Goal: Information Seeking & Learning: Learn about a topic

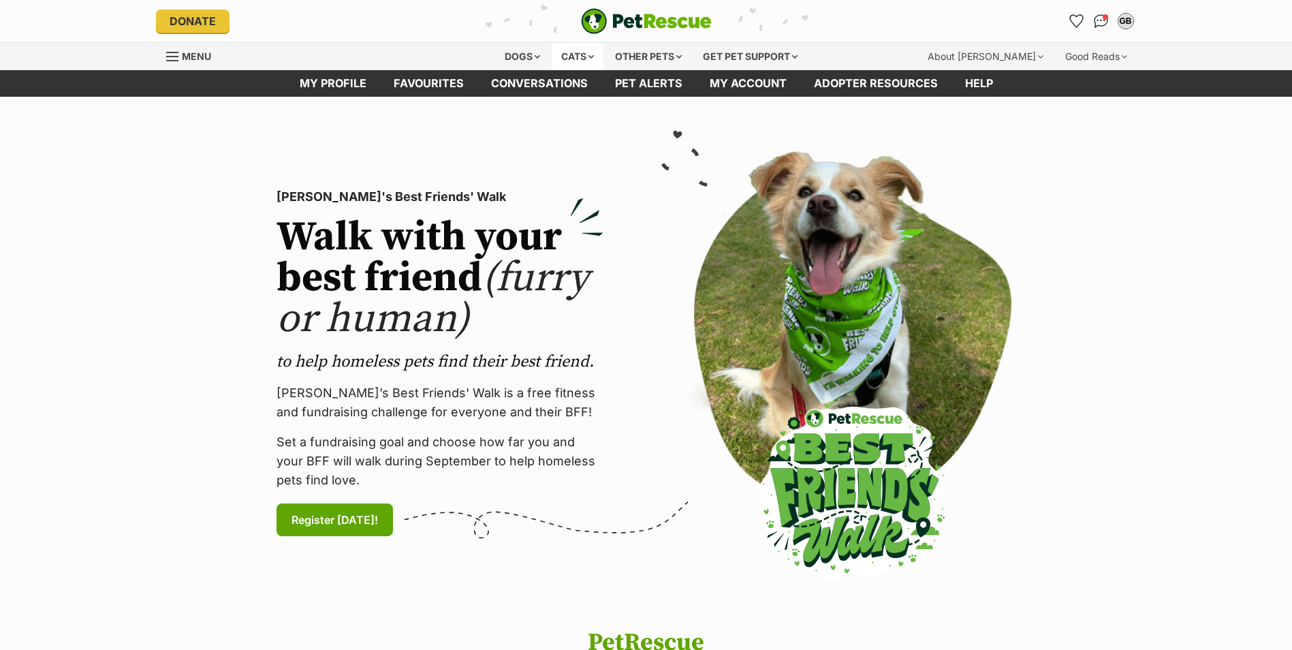
click at [593, 57] on div "Cats" at bounding box center [578, 56] width 52 height 27
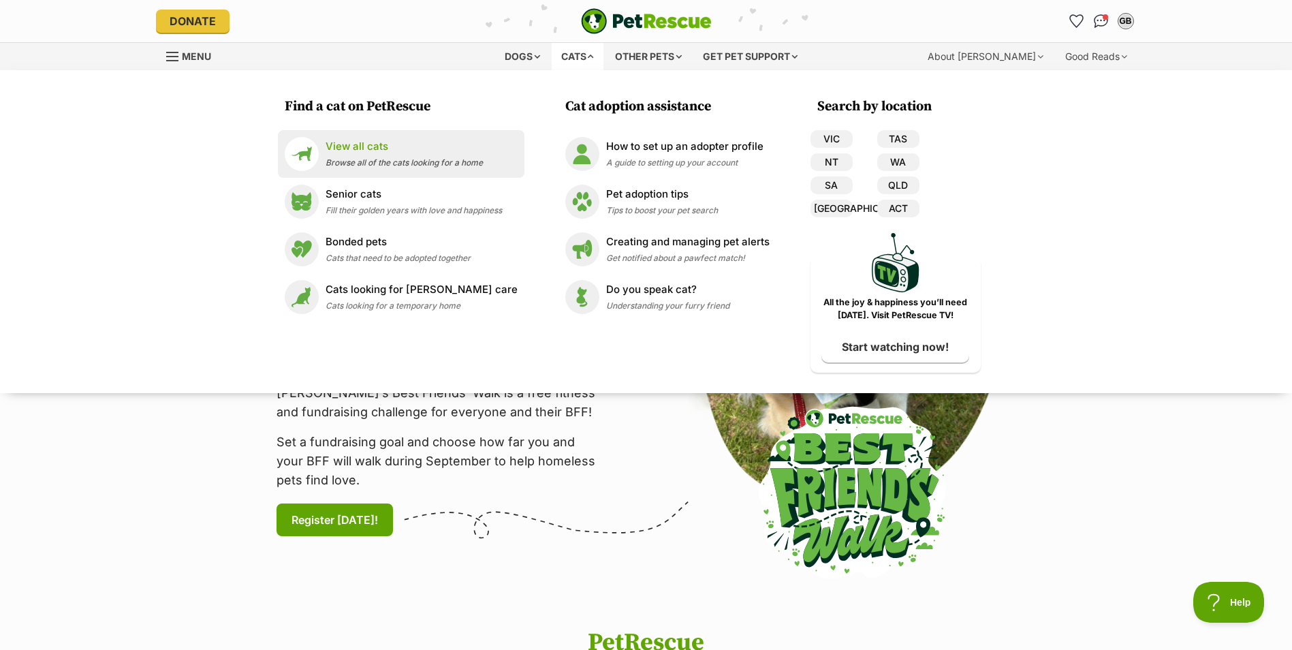
click at [375, 147] on p "View all cats" at bounding box center [404, 147] width 157 height 16
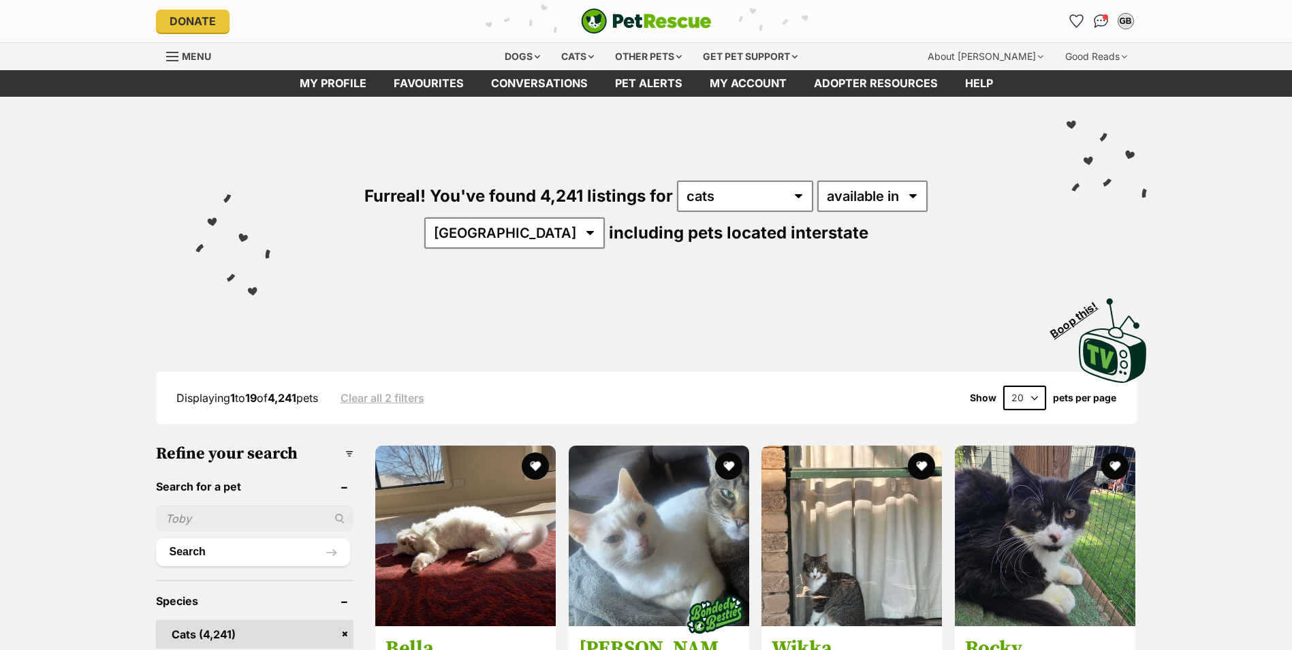
click at [743, 194] on select "any type of pet cats dogs other pets" at bounding box center [745, 196] width 136 height 31
click at [850, 196] on select "available in located in" at bounding box center [873, 196] width 110 height 31
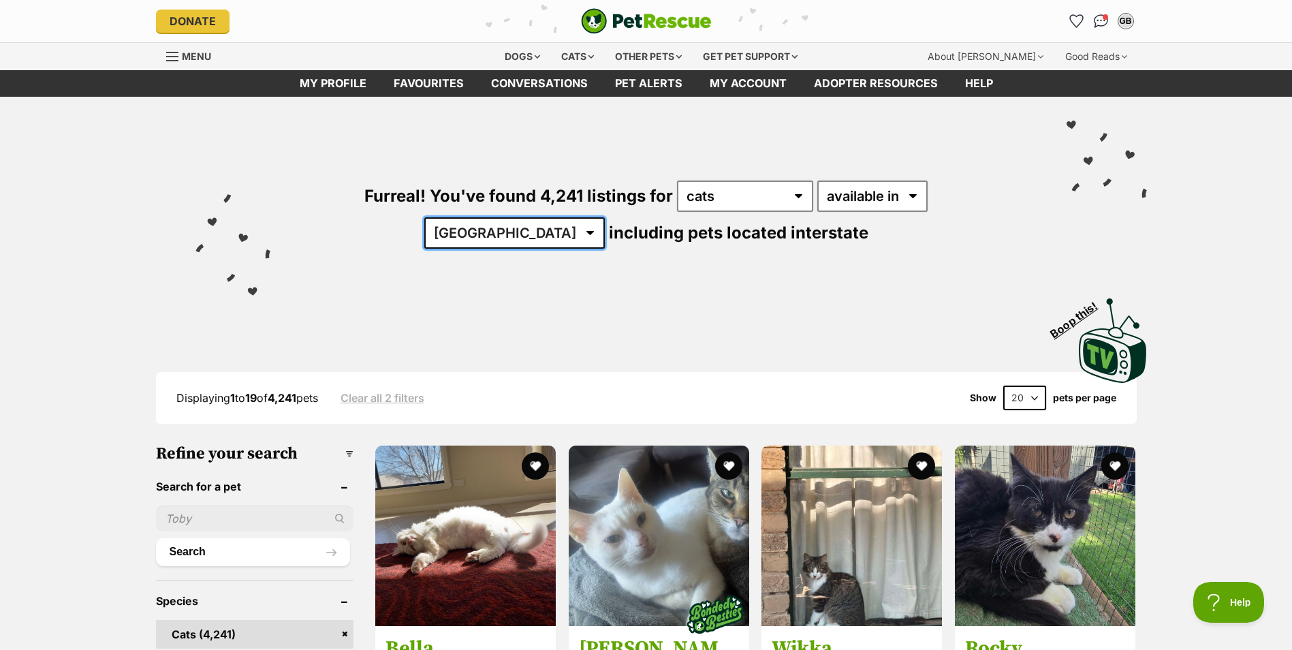
drag, startPoint x: 952, startPoint y: 198, endPoint x: 942, endPoint y: 214, distance: 18.9
click at [605, 217] on select "Australia ACT NSW NT QLD SA TAS VIC WA" at bounding box center [514, 232] width 181 height 31
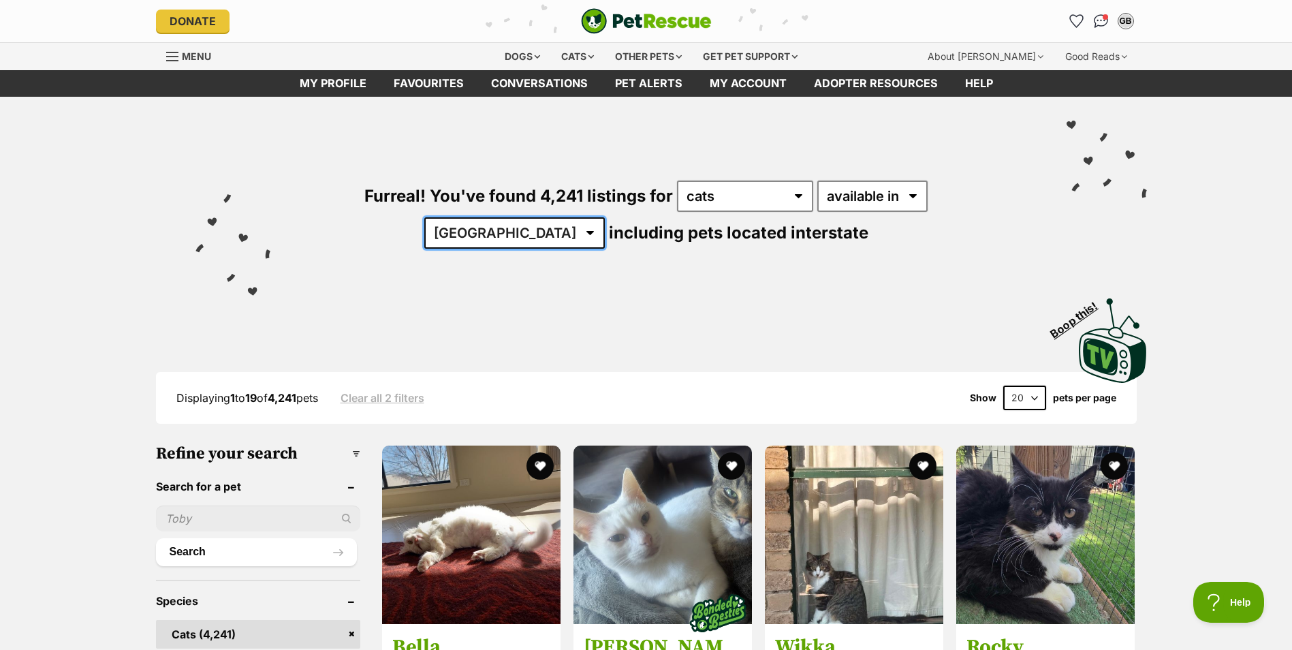
select select "VIC"
click at [605, 217] on select "Australia ACT NSW NT QLD SA TAS VIC WA" at bounding box center [514, 232] width 181 height 31
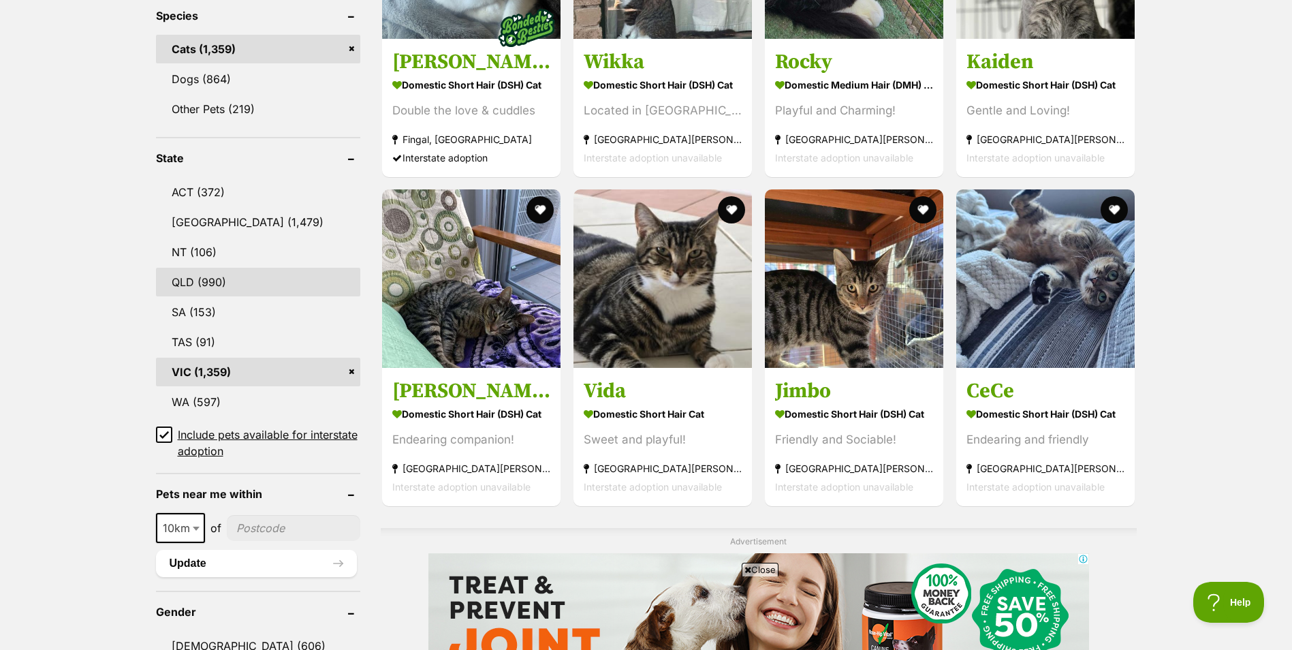
scroll to position [681, 0]
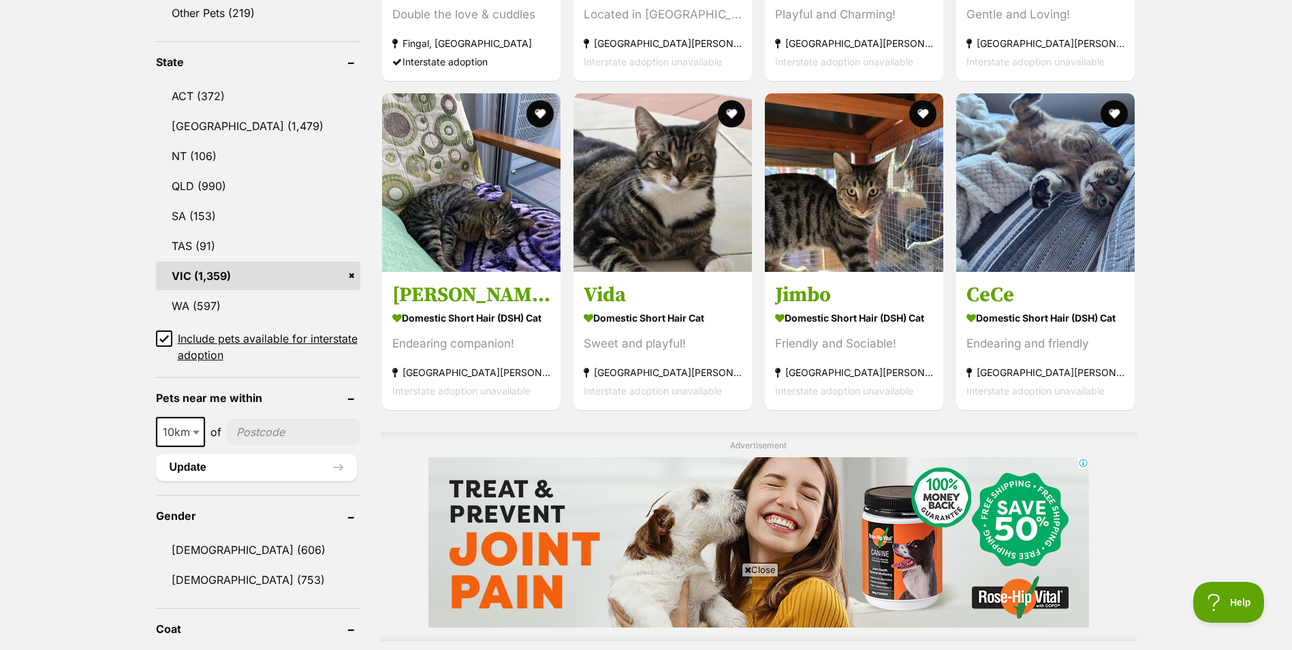
click at [253, 428] on input"] "postcode" at bounding box center [294, 432] width 134 height 26
type input"] "3178"
click at [196, 463] on button "Update" at bounding box center [256, 467] width 201 height 27
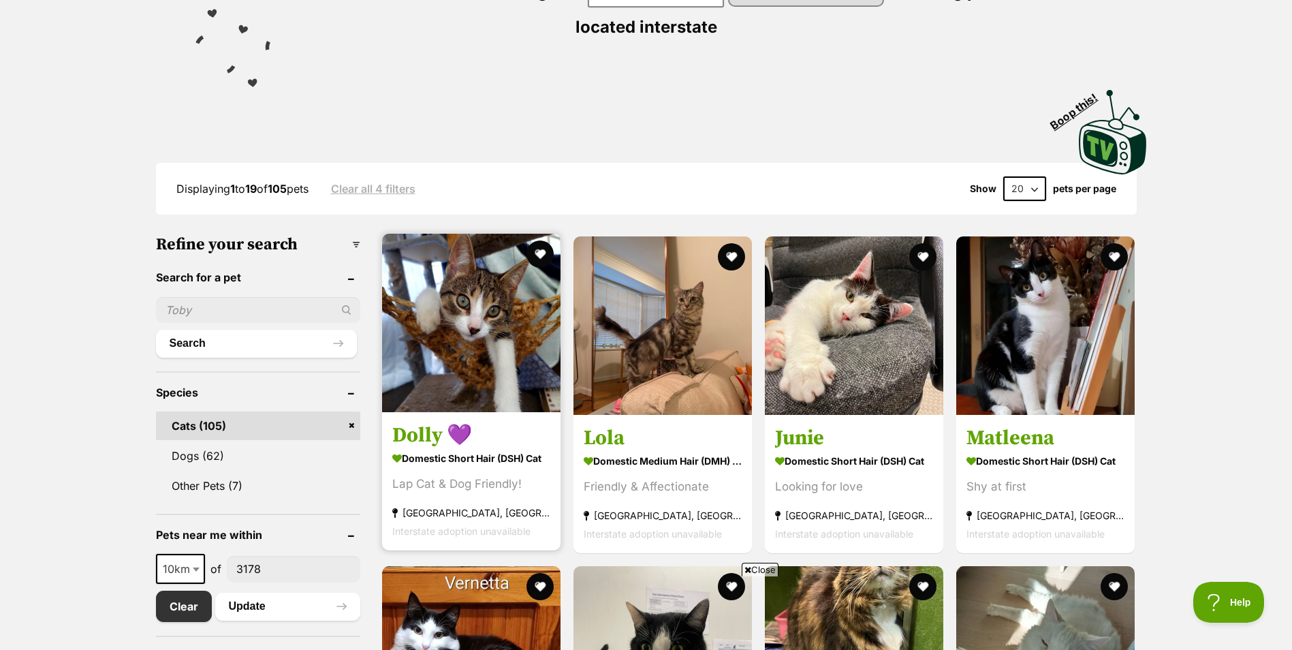
click at [502, 354] on img at bounding box center [471, 323] width 178 height 178
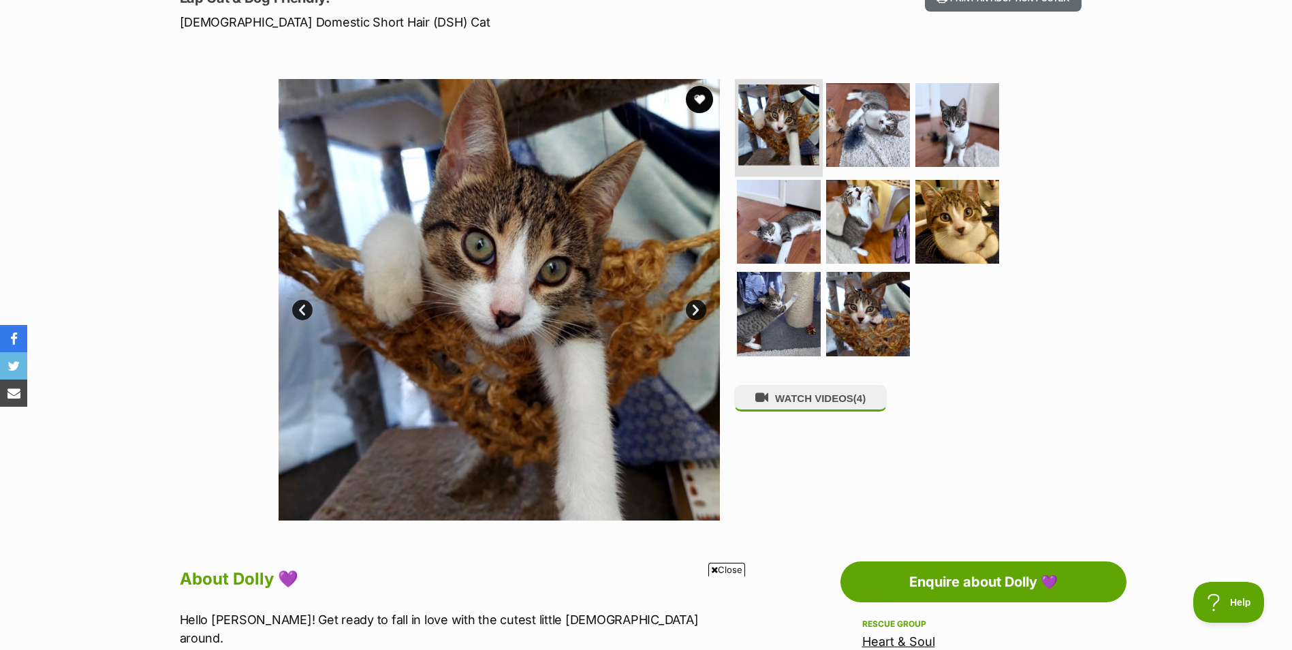
click at [788, 107] on img at bounding box center [778, 124] width 81 height 81
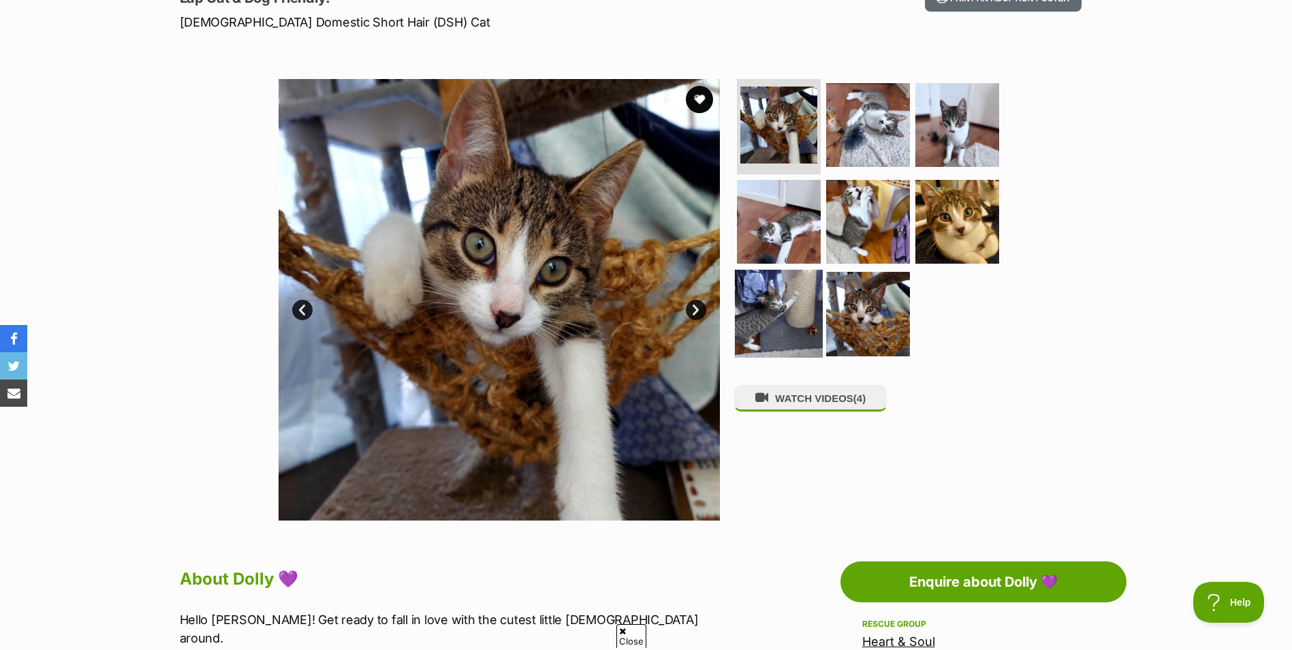
click at [771, 300] on img at bounding box center [779, 314] width 88 height 88
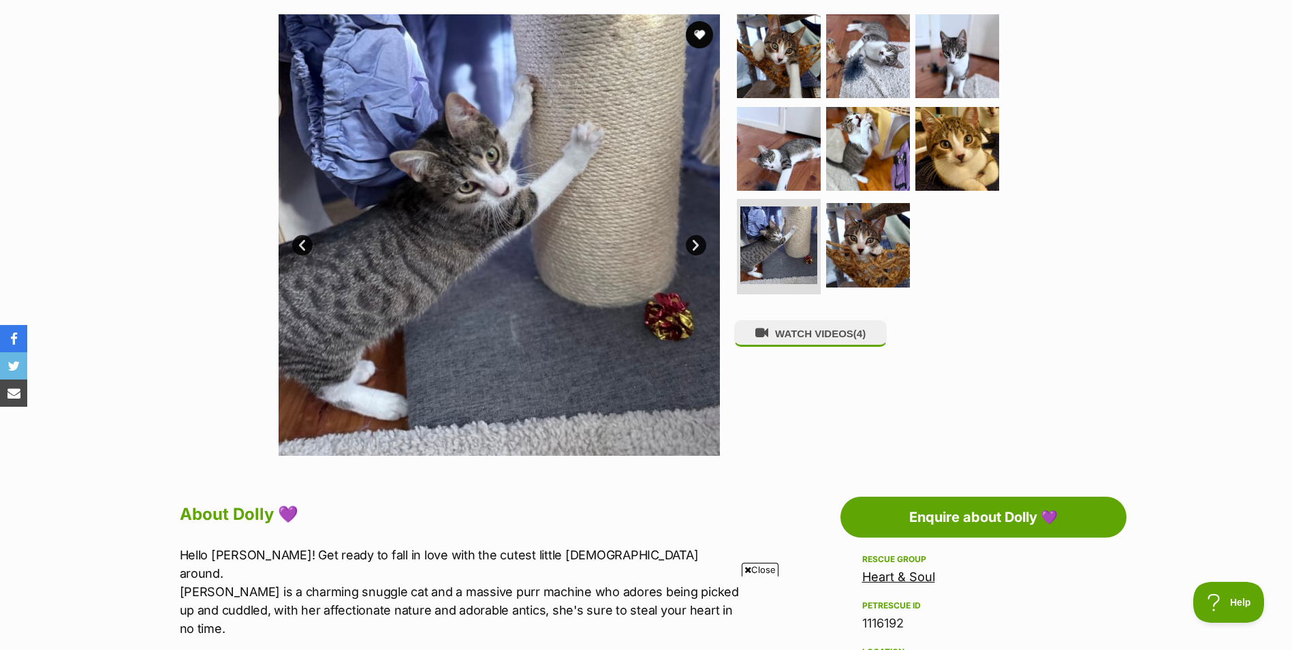
scroll to position [136, 0]
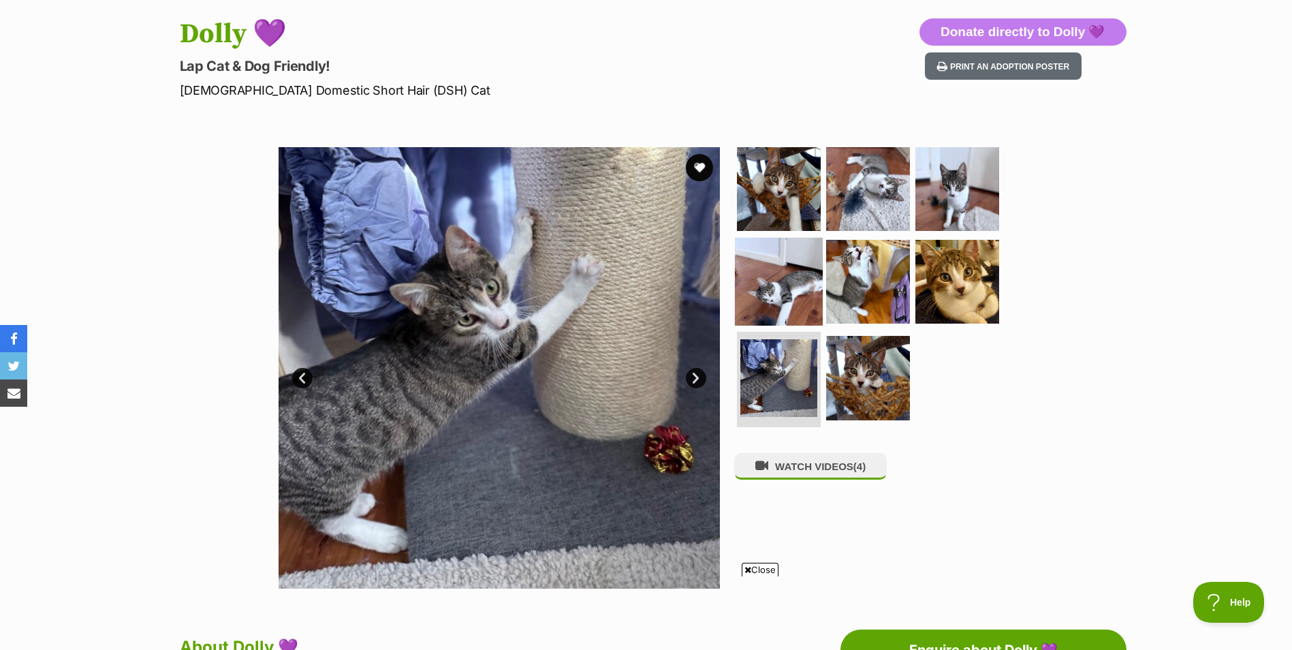
click at [792, 300] on img at bounding box center [779, 281] width 88 height 88
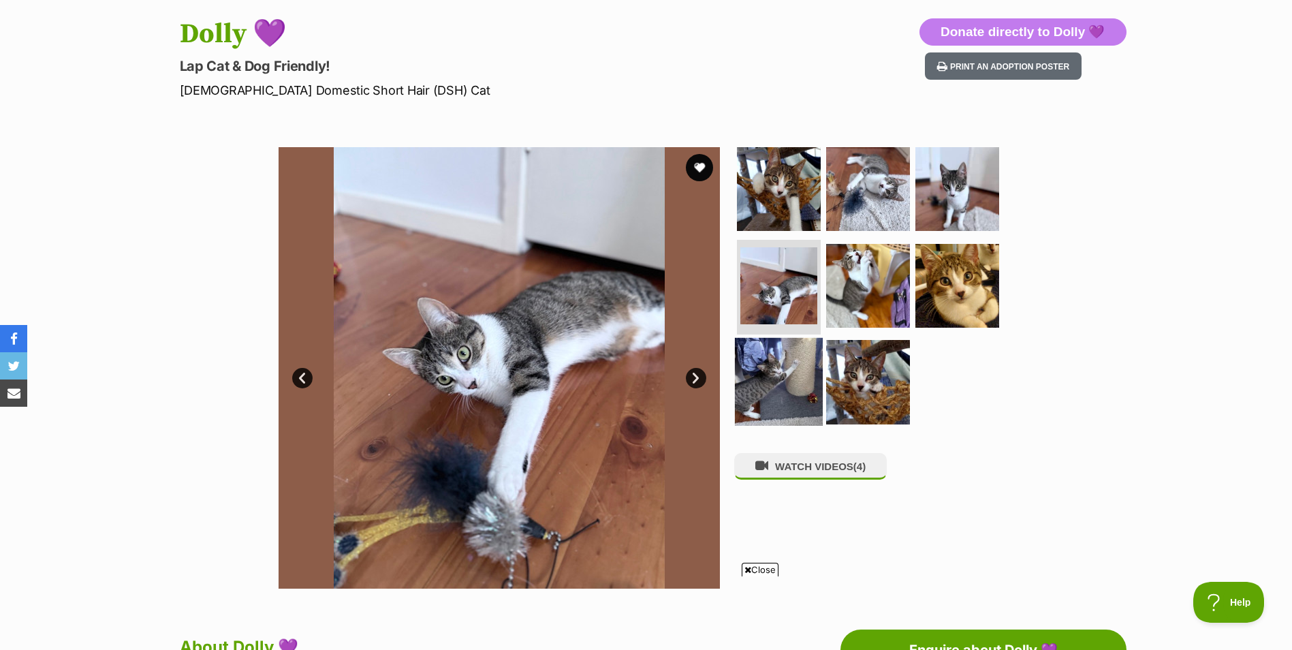
click at [769, 373] on img at bounding box center [779, 382] width 88 height 88
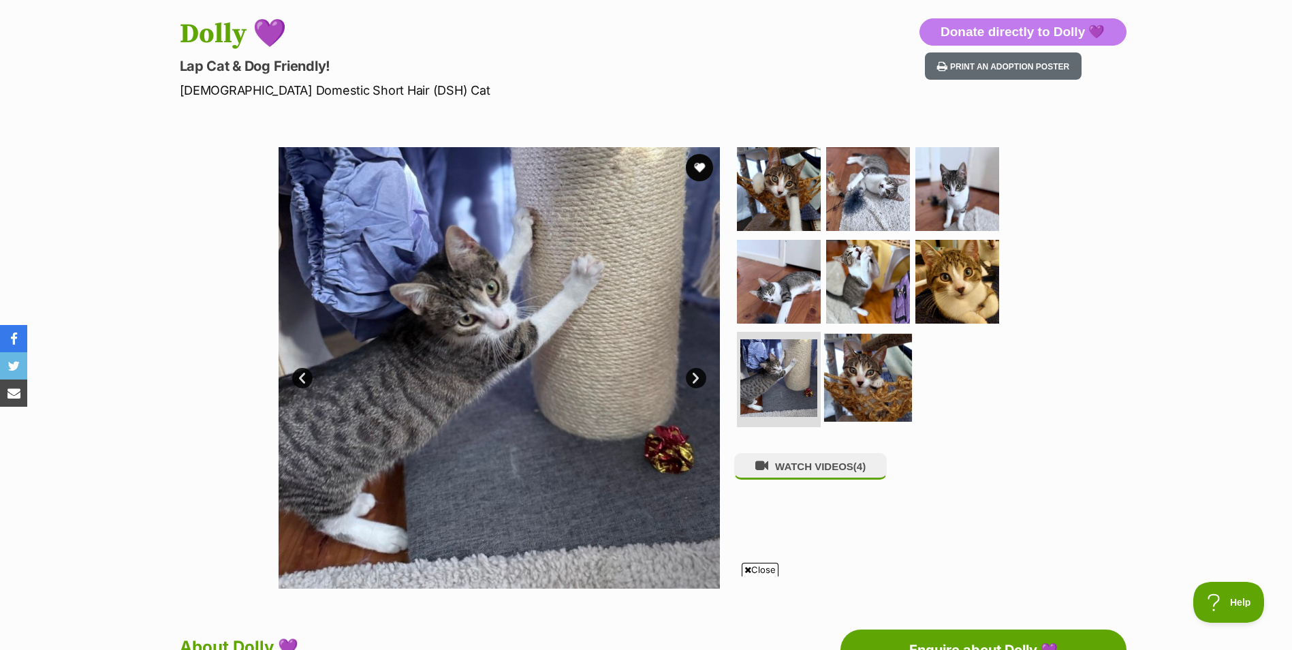
click at [841, 372] on img at bounding box center [868, 378] width 88 height 88
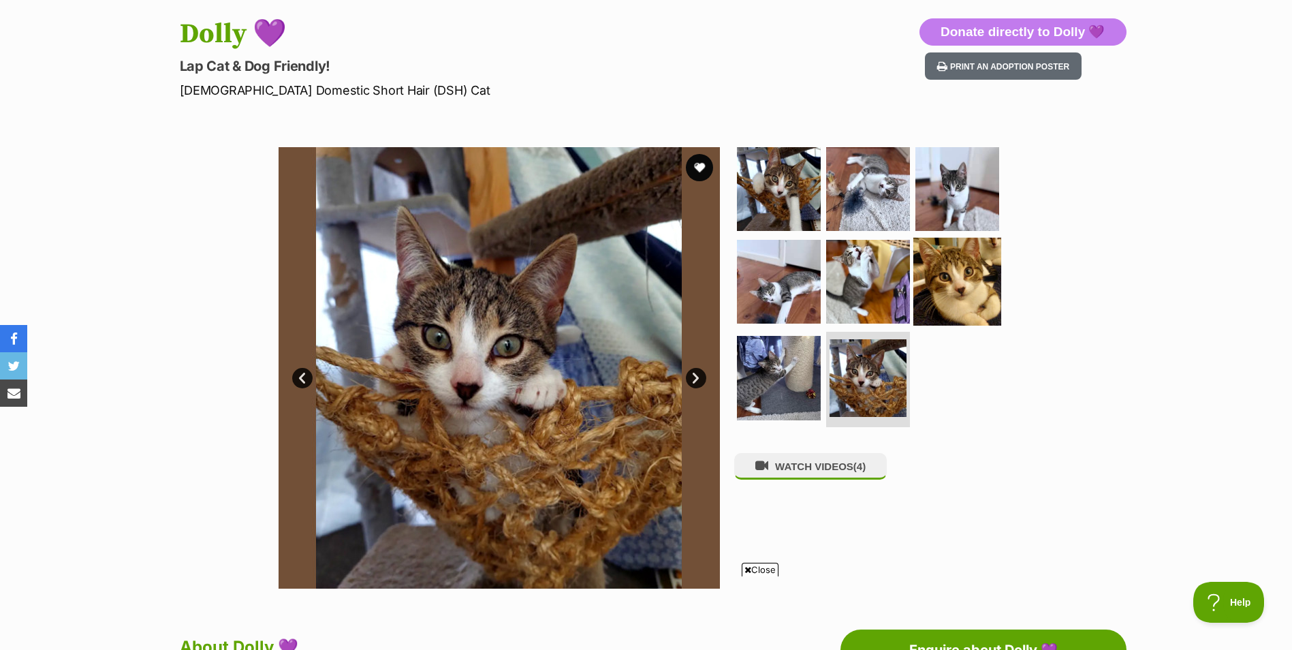
click at [963, 290] on img at bounding box center [958, 281] width 88 height 88
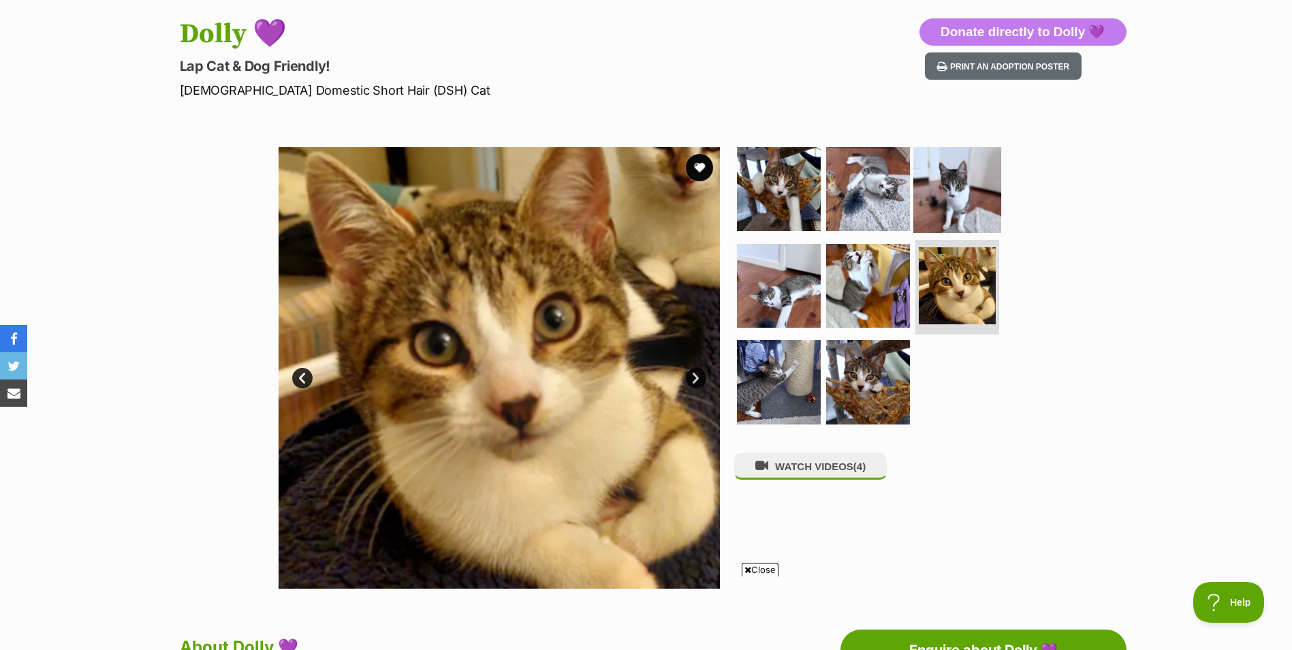
click at [959, 192] on img at bounding box center [958, 189] width 88 height 88
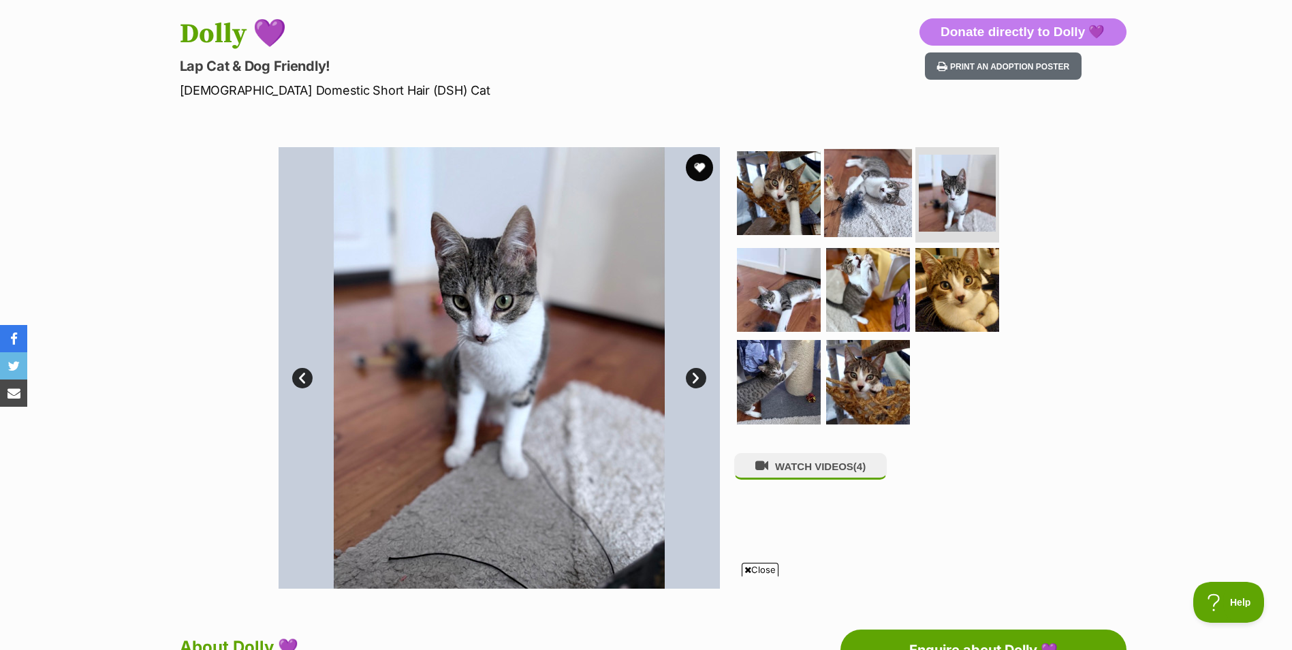
click at [881, 187] on img at bounding box center [868, 193] width 88 height 88
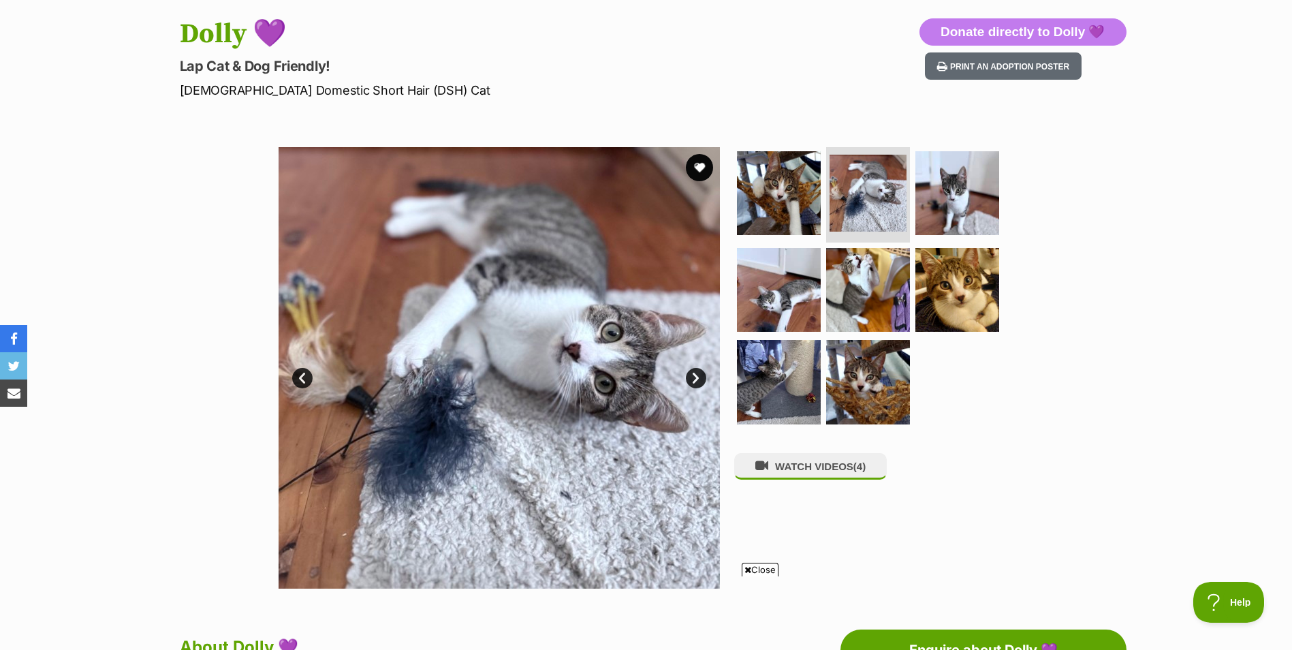
click at [700, 378] on link "Next" at bounding box center [696, 378] width 20 height 20
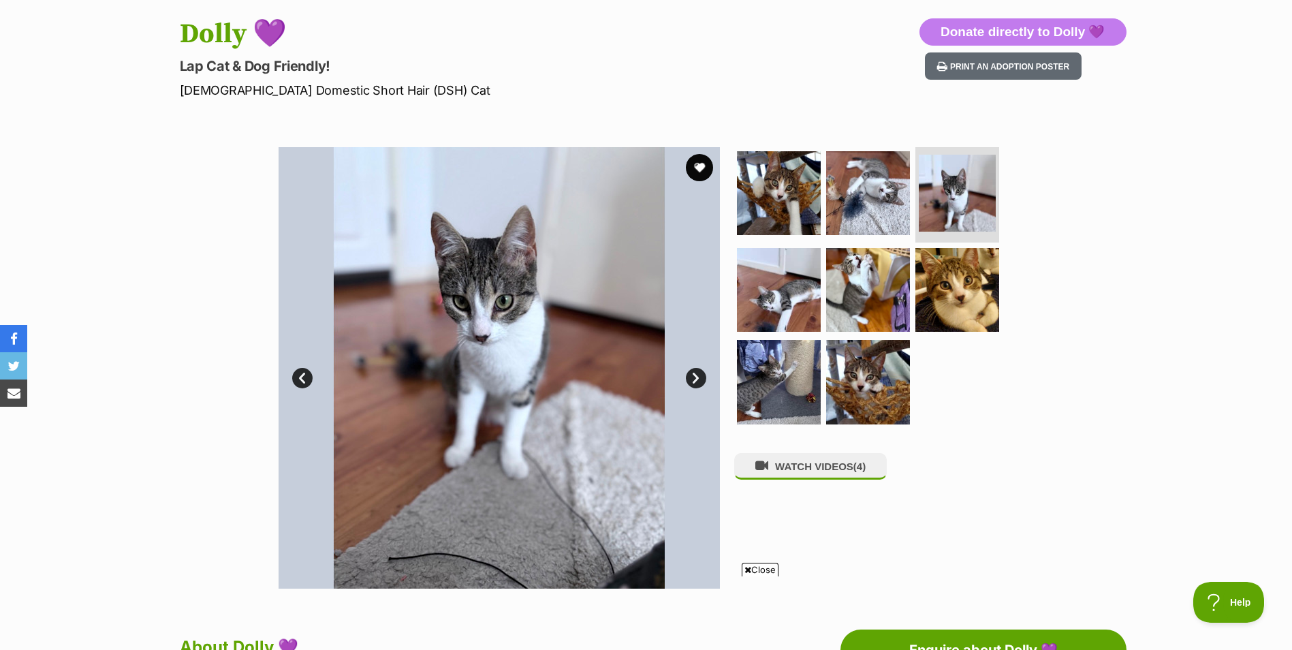
click at [699, 378] on link "Next" at bounding box center [696, 378] width 20 height 20
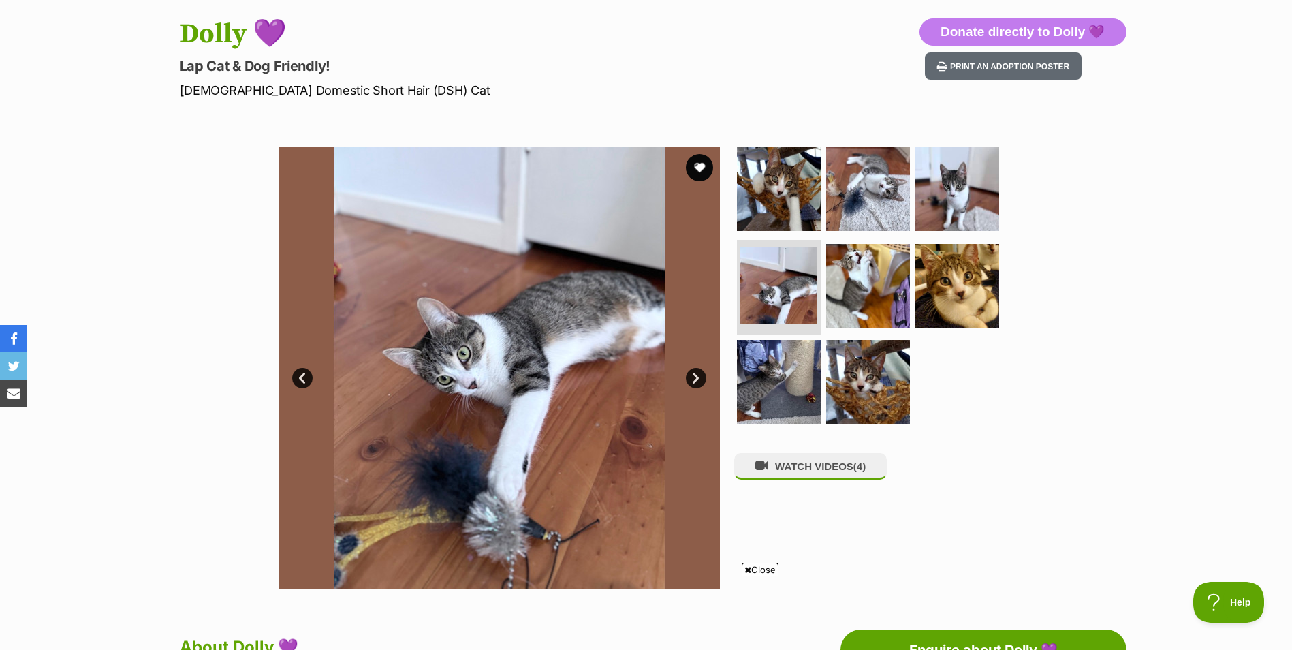
click at [699, 378] on link "Next" at bounding box center [696, 378] width 20 height 20
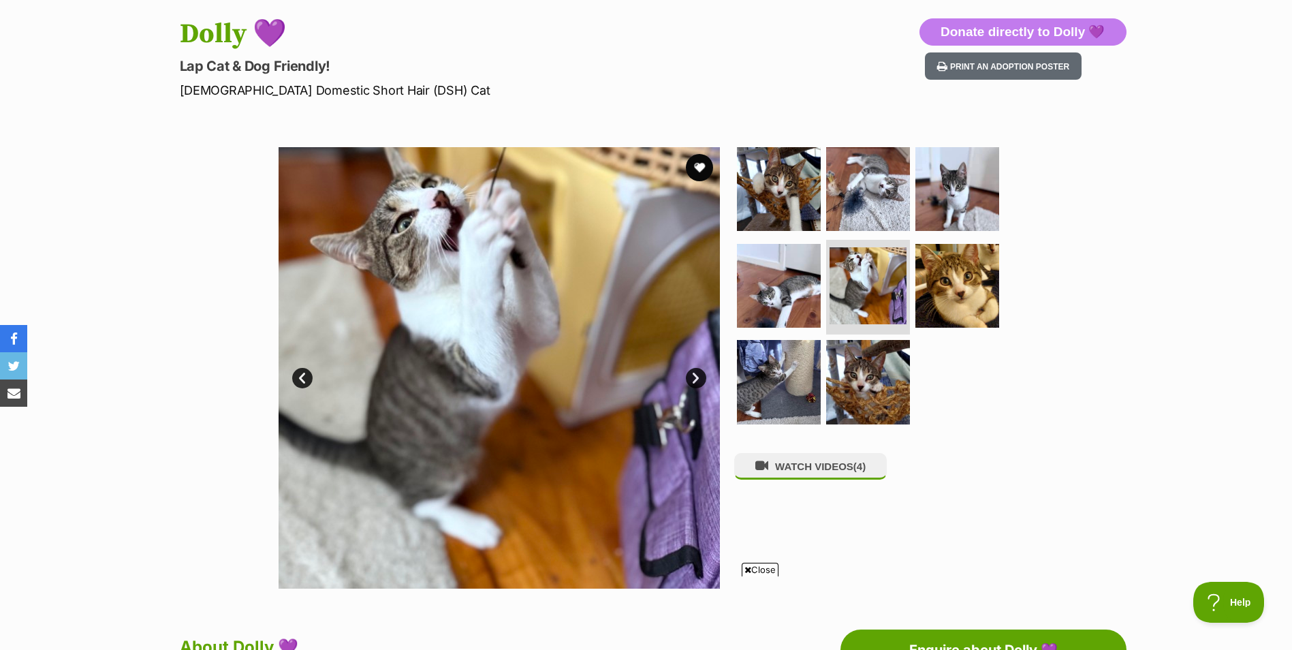
click at [699, 378] on link "Next" at bounding box center [696, 378] width 20 height 20
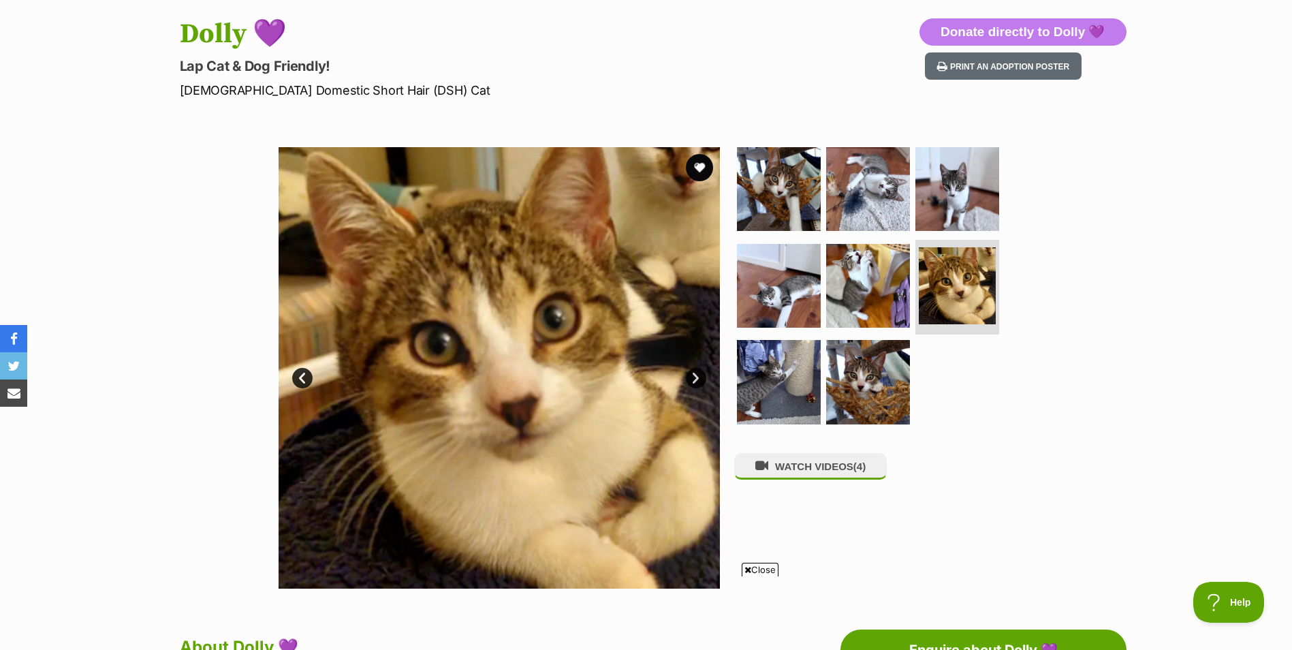
click at [699, 378] on link "Next" at bounding box center [696, 378] width 20 height 20
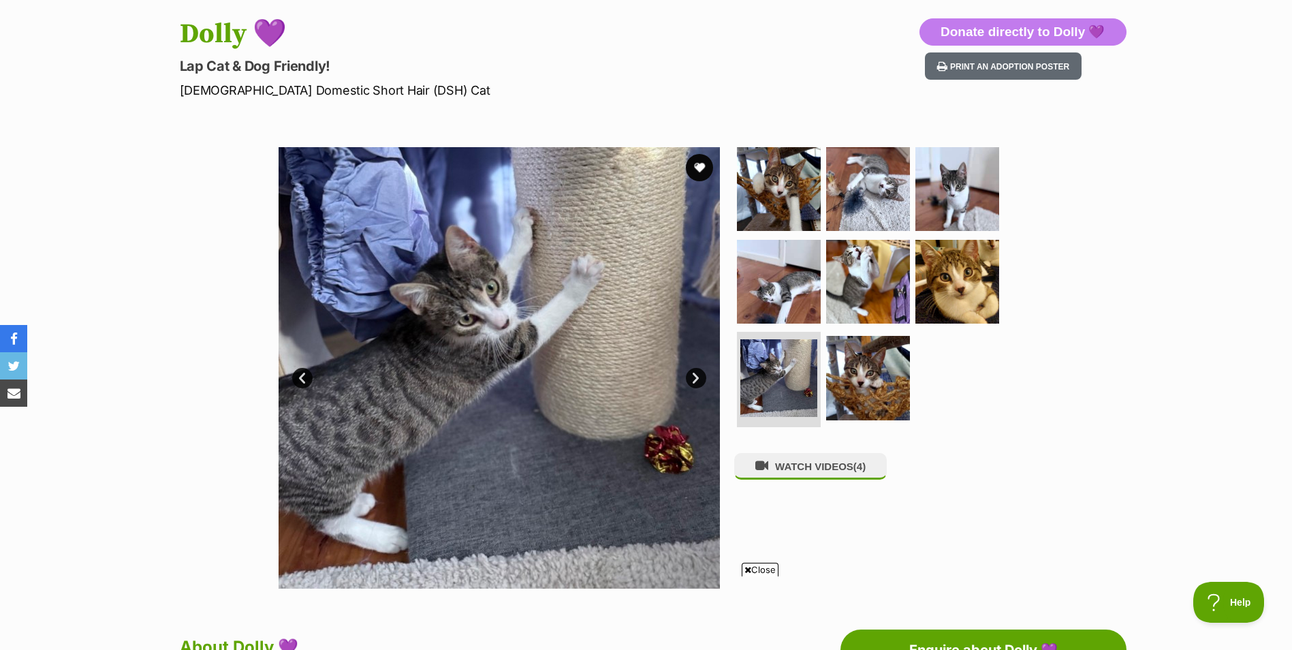
click at [699, 378] on link "Next" at bounding box center [696, 378] width 20 height 20
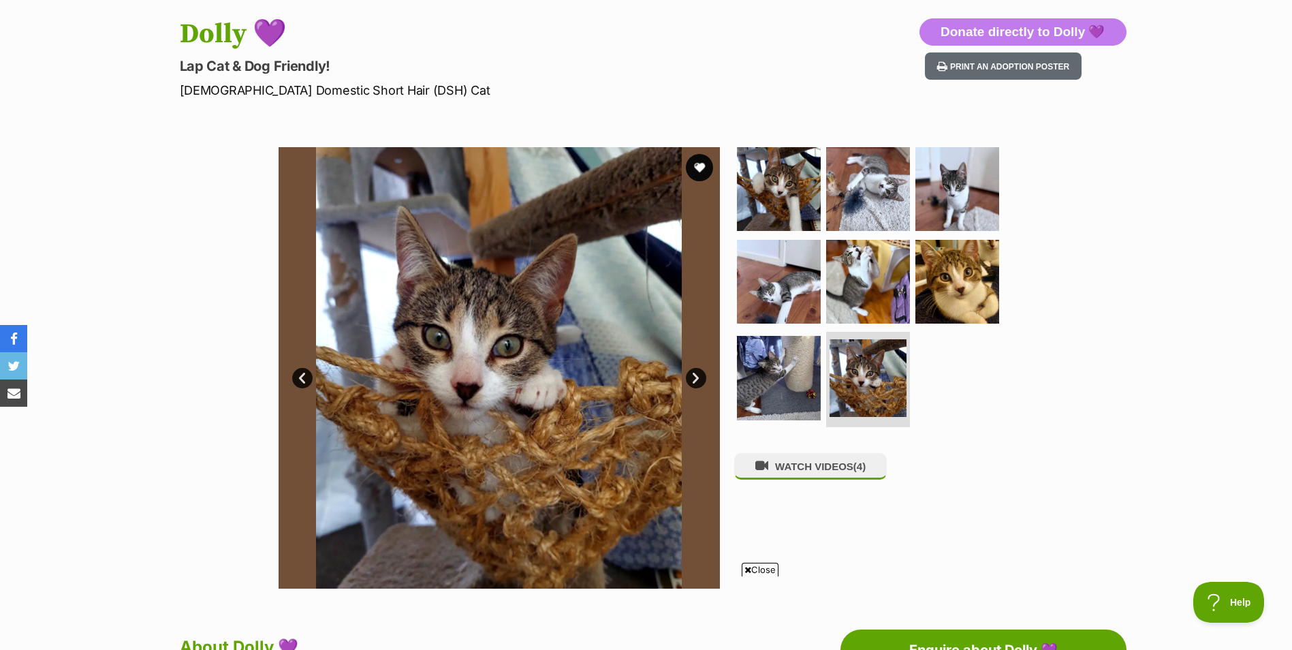
click at [699, 378] on link "Next" at bounding box center [696, 378] width 20 height 20
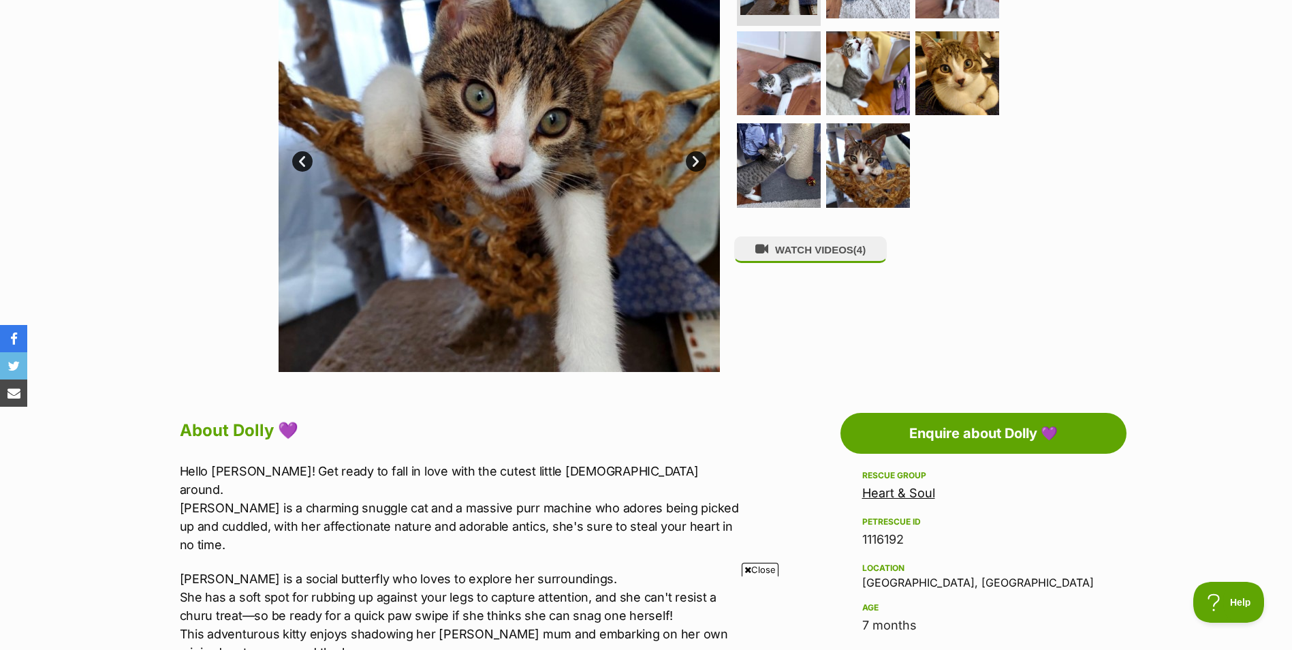
scroll to position [409, 0]
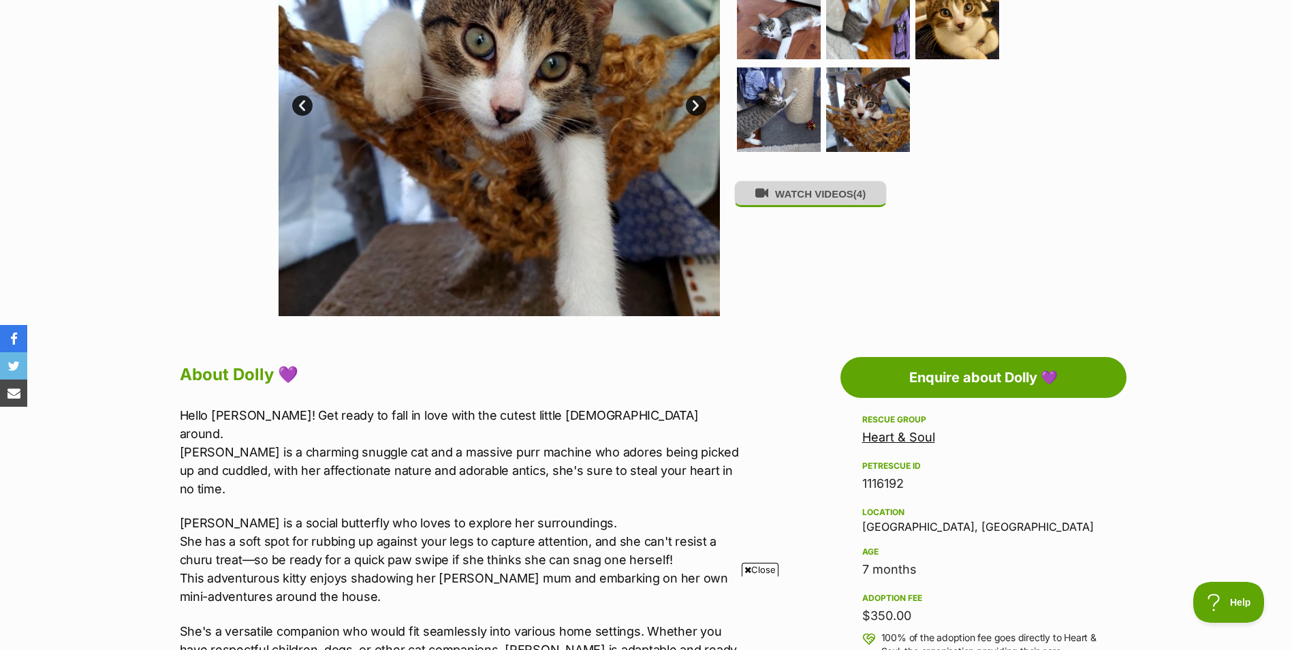
click at [804, 202] on button "WATCH VIDEOS (4)" at bounding box center [810, 194] width 153 height 27
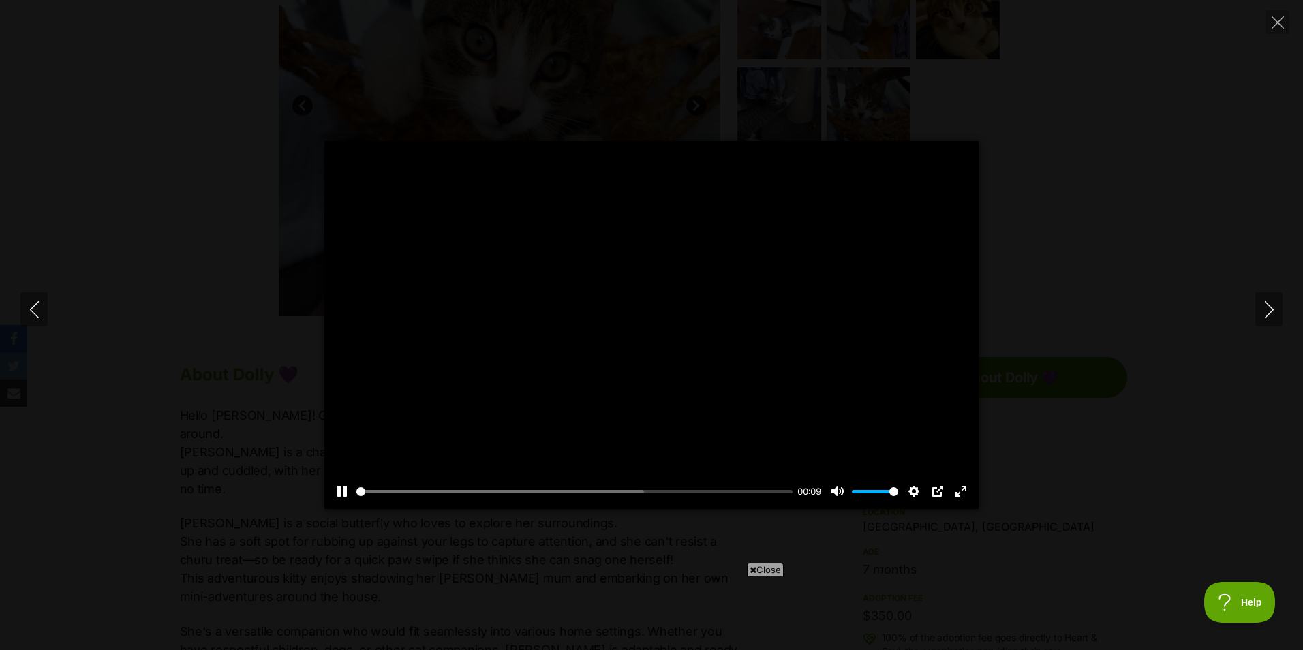
click at [635, 347] on div at bounding box center [651, 325] width 654 height 368
click at [653, 323] on button "Play" at bounding box center [651, 325] width 33 height 33
type input "100"
click at [1281, 23] on icon "Close" at bounding box center [1277, 22] width 12 height 12
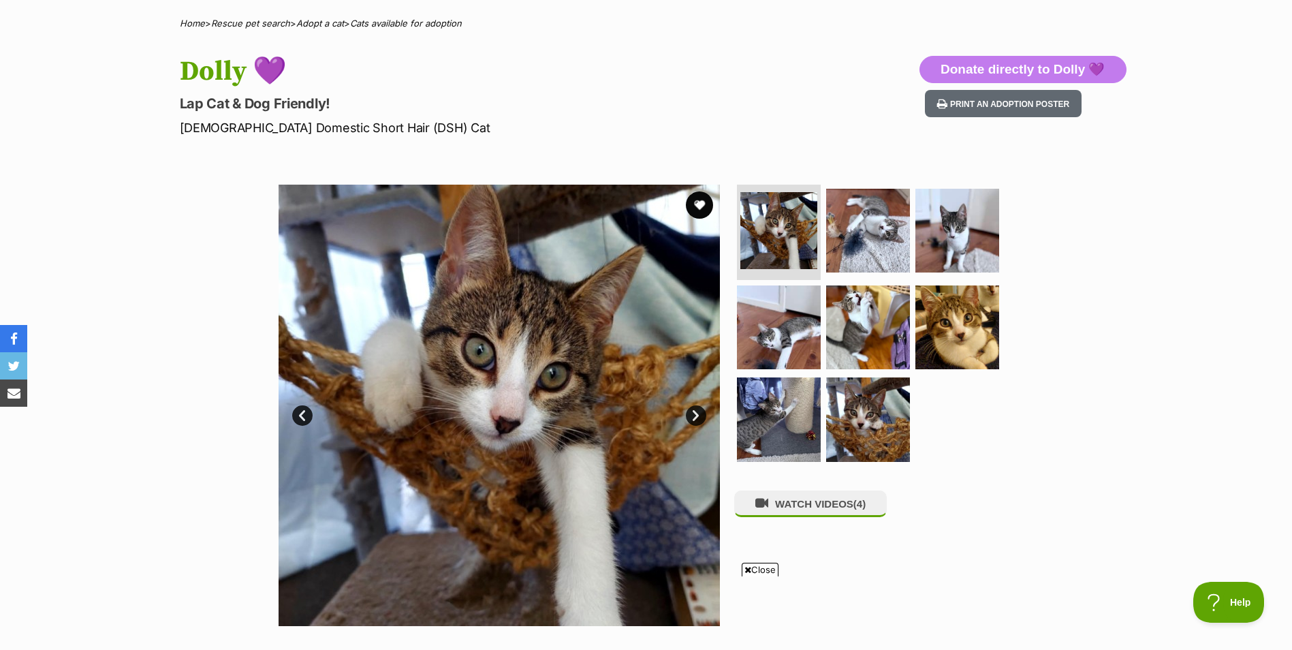
scroll to position [0, 0]
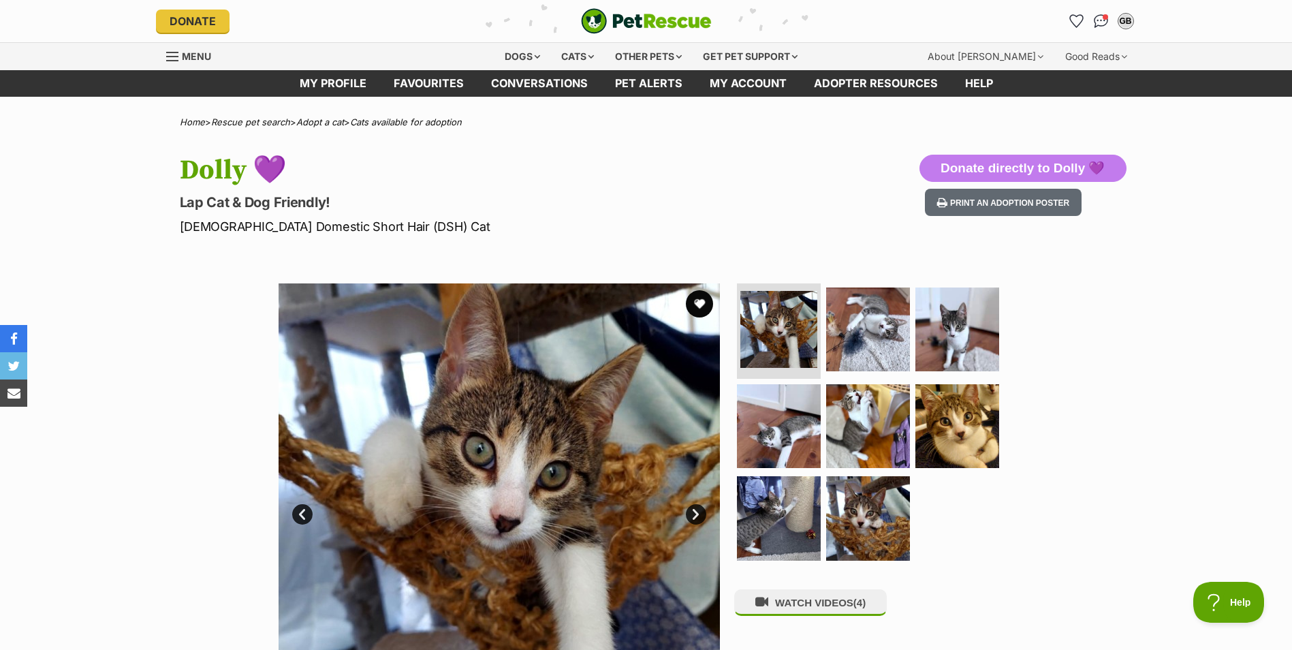
click at [696, 304] on button "favourite" at bounding box center [699, 303] width 27 height 27
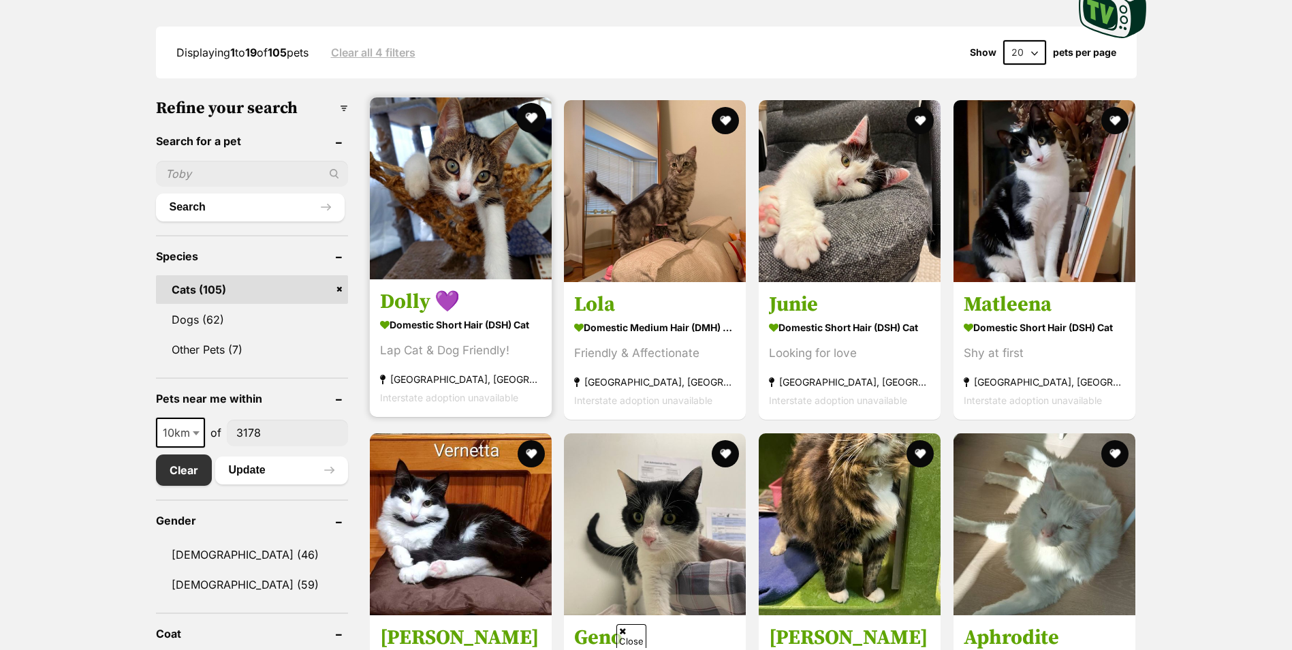
click at [533, 118] on button "favourite" at bounding box center [531, 118] width 30 height 30
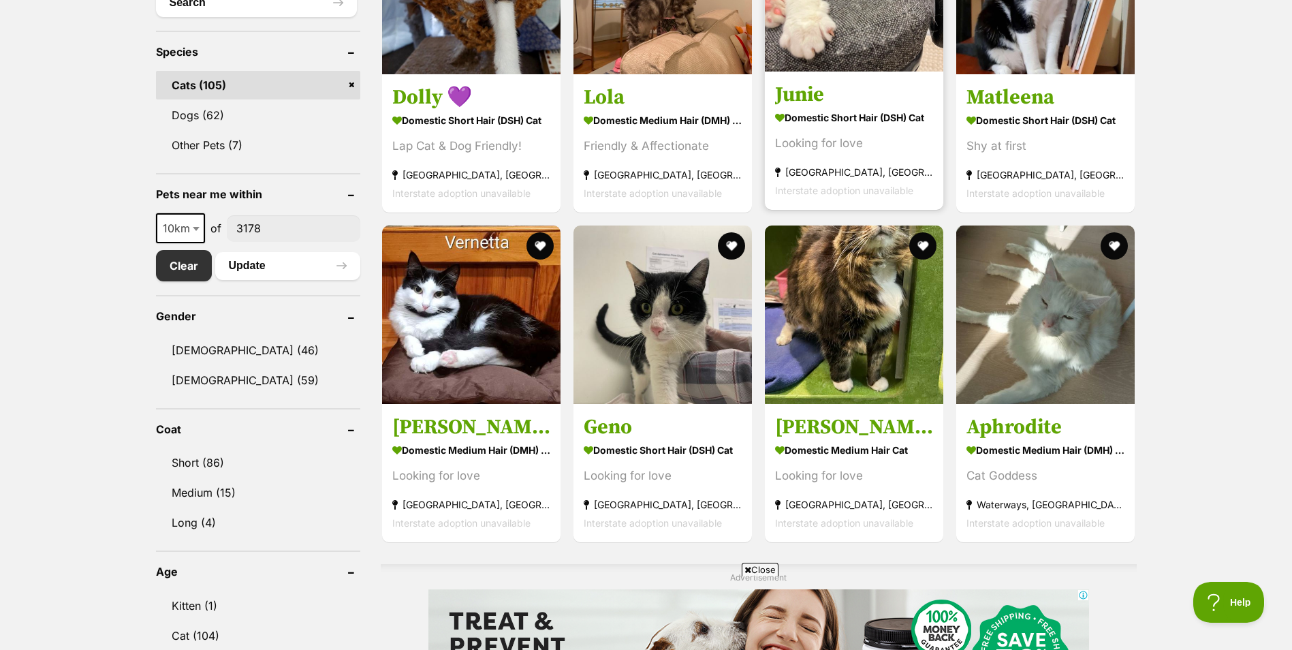
scroll to position [613, 0]
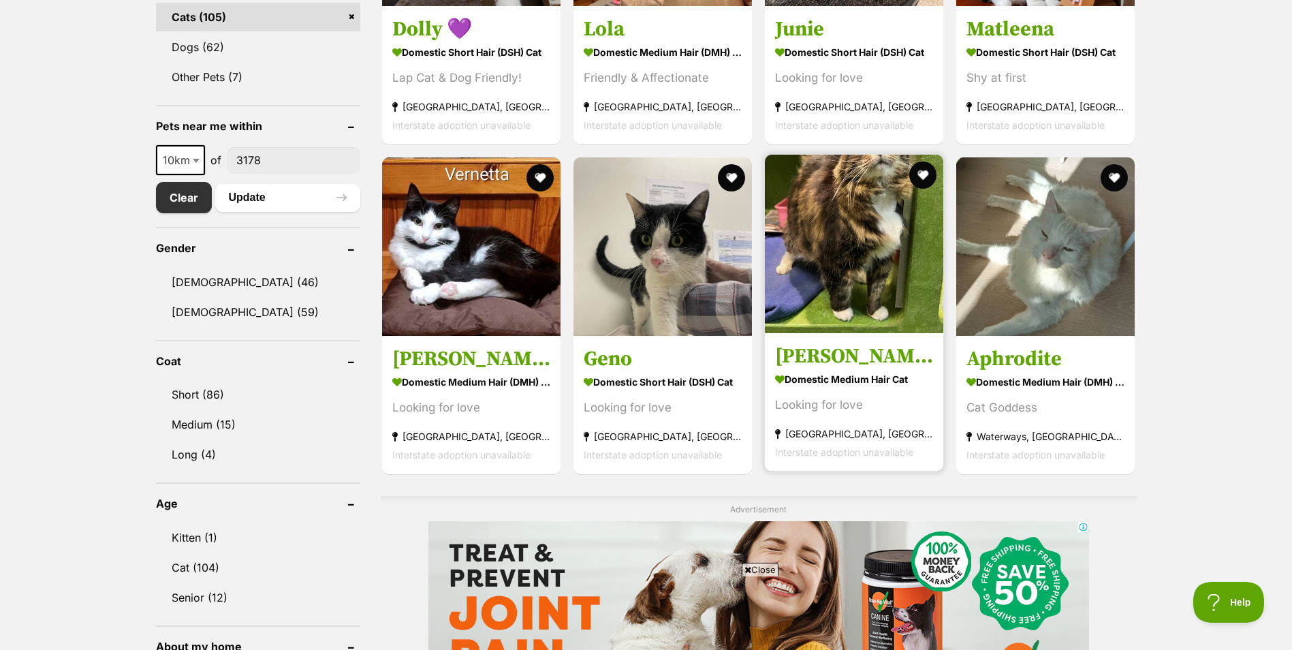
click at [862, 223] on img at bounding box center [854, 244] width 178 height 178
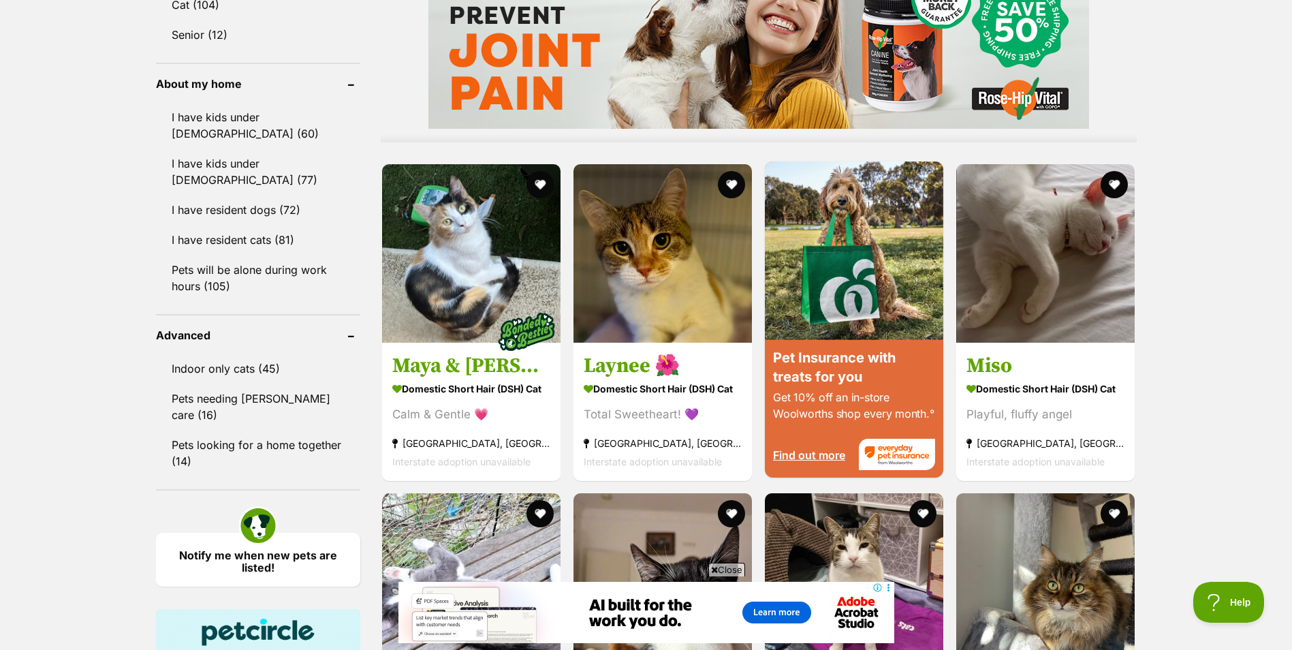
scroll to position [1294, 0]
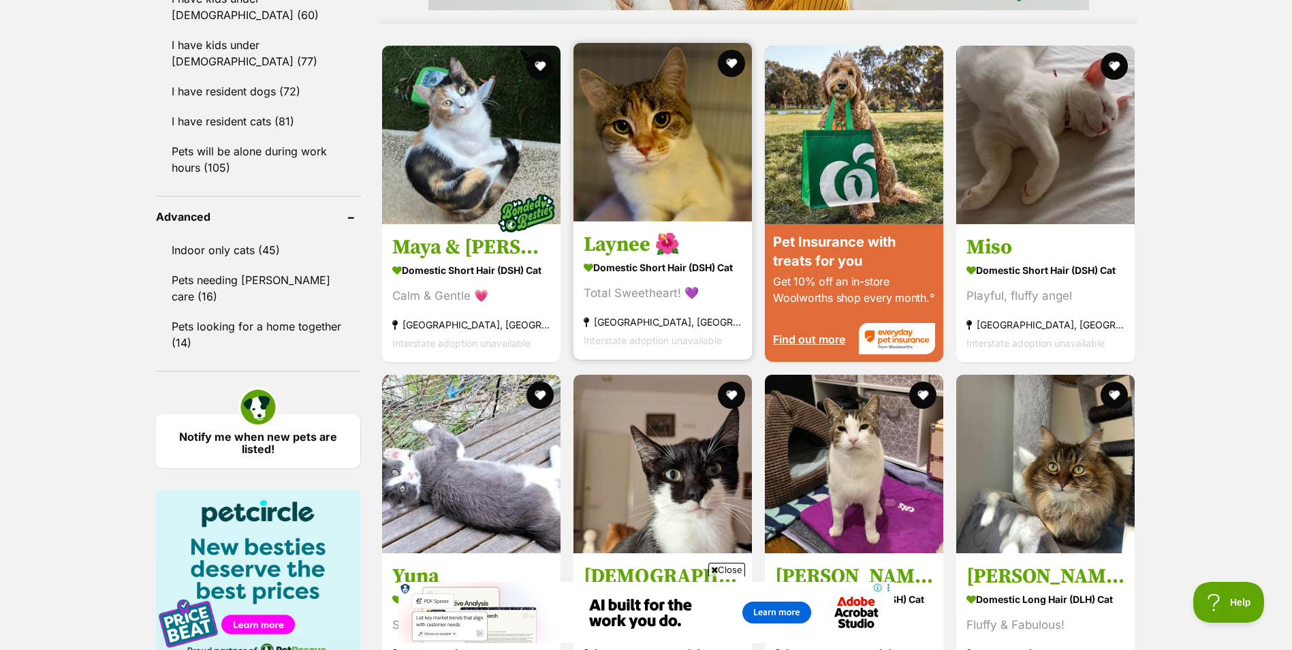
click at [648, 169] on img at bounding box center [663, 132] width 178 height 178
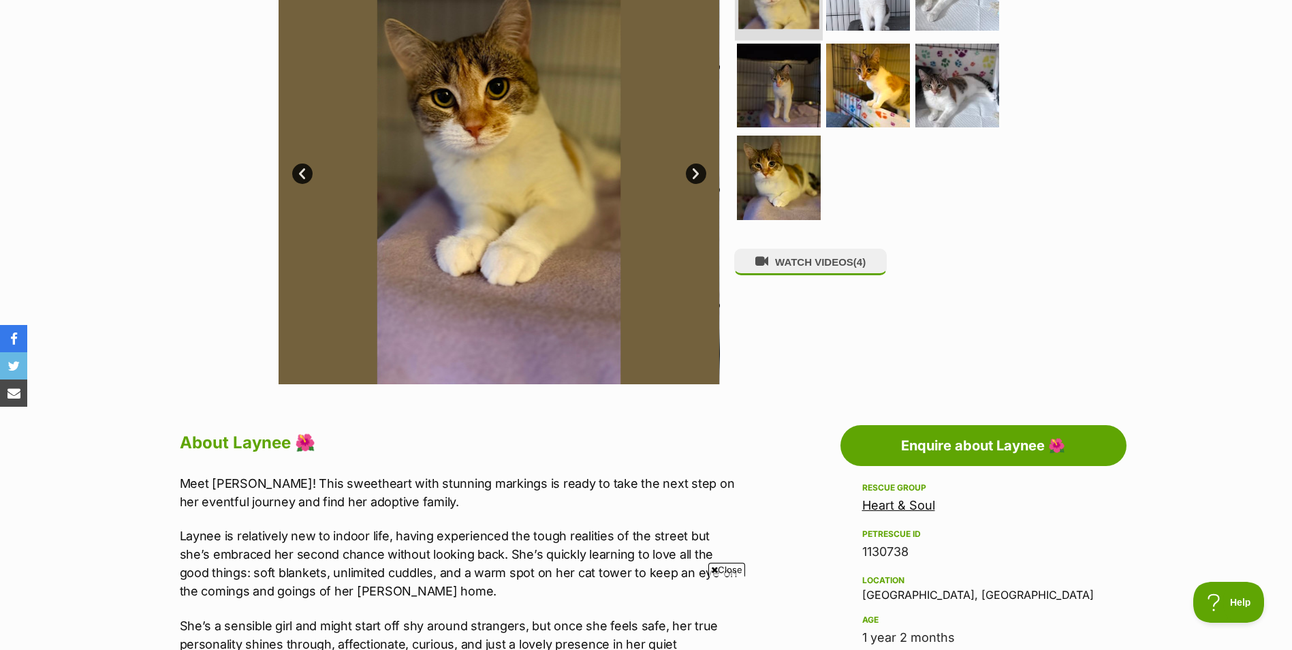
scroll to position [68, 0]
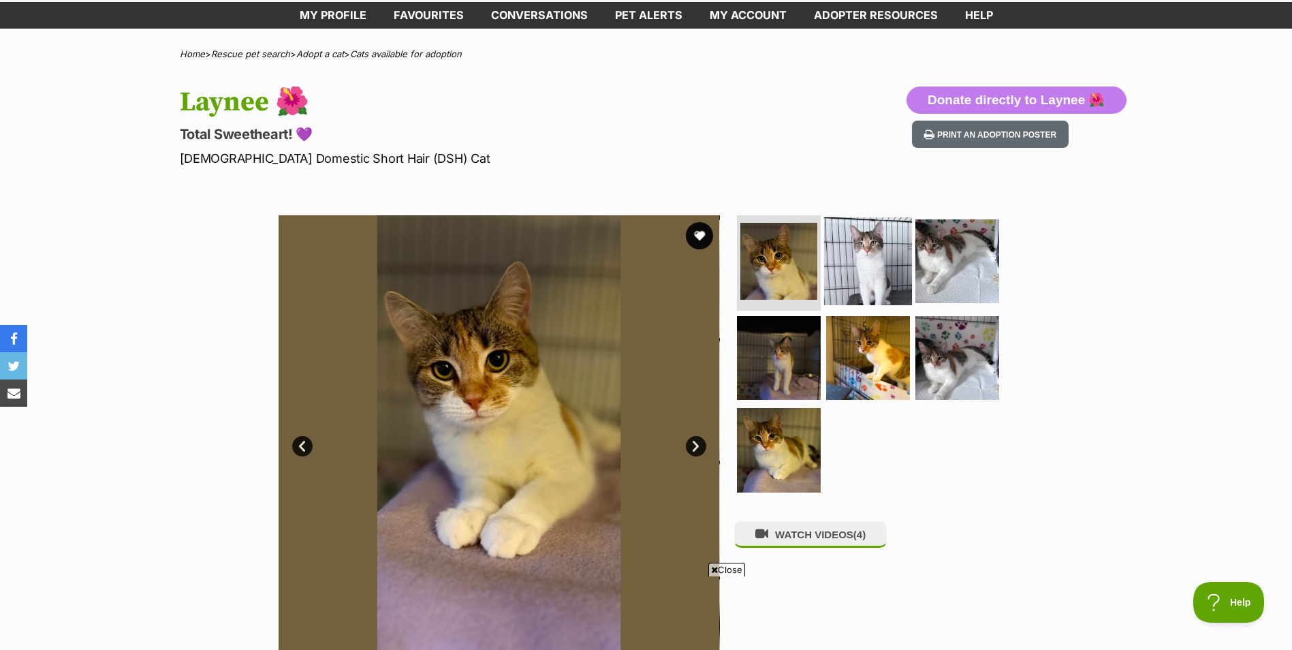
click at [774, 266] on img at bounding box center [779, 261] width 77 height 77
click at [844, 265] on img at bounding box center [868, 261] width 88 height 88
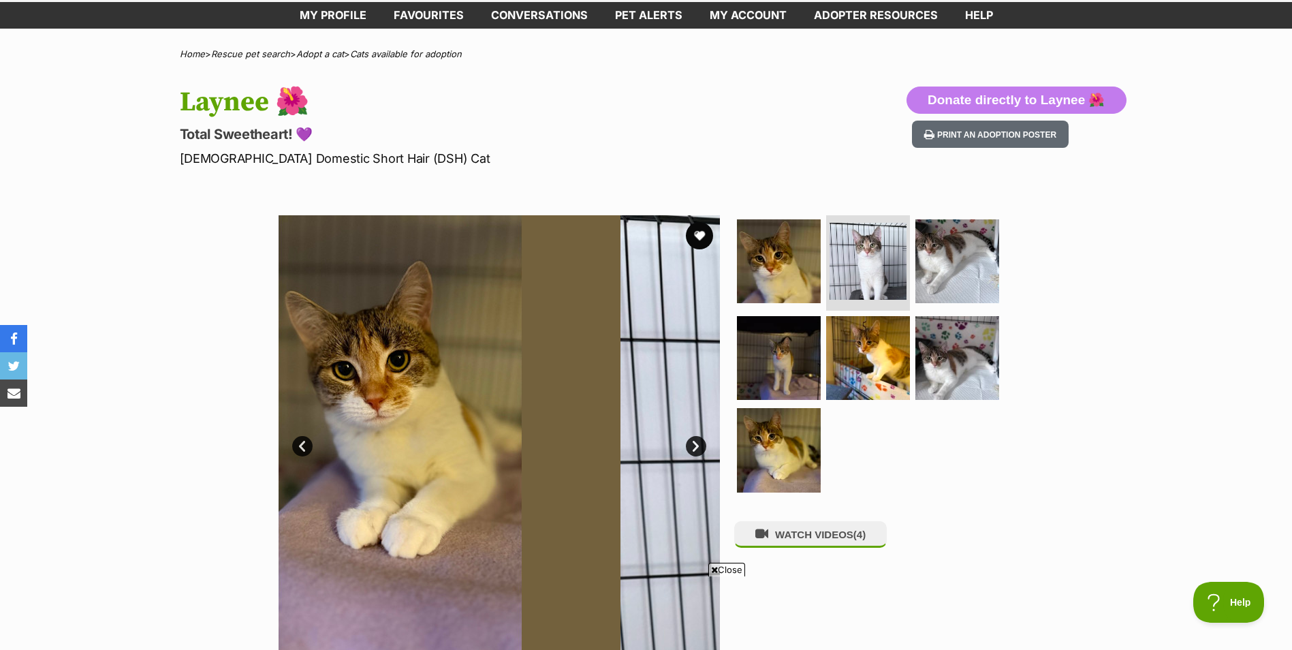
scroll to position [0, 0]
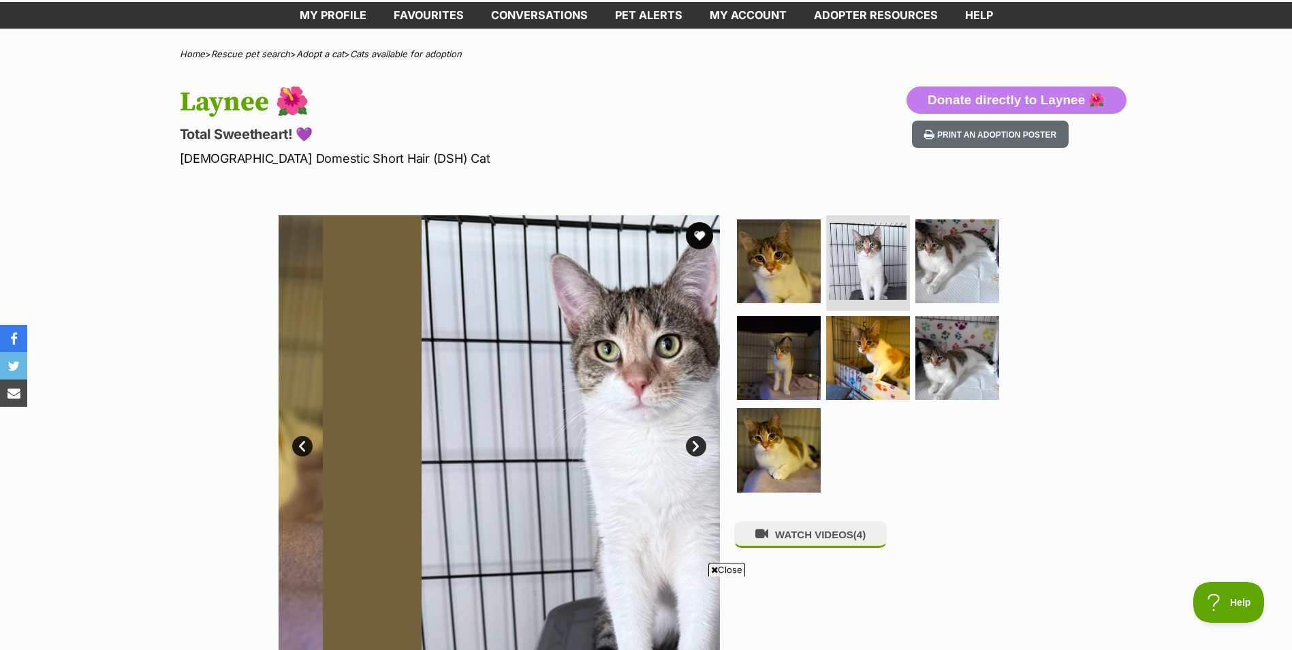
click at [699, 441] on link "Next" at bounding box center [696, 446] width 20 height 20
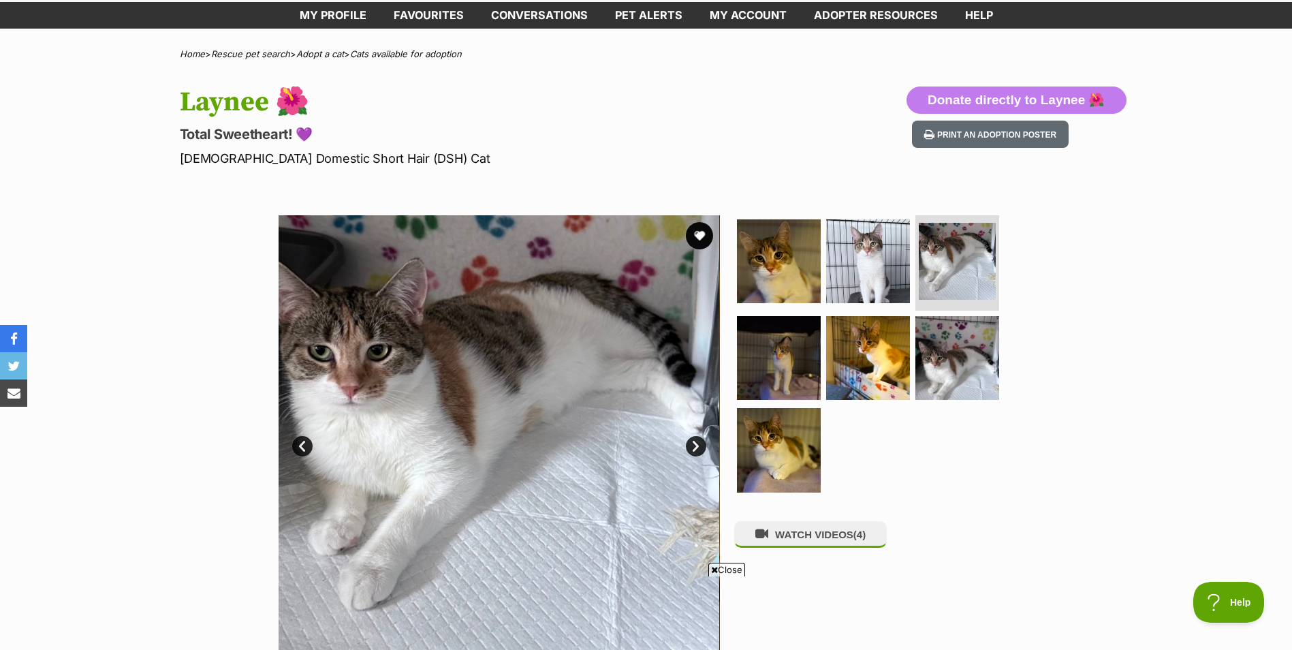
click at [296, 438] on link "Prev" at bounding box center [302, 446] width 20 height 20
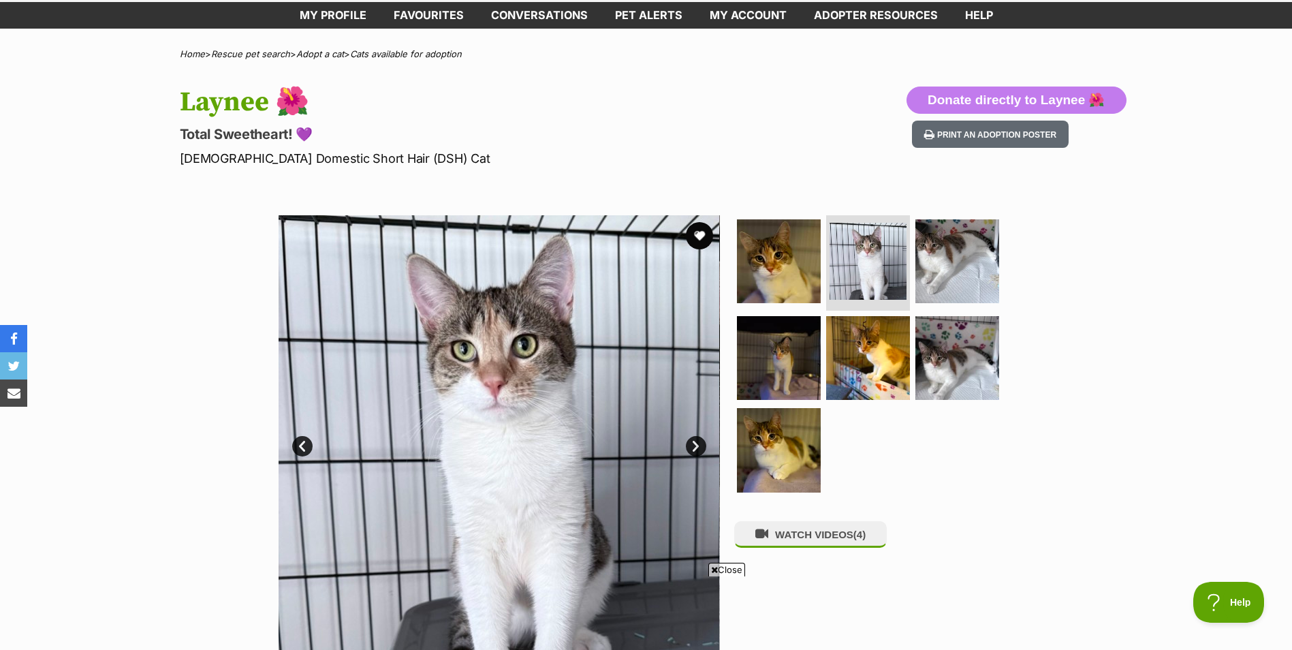
click at [696, 443] on link "Next" at bounding box center [696, 446] width 20 height 20
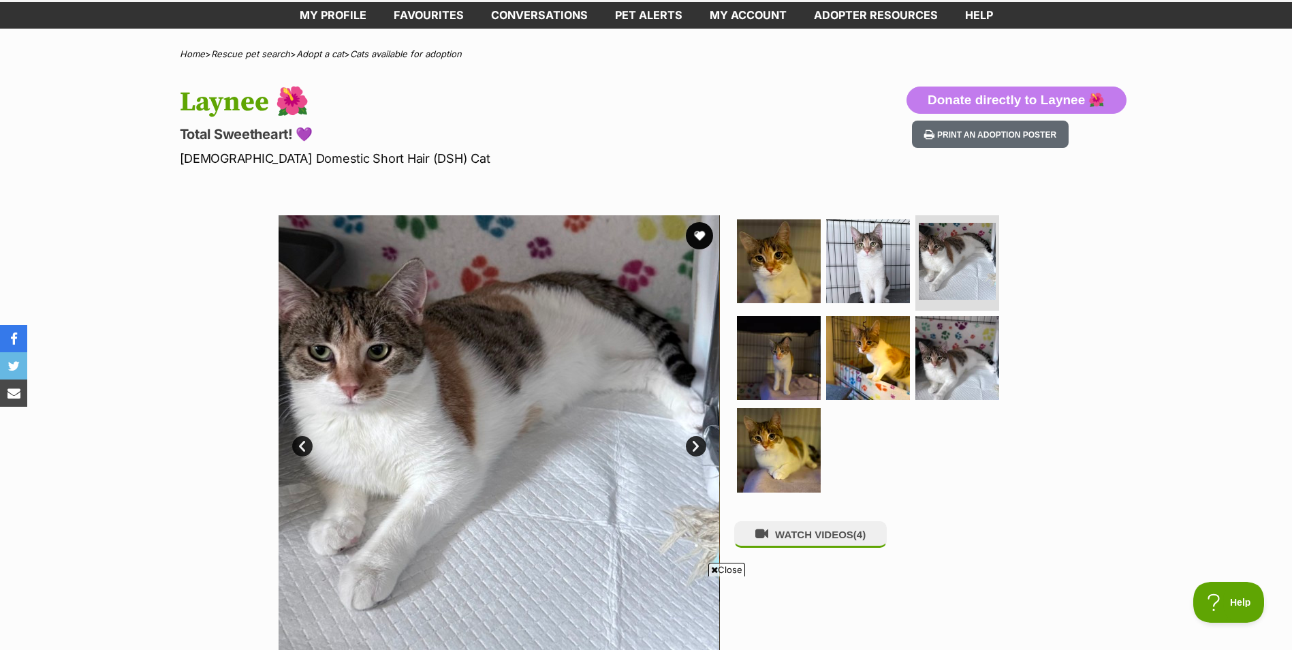
click at [696, 443] on link "Next" at bounding box center [696, 446] width 20 height 20
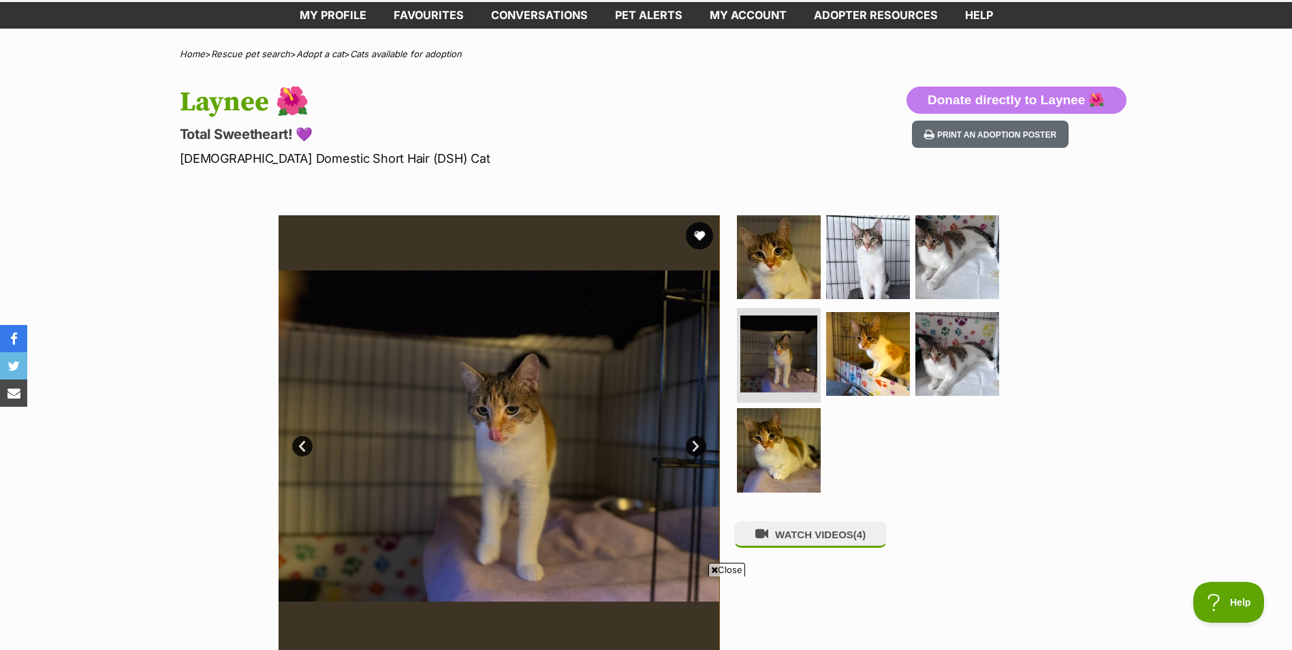
click at [696, 443] on link "Next" at bounding box center [696, 446] width 20 height 20
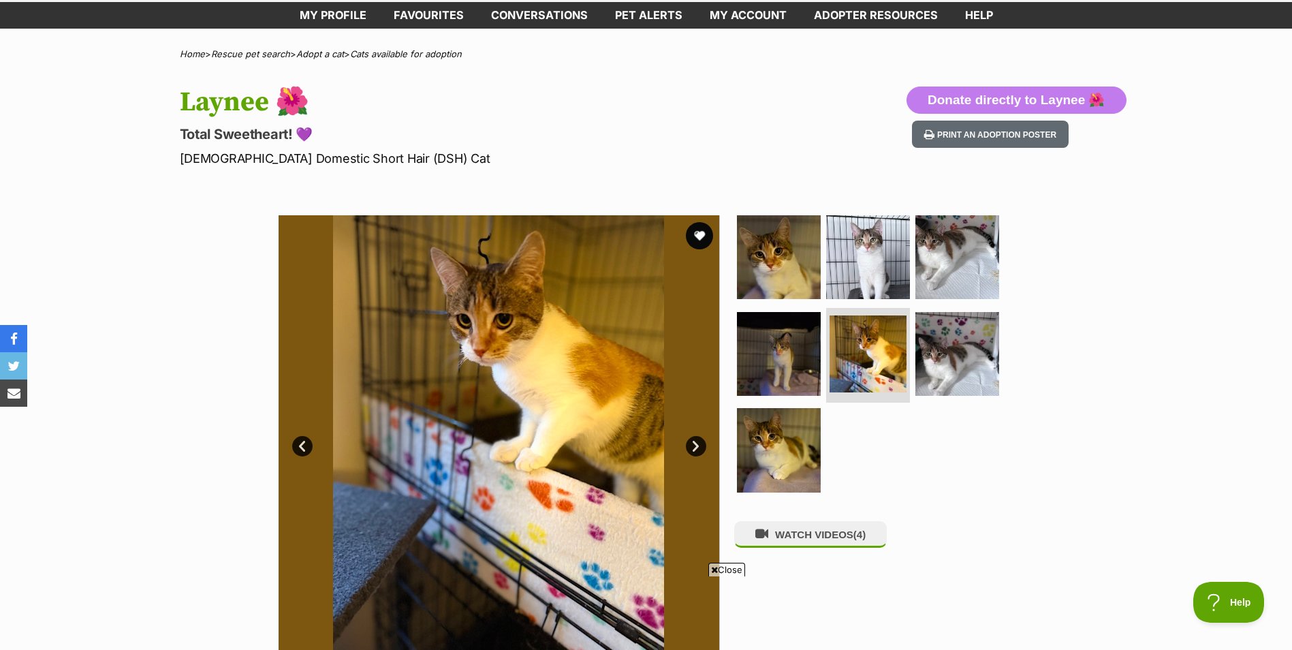
click at [696, 443] on link "Next" at bounding box center [696, 446] width 20 height 20
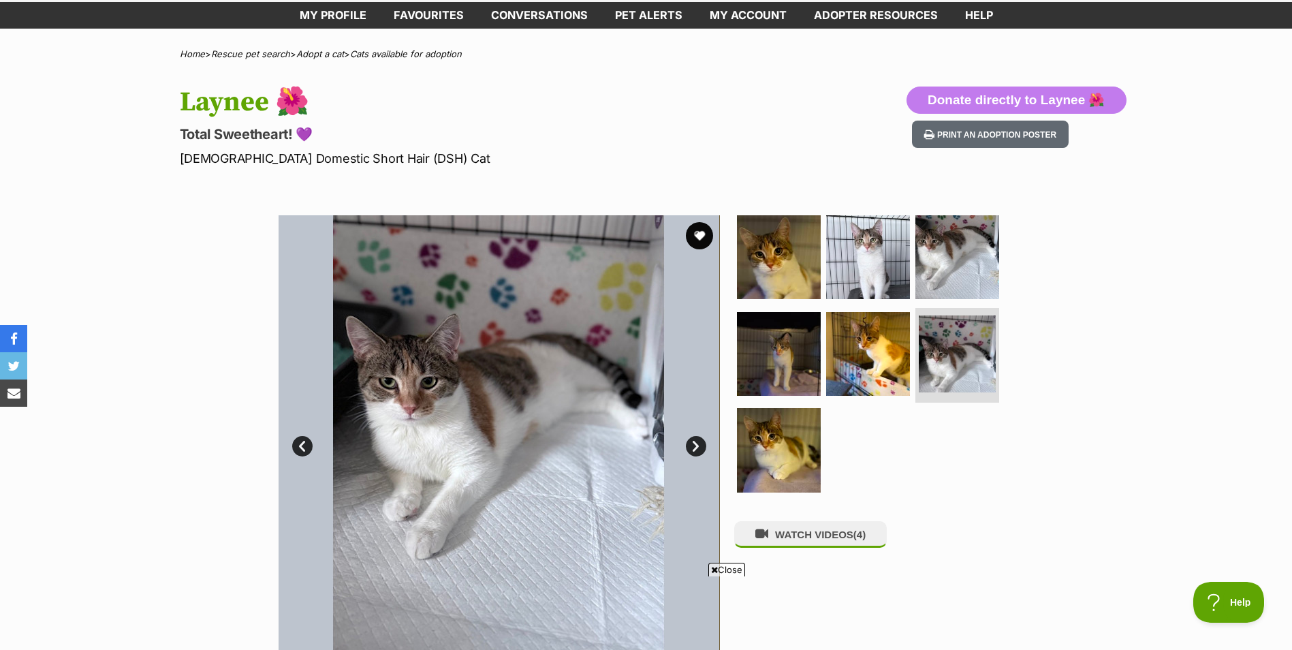
click at [696, 444] on link "Next" at bounding box center [696, 446] width 20 height 20
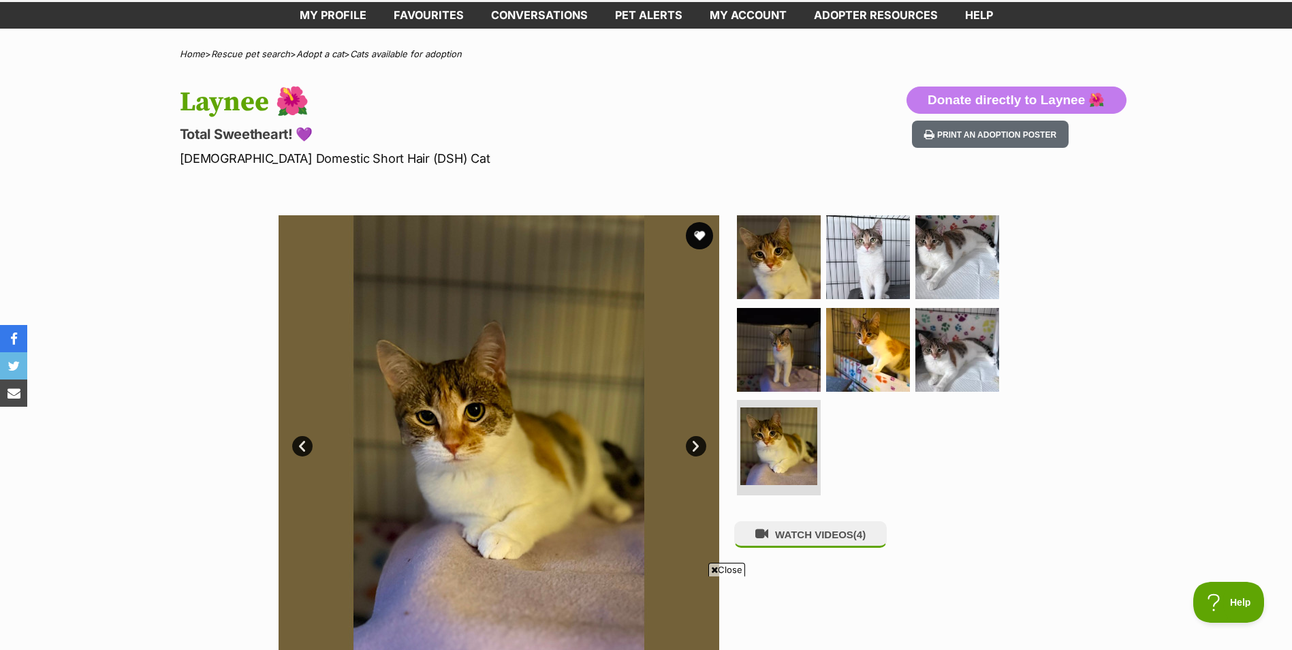
click at [696, 444] on link "Next" at bounding box center [696, 446] width 20 height 20
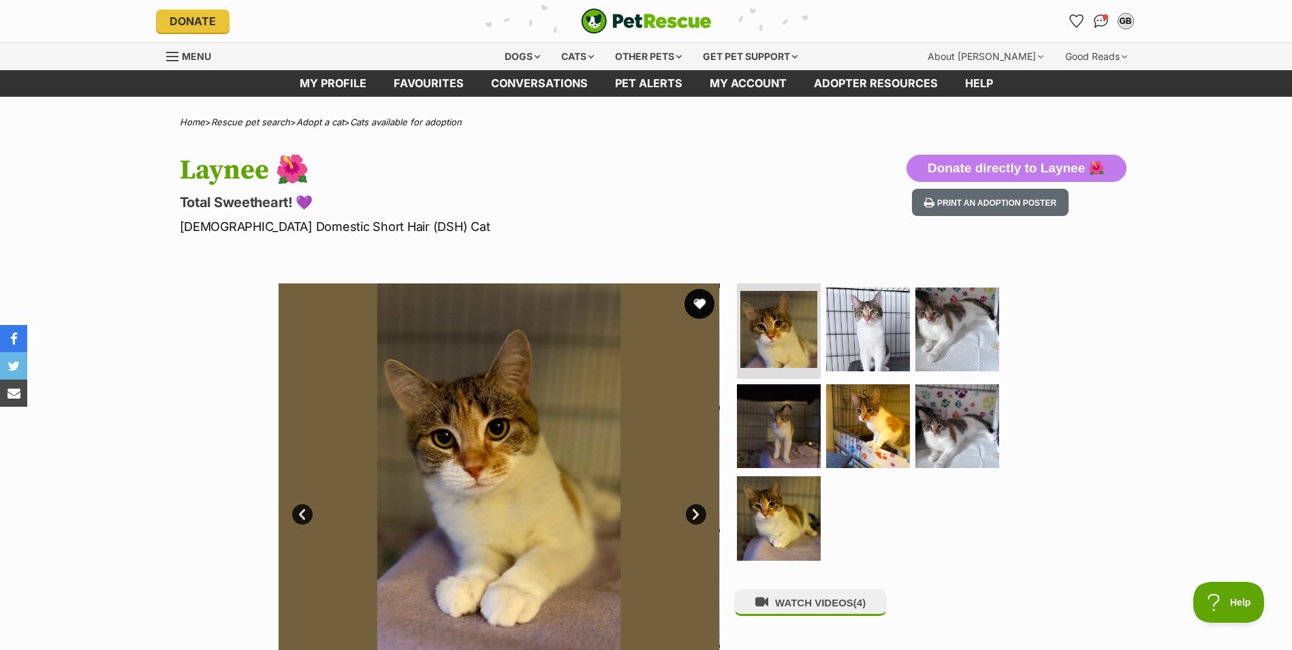
click at [702, 303] on button "favourite" at bounding box center [700, 304] width 30 height 30
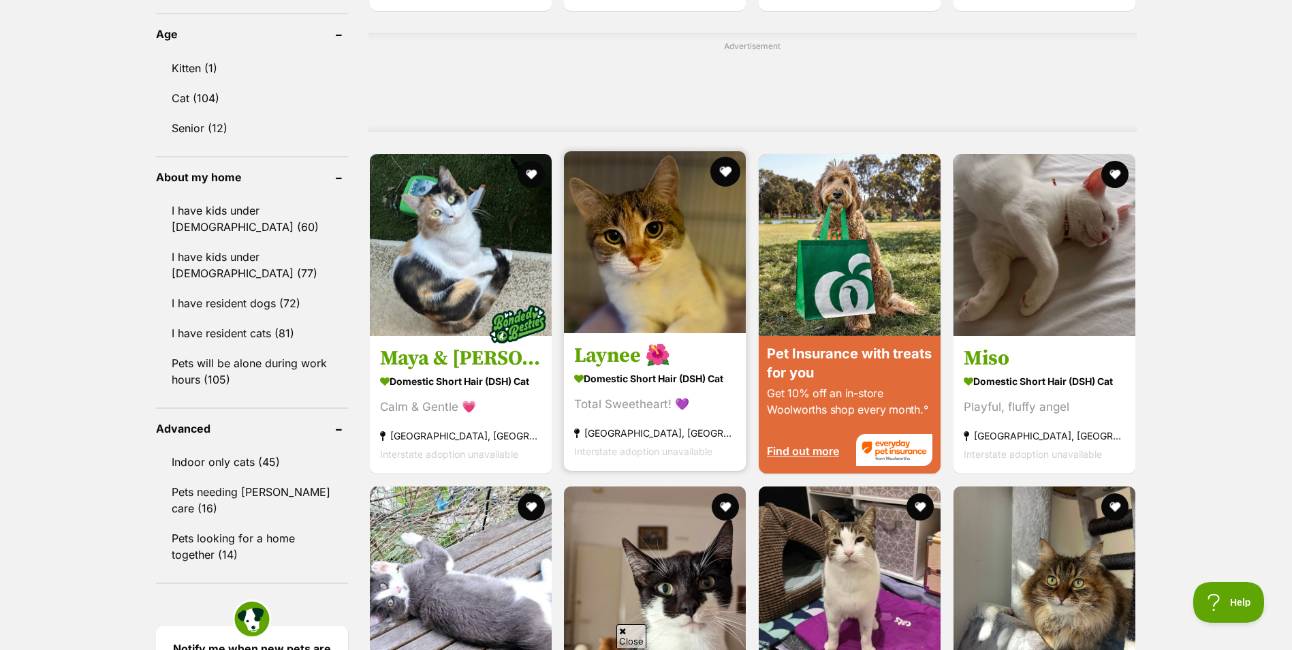
click at [725, 172] on button "favourite" at bounding box center [726, 172] width 30 height 30
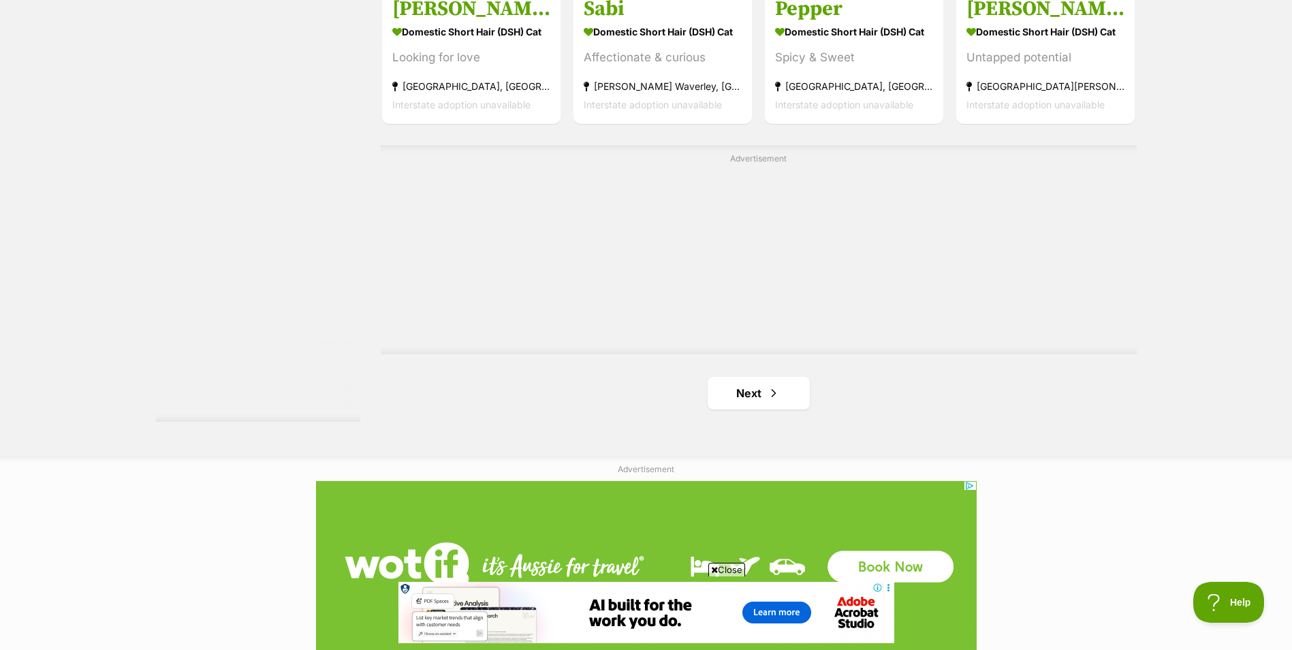
scroll to position [2445, 0]
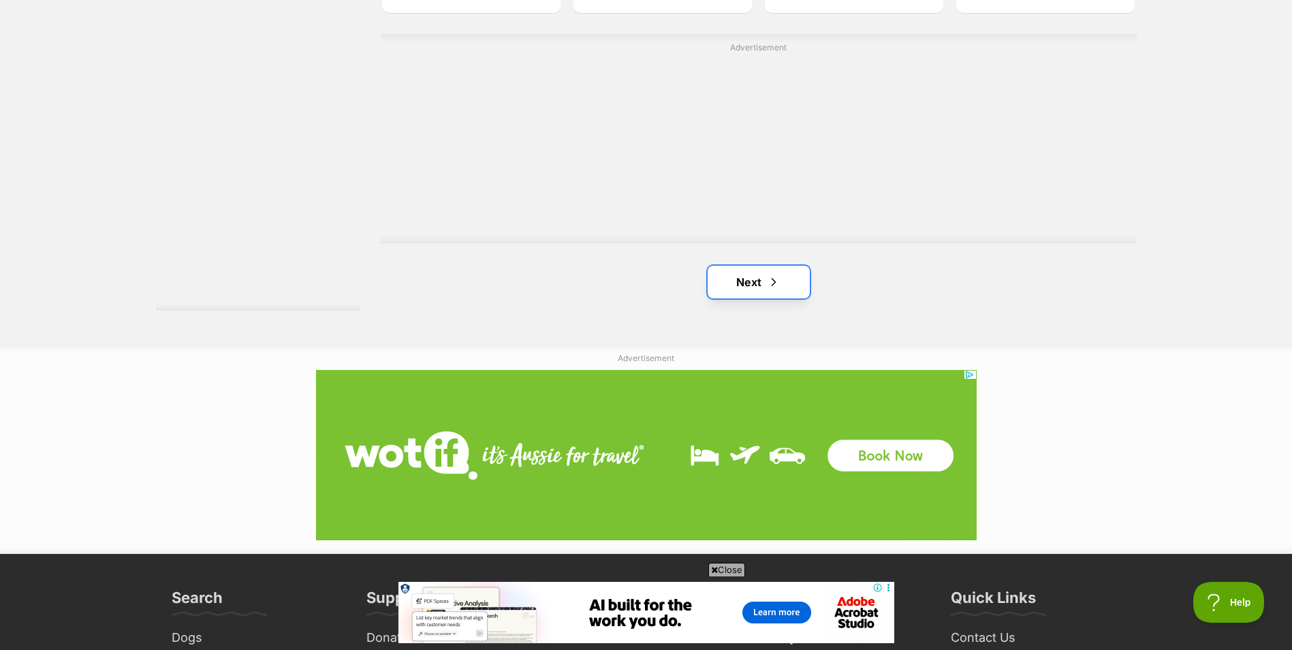
click at [747, 285] on link "Next" at bounding box center [759, 282] width 102 height 33
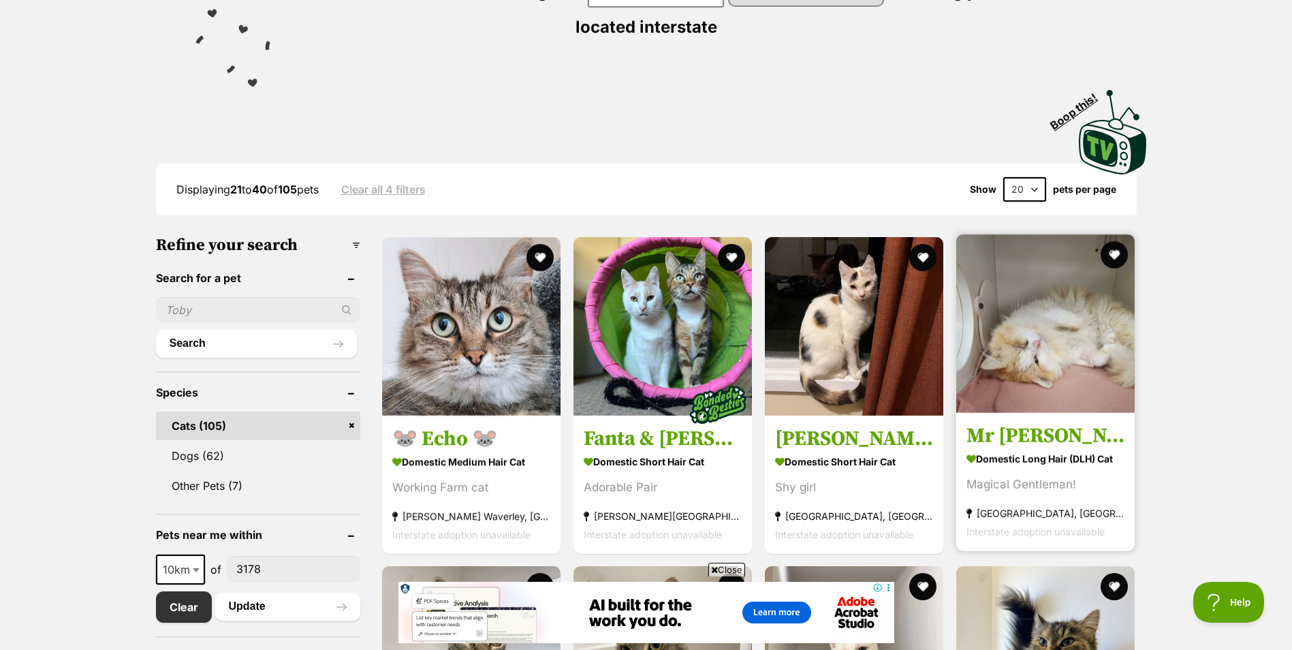
click at [1022, 337] on img at bounding box center [1045, 323] width 178 height 178
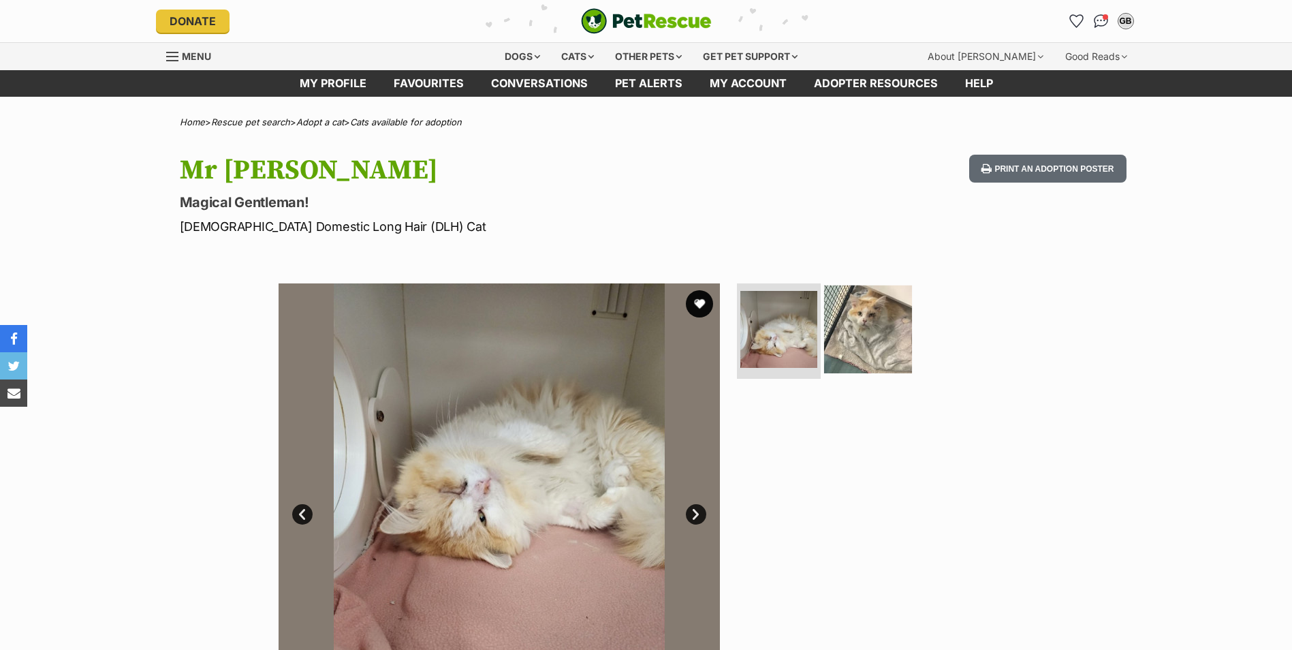
click at [852, 330] on img at bounding box center [868, 329] width 88 height 88
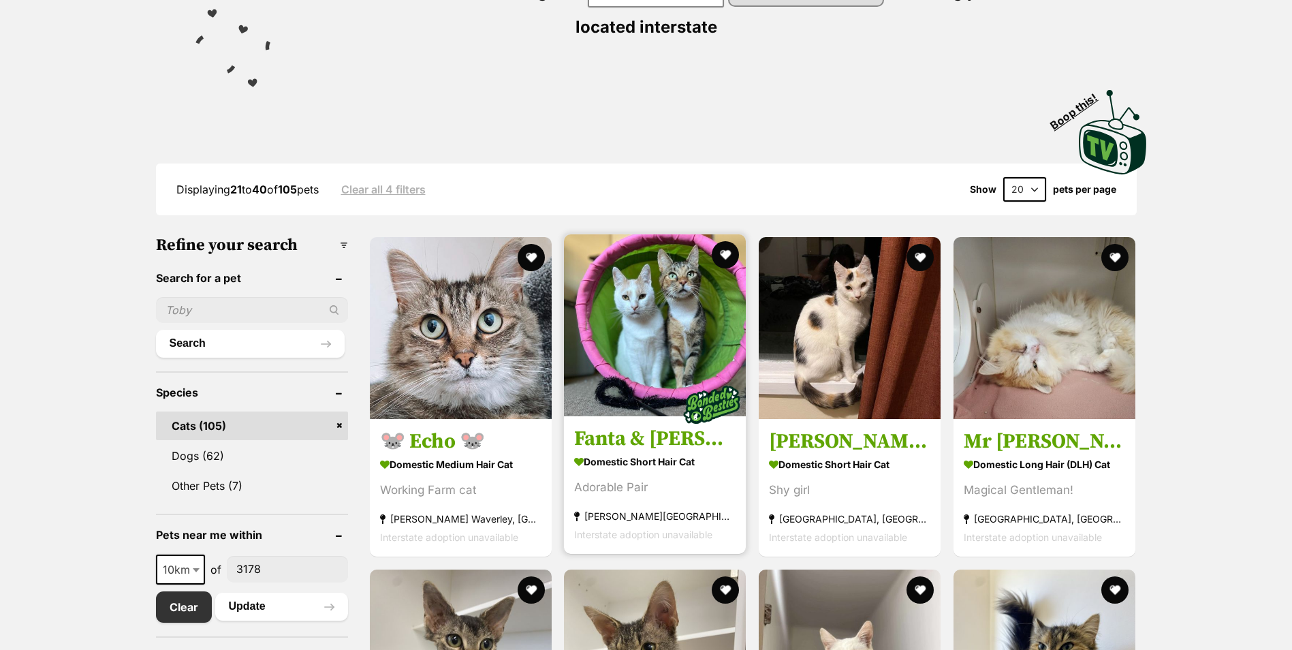
click at [669, 305] on img at bounding box center [655, 325] width 182 height 182
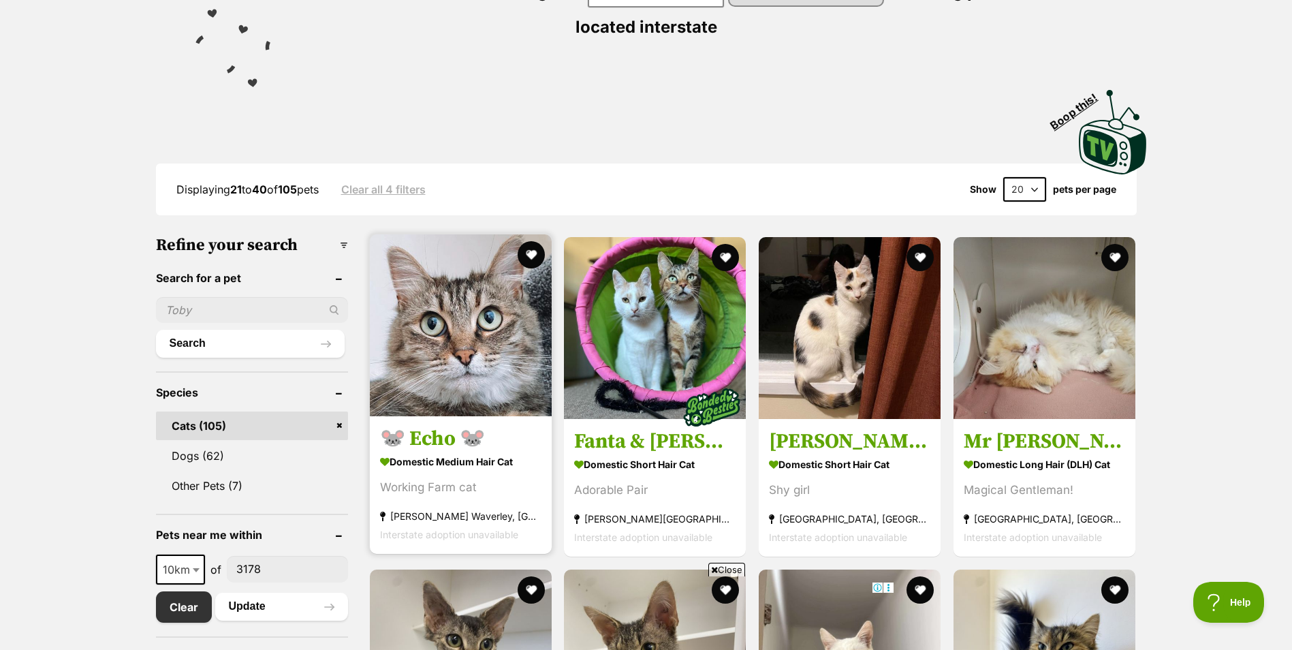
click at [448, 324] on img at bounding box center [461, 325] width 182 height 182
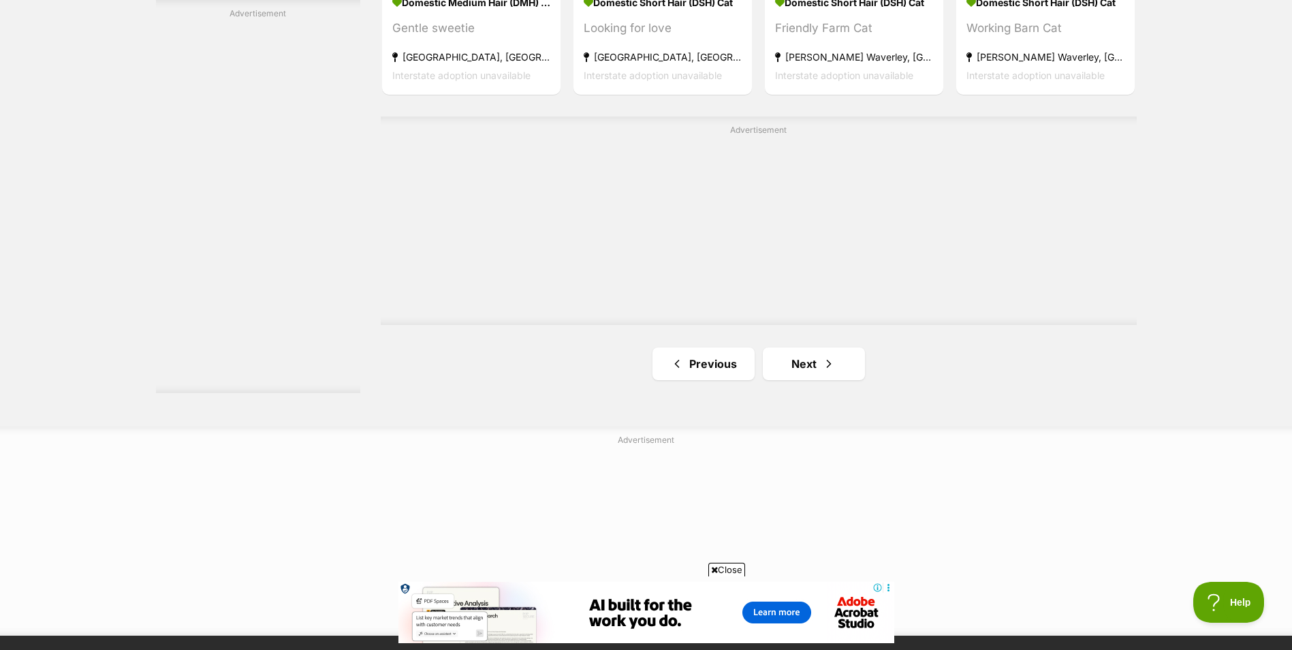
scroll to position [2453, 0]
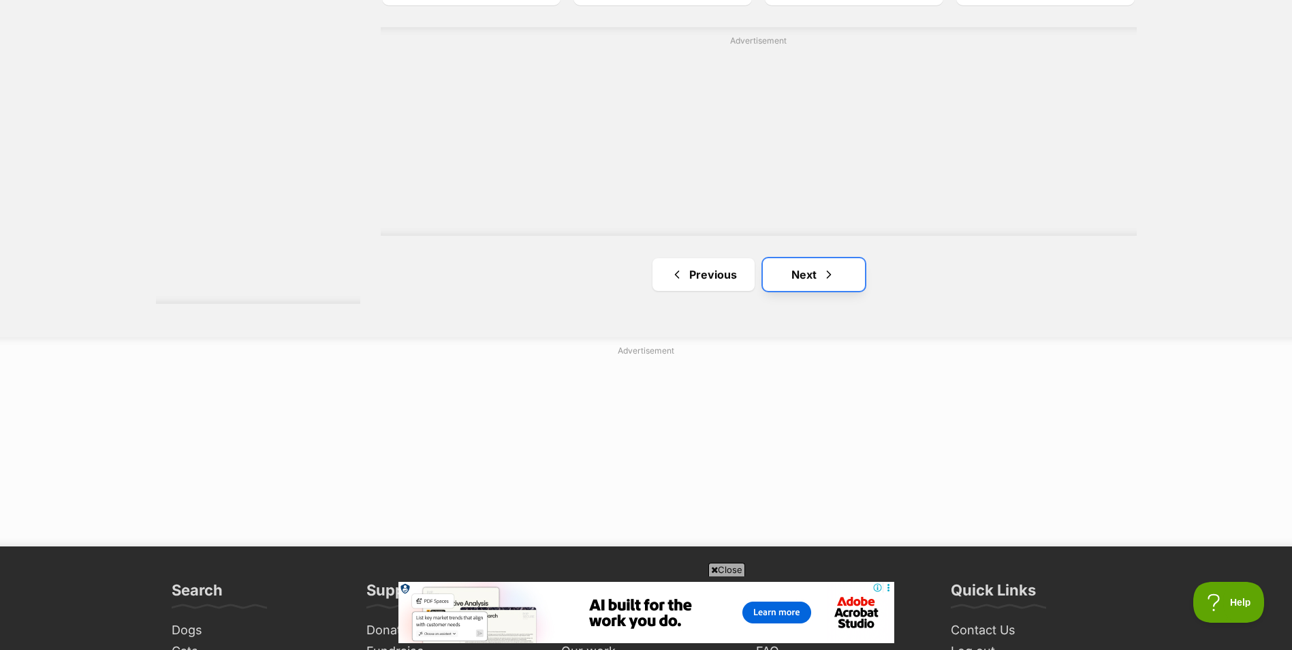
click at [813, 283] on link "Next" at bounding box center [814, 274] width 102 height 33
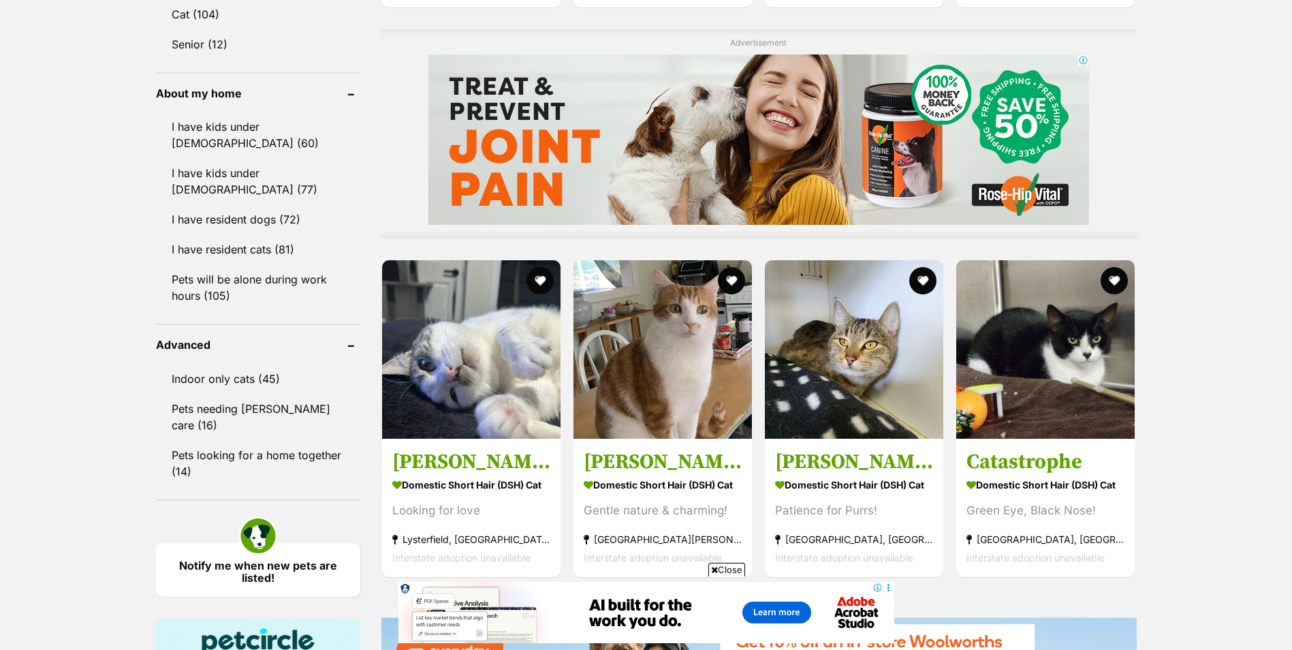
scroll to position [1226, 0]
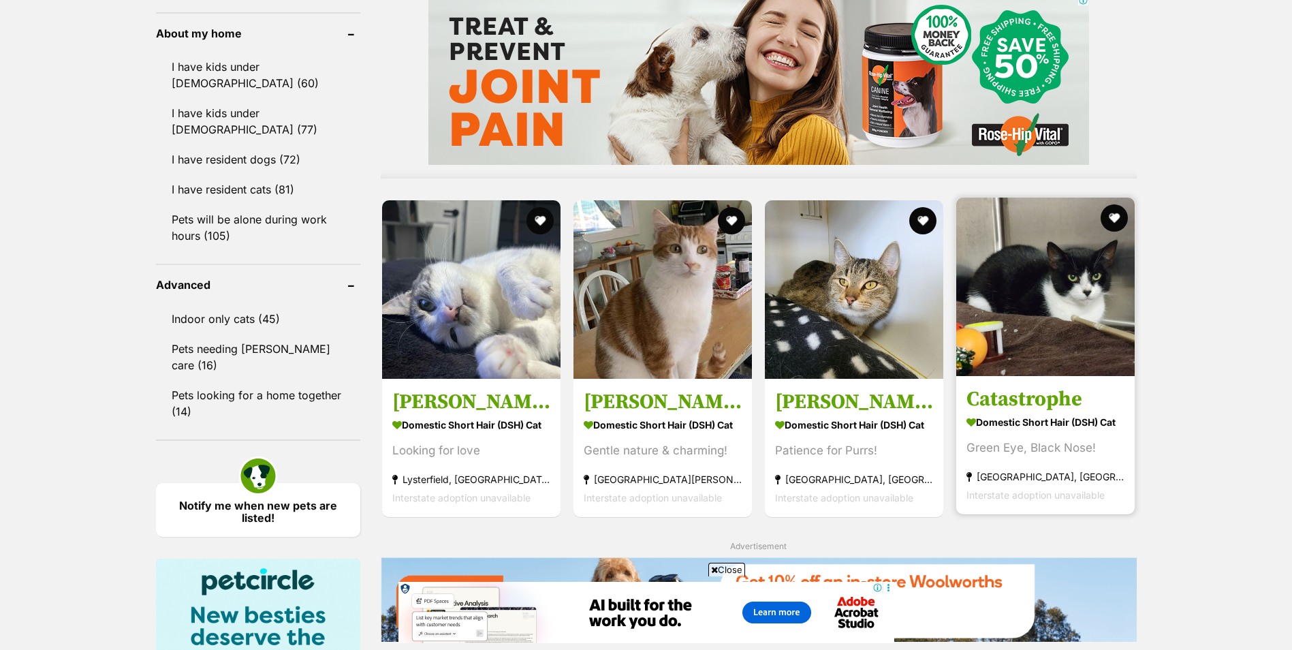
click at [1049, 269] on img at bounding box center [1045, 287] width 178 height 178
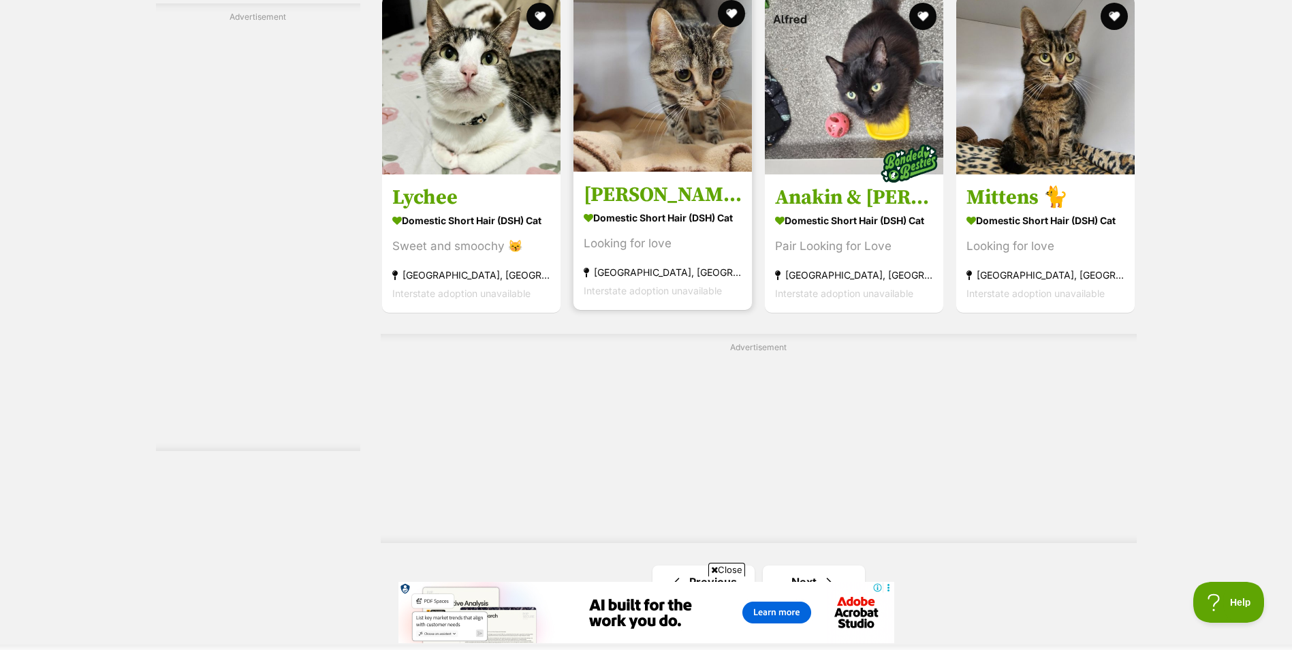
scroll to position [2504, 0]
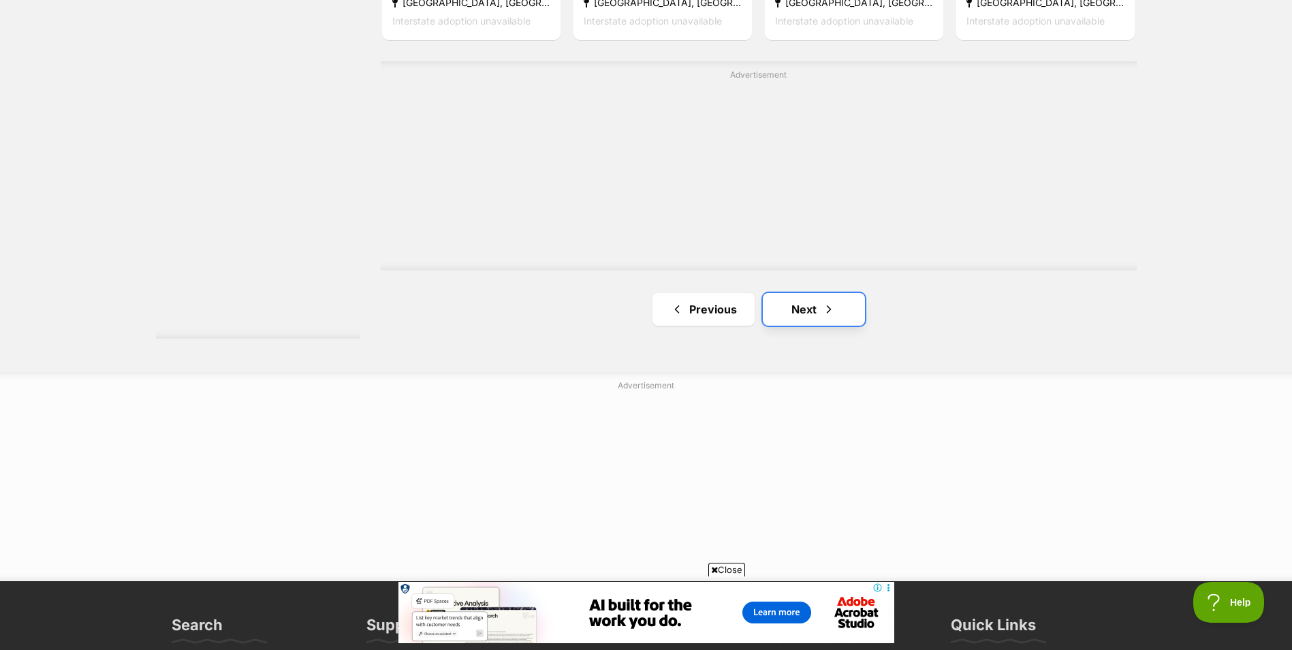
click at [805, 305] on link "Next" at bounding box center [814, 309] width 102 height 33
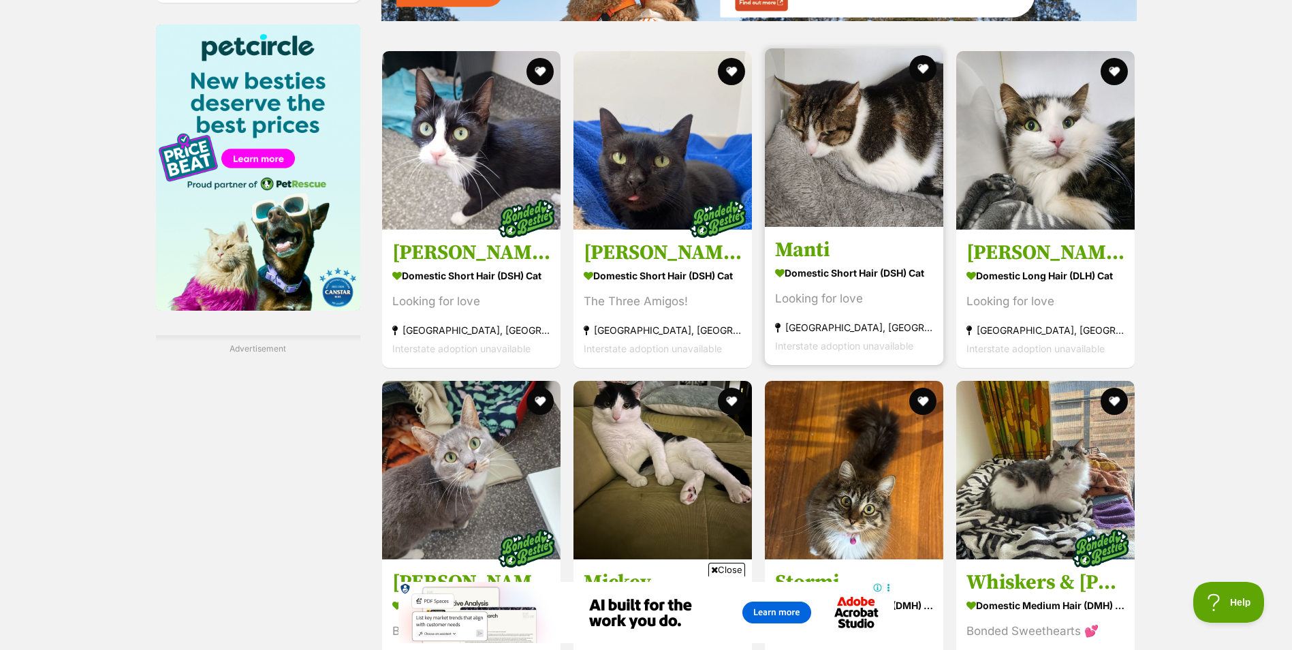
scroll to position [1908, 0]
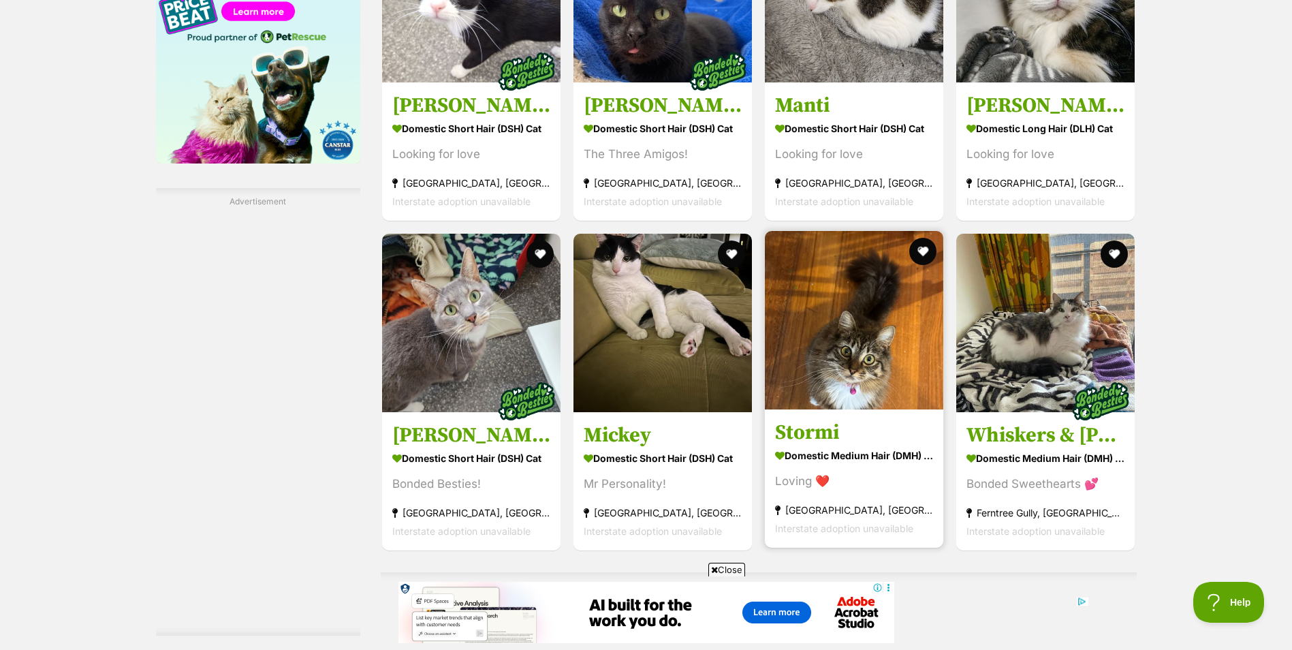
click at [865, 341] on img at bounding box center [854, 320] width 178 height 178
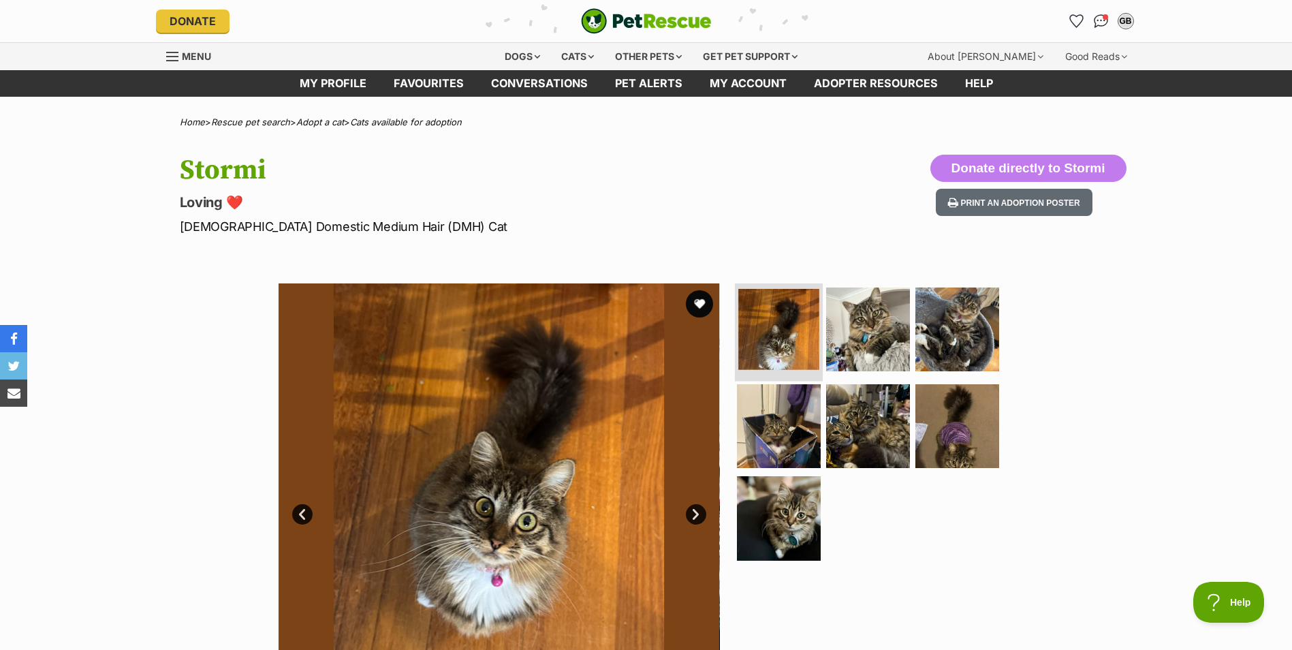
click at [773, 342] on img at bounding box center [778, 329] width 81 height 81
click at [692, 510] on link "Next" at bounding box center [696, 514] width 20 height 20
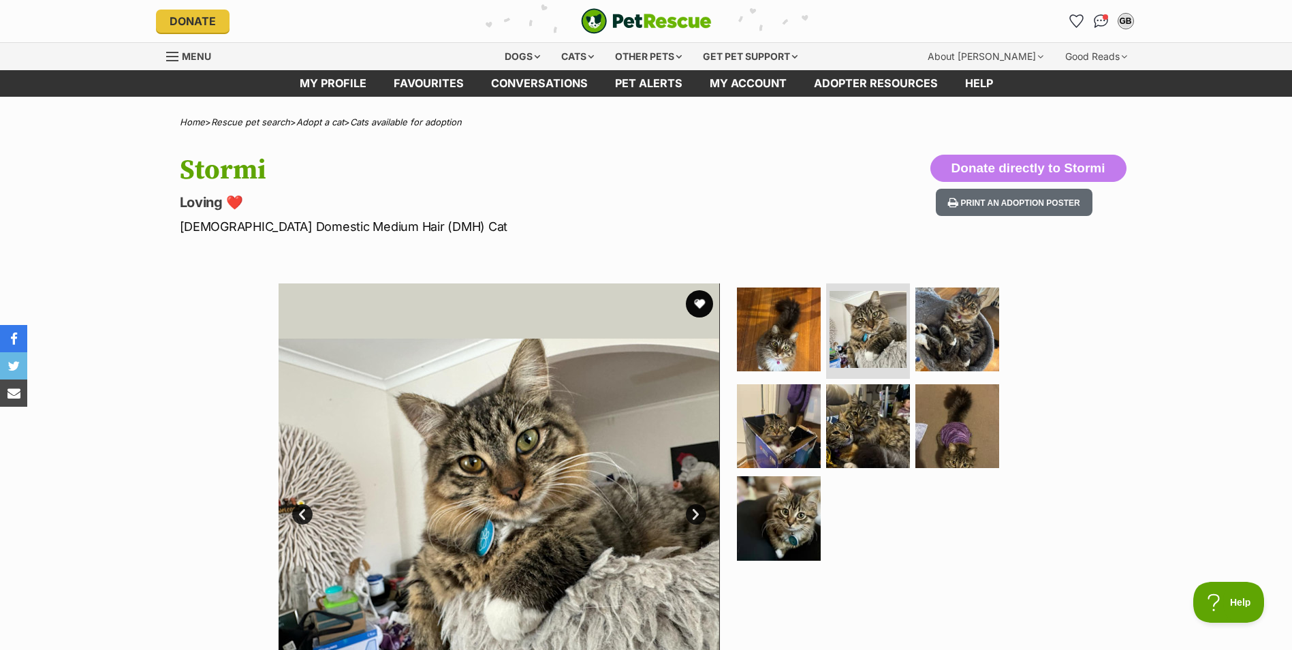
click at [692, 510] on link "Next" at bounding box center [696, 514] width 20 height 20
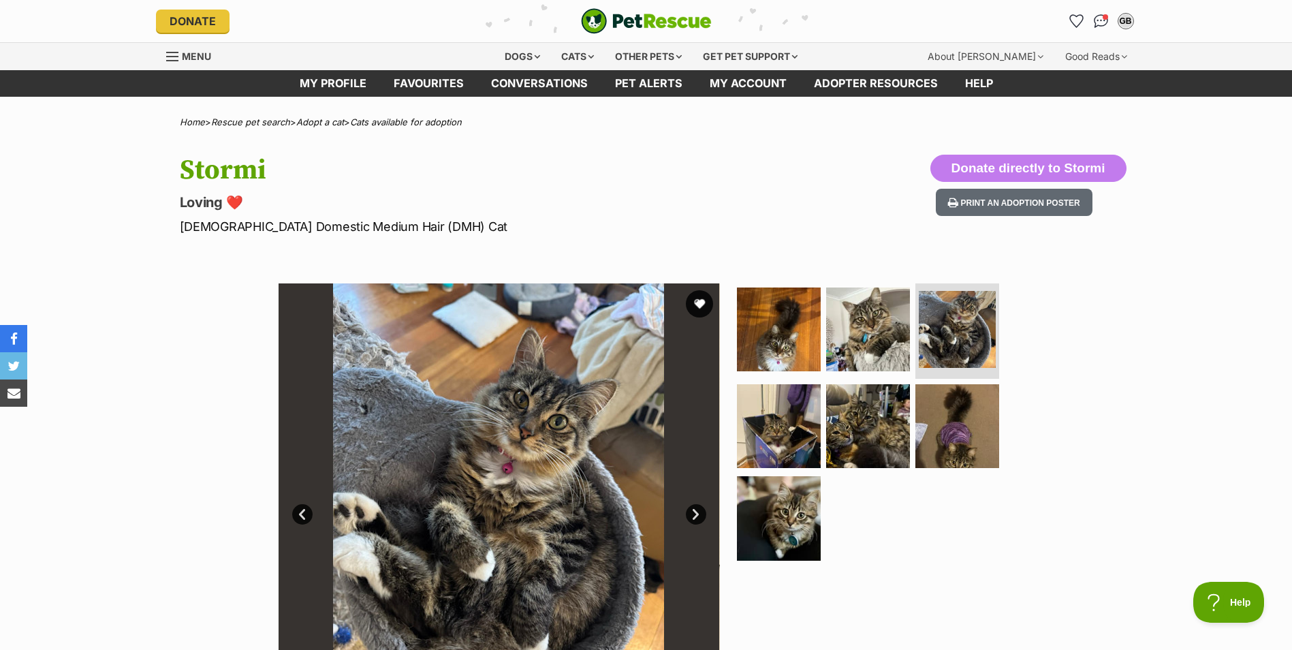
click at [303, 506] on link "Prev" at bounding box center [302, 514] width 20 height 20
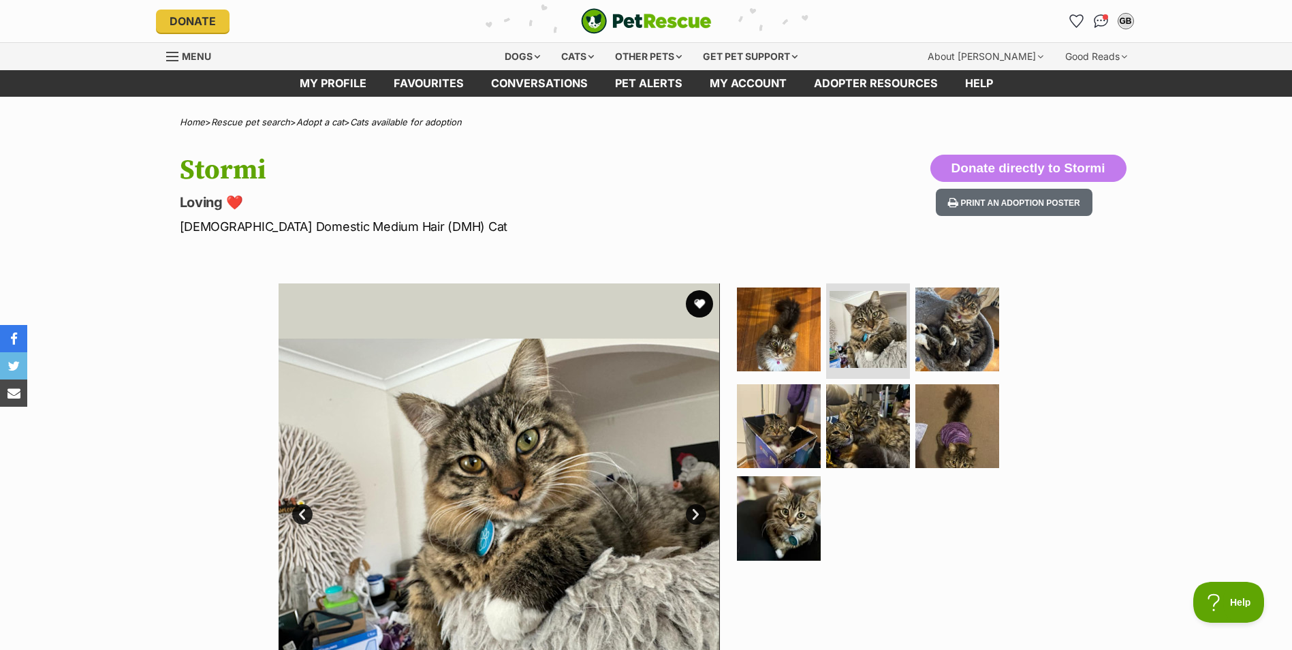
click at [698, 510] on link "Next" at bounding box center [696, 514] width 20 height 20
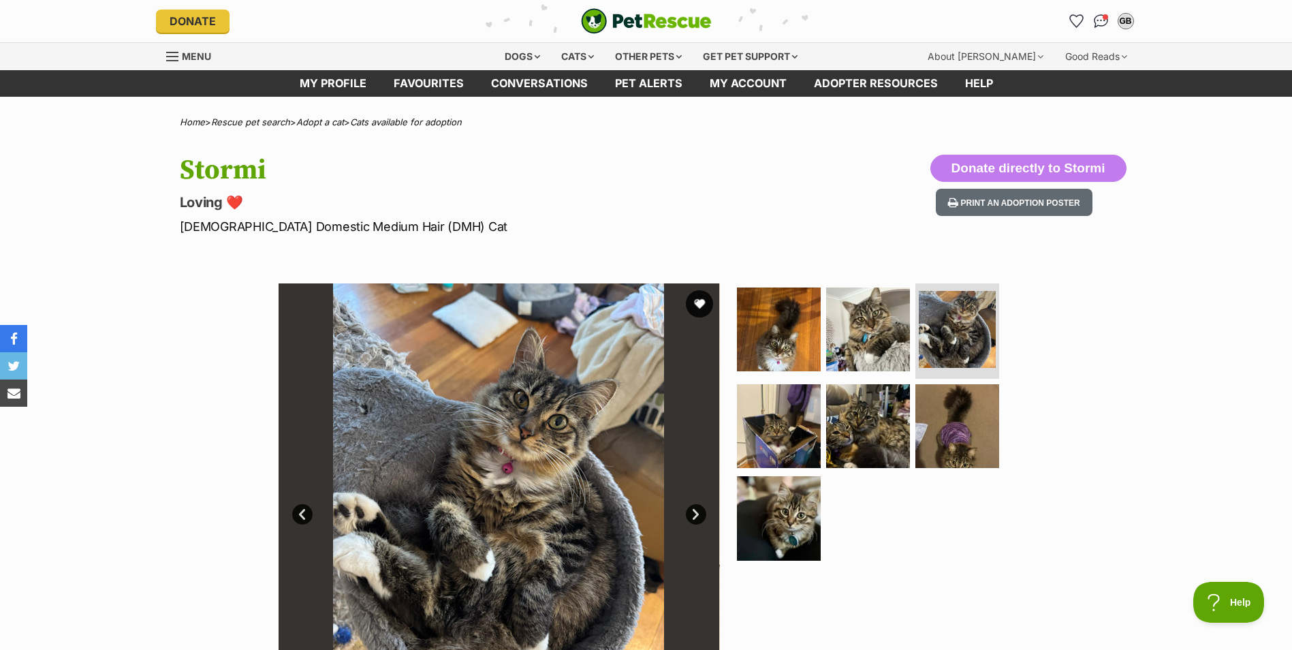
click at [698, 510] on link "Next" at bounding box center [696, 514] width 20 height 20
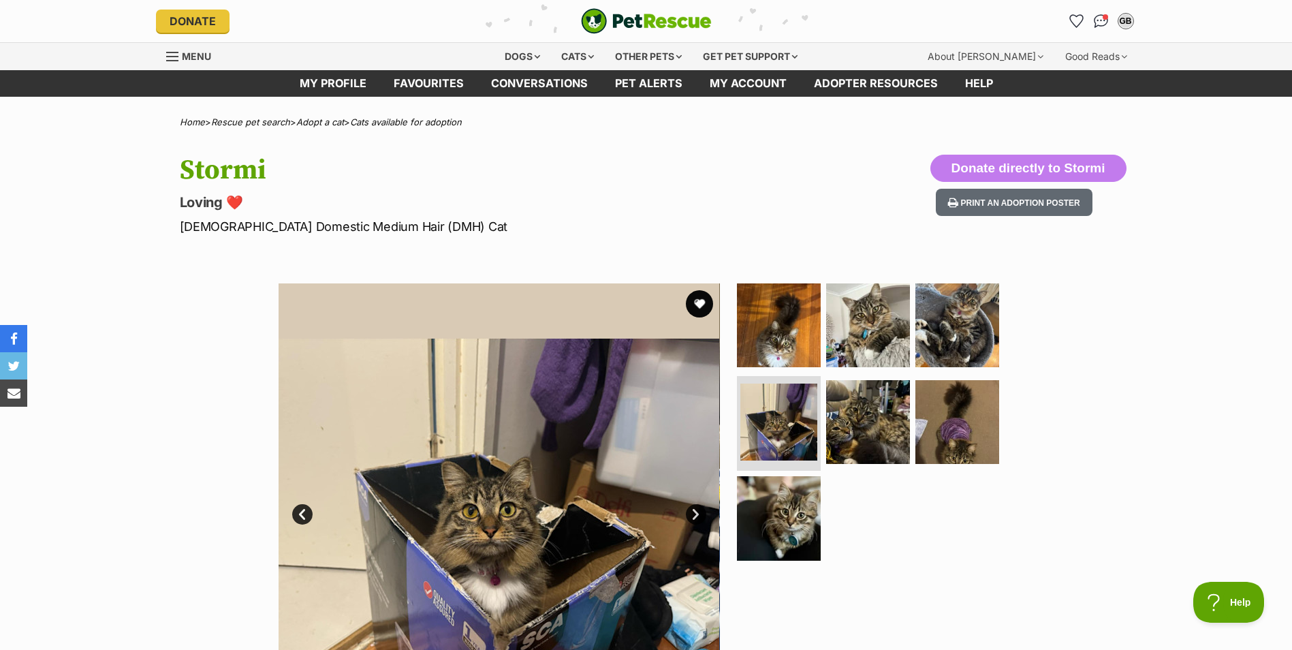
click at [698, 510] on link "Next" at bounding box center [696, 514] width 20 height 20
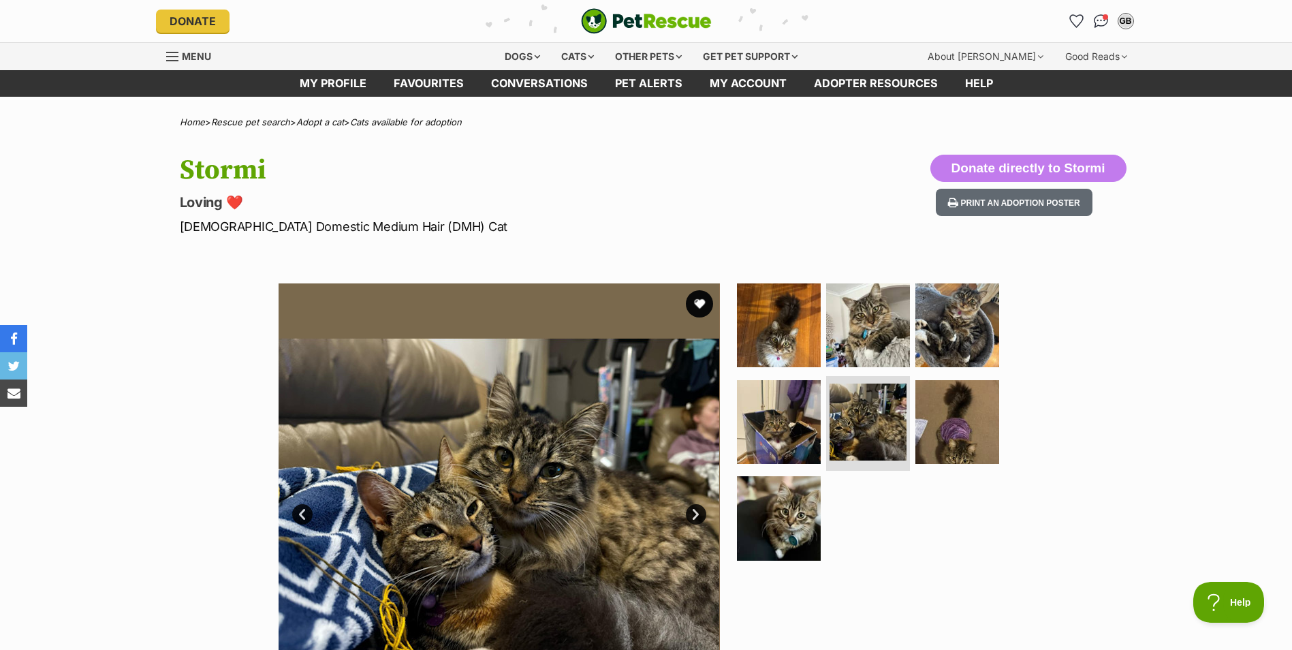
click at [698, 510] on link "Next" at bounding box center [696, 514] width 20 height 20
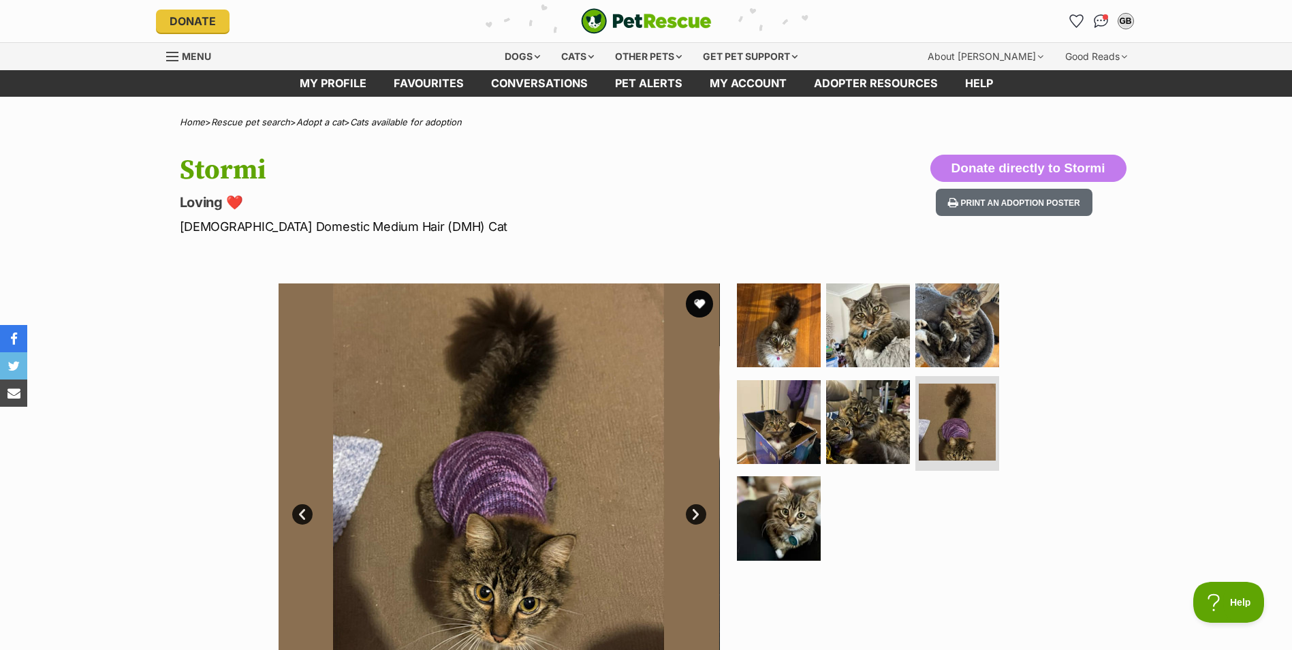
click at [698, 510] on link "Next" at bounding box center [696, 514] width 20 height 20
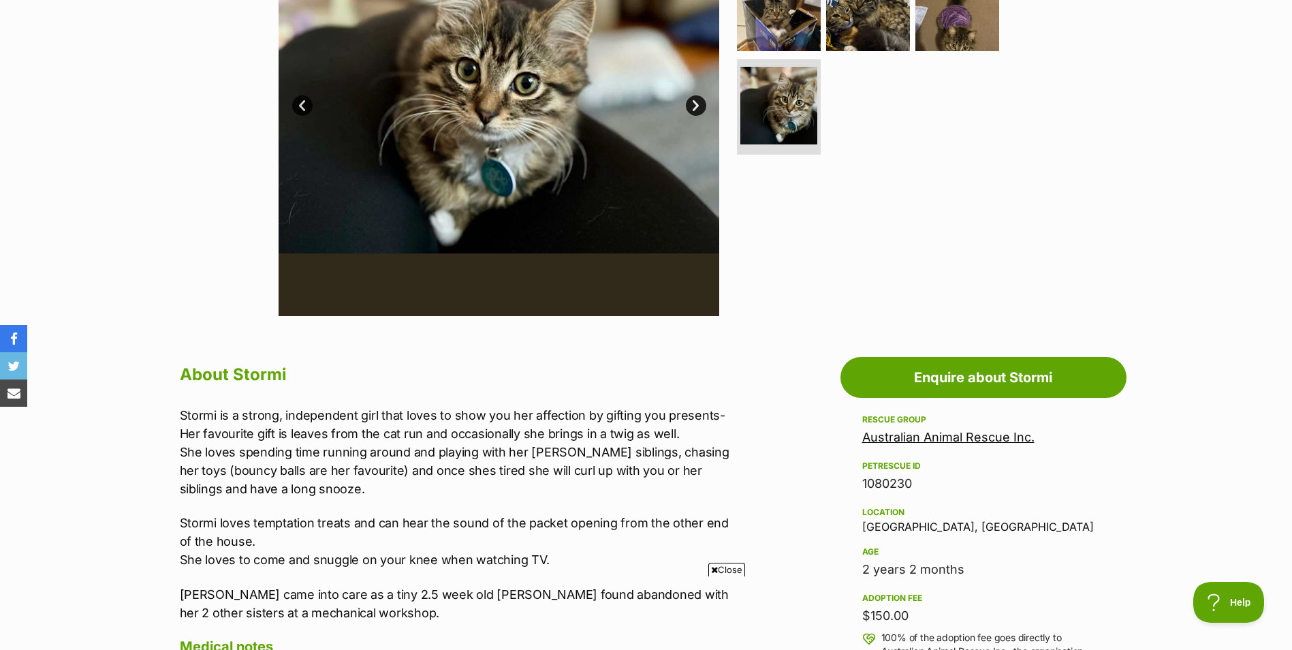
scroll to position [681, 0]
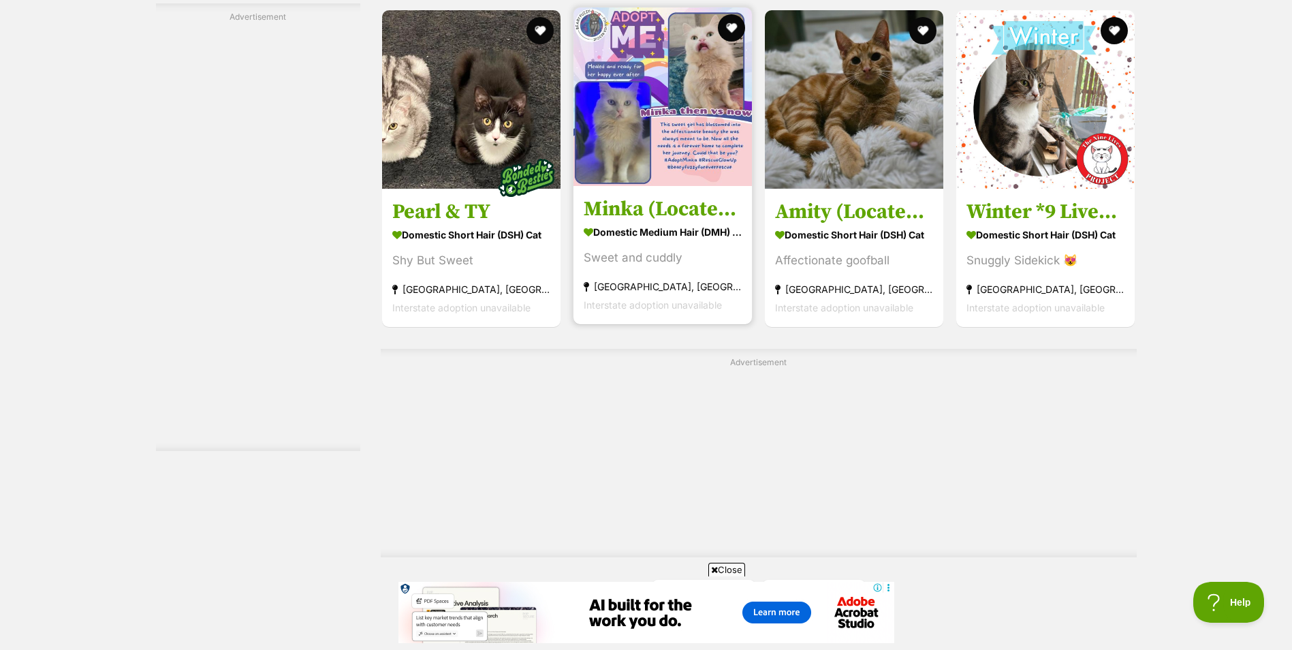
scroll to position [2248, 0]
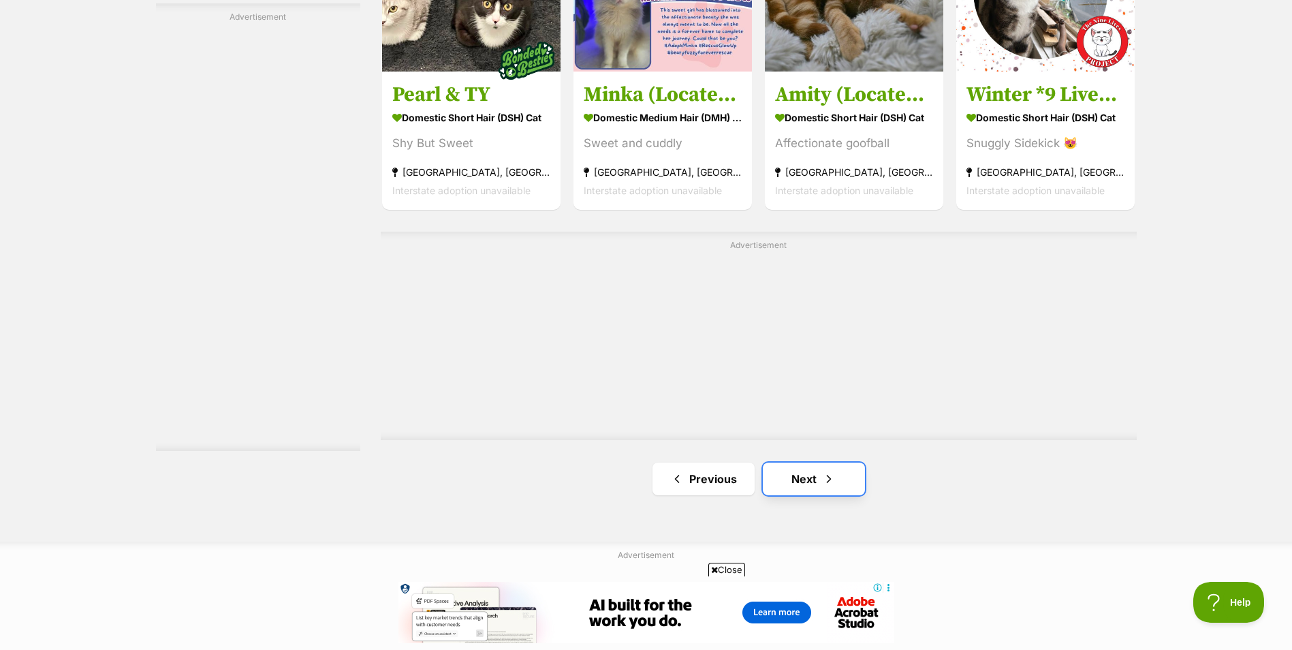
click at [810, 475] on link "Next" at bounding box center [814, 479] width 102 height 33
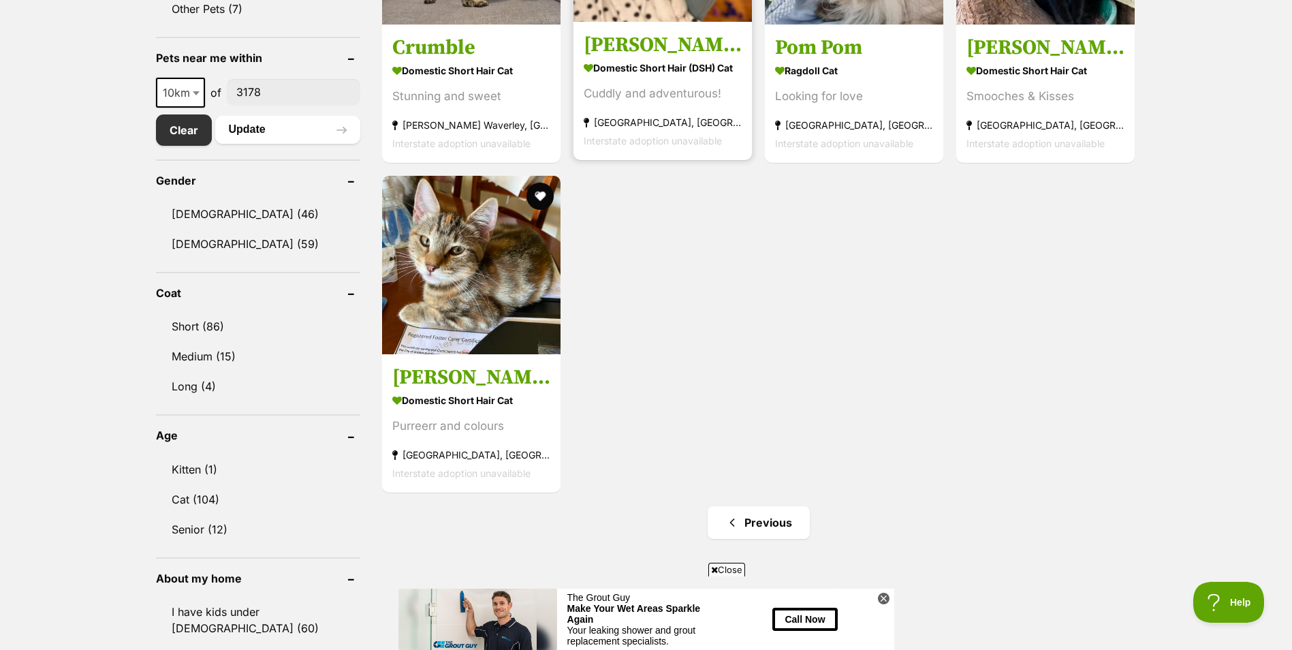
scroll to position [477, 0]
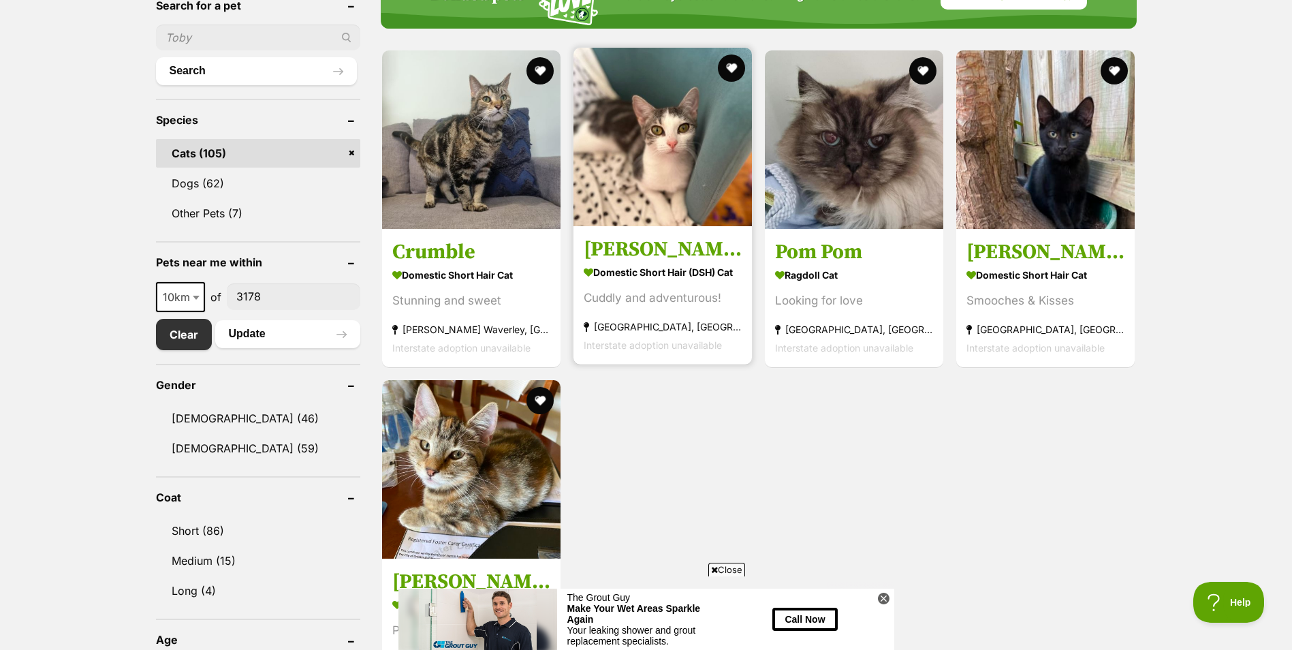
click at [663, 161] on img at bounding box center [663, 137] width 178 height 178
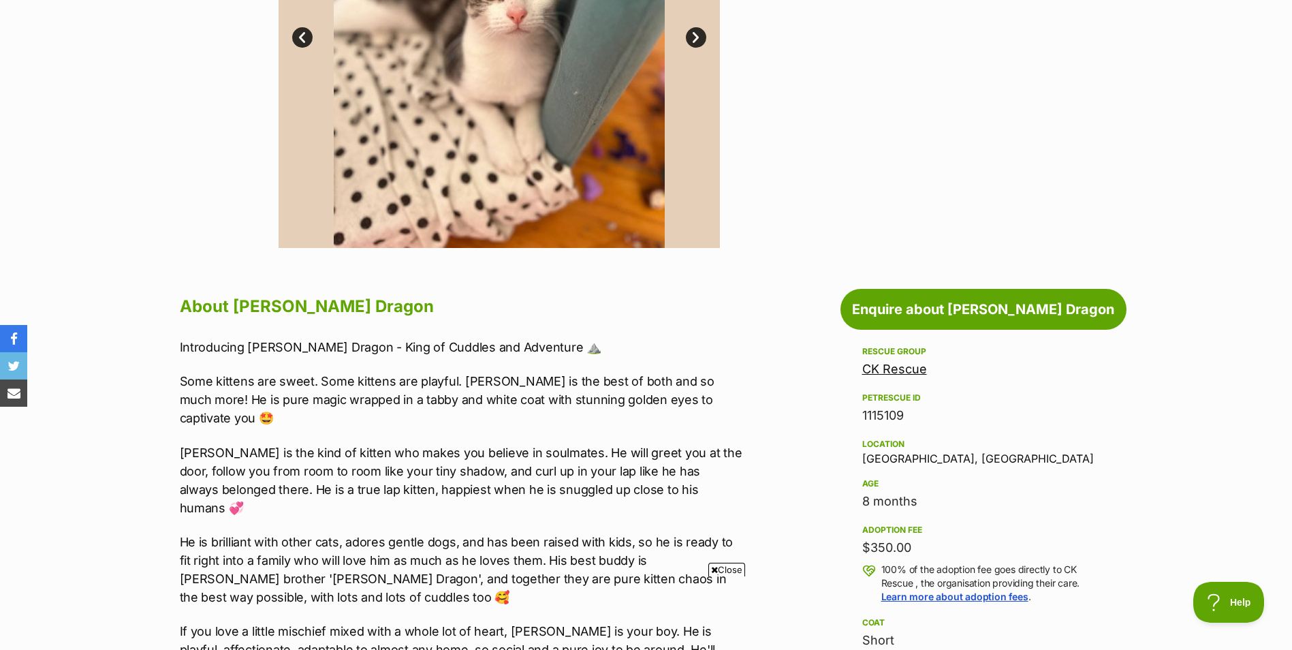
scroll to position [68, 0]
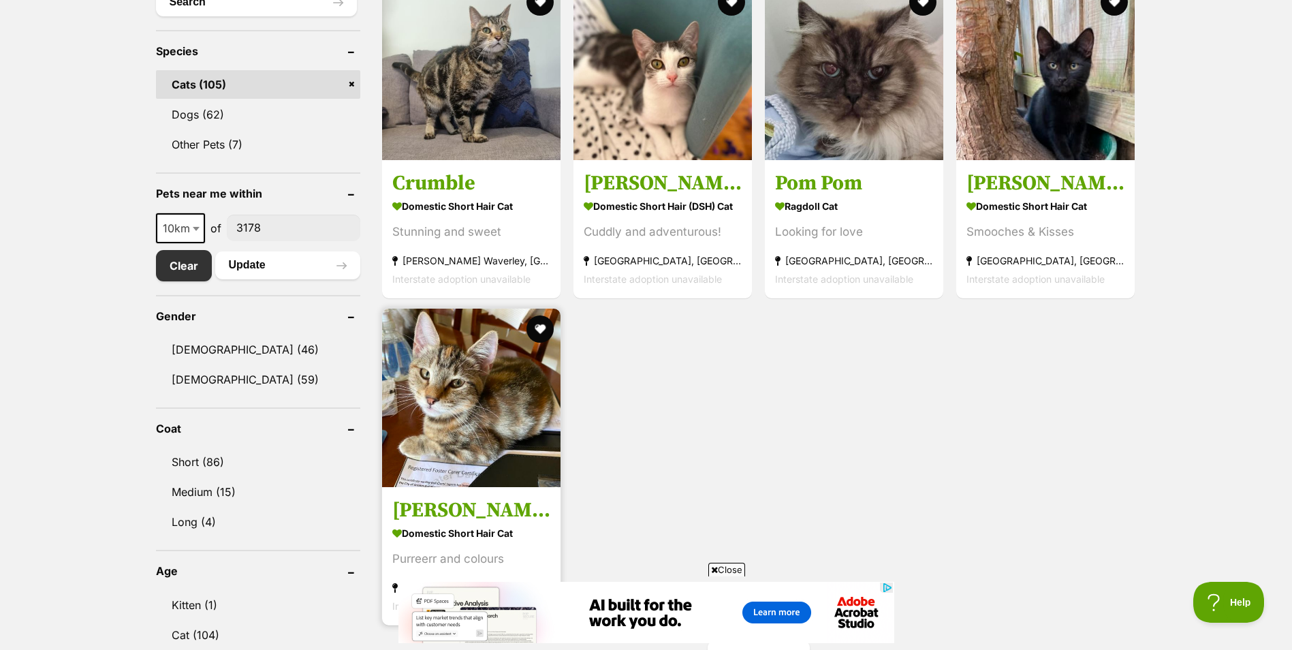
click at [467, 398] on img at bounding box center [471, 398] width 178 height 178
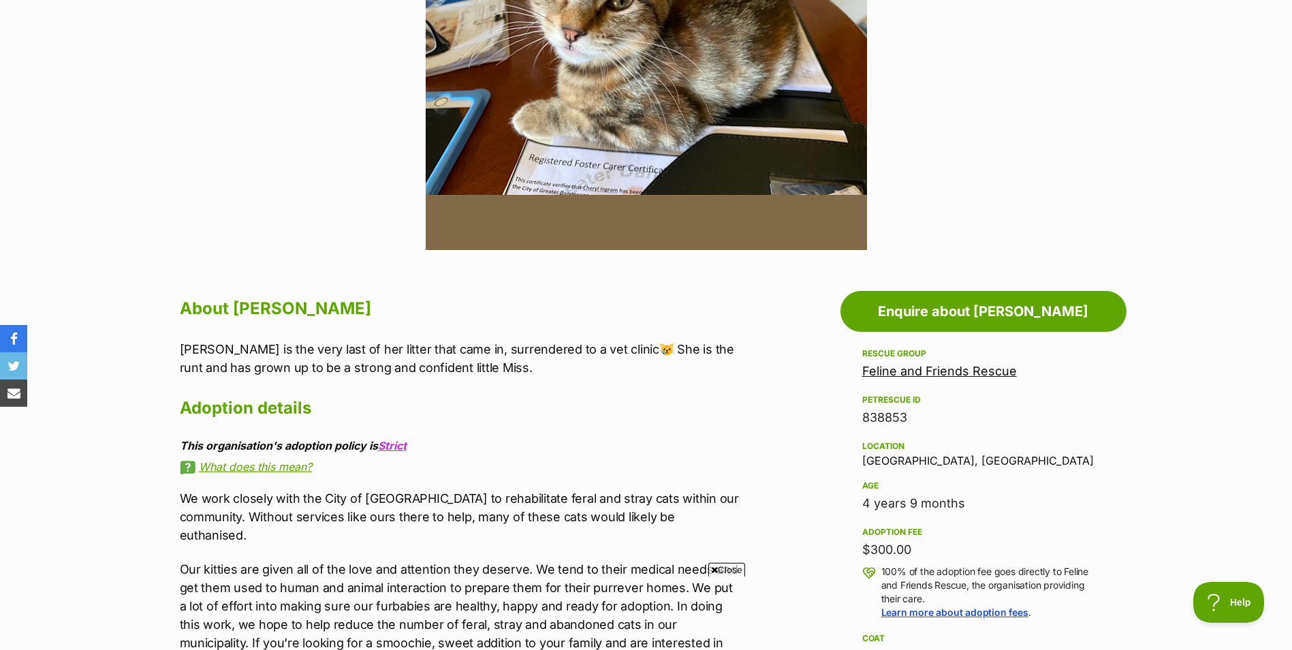
scroll to position [273, 0]
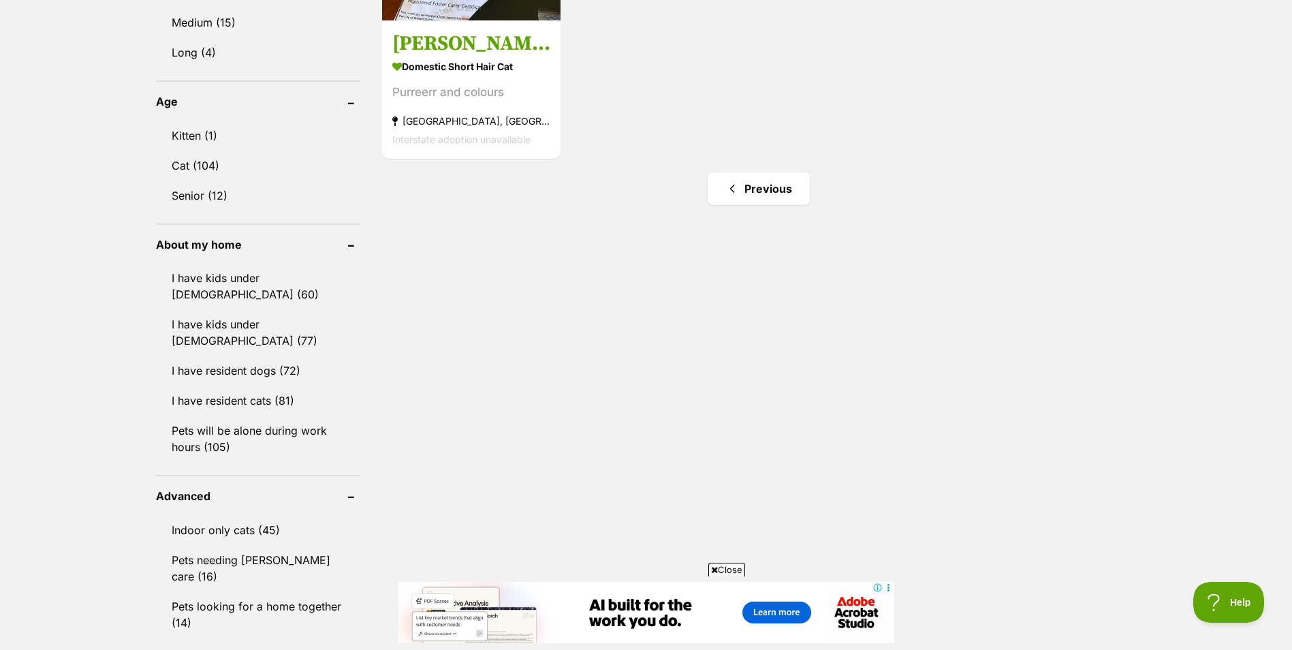
scroll to position [743, 0]
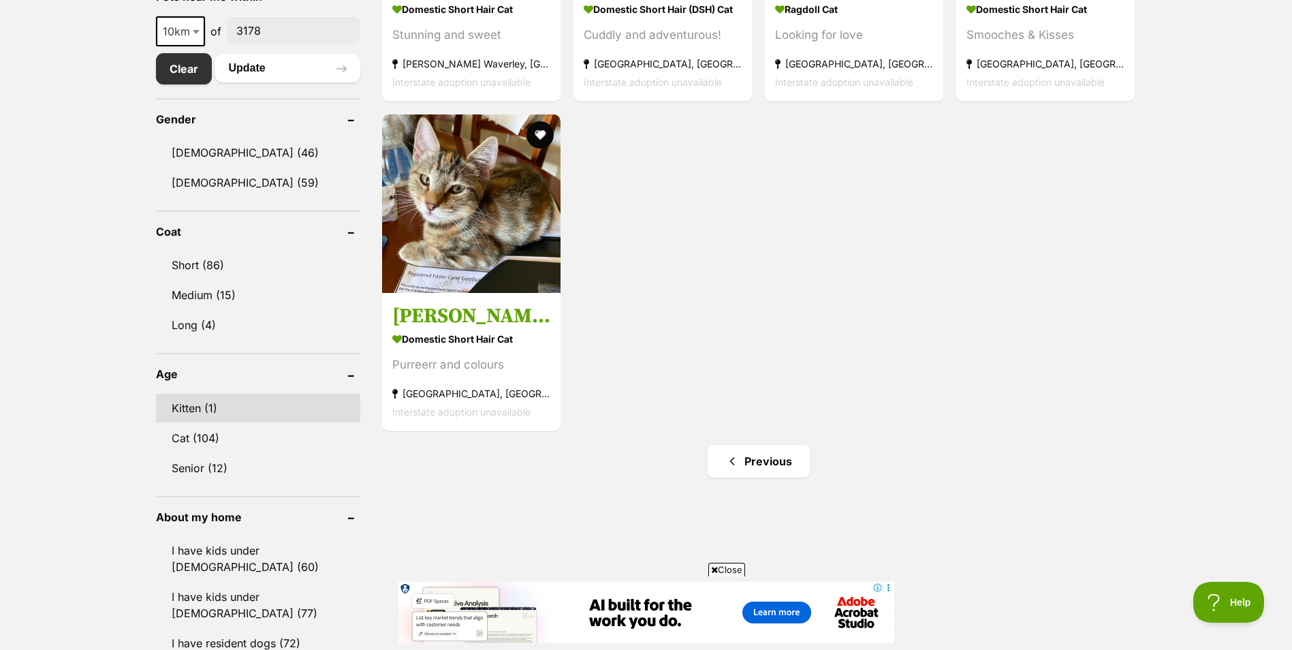
click at [188, 407] on link "Kitten (1)" at bounding box center [258, 408] width 204 height 29
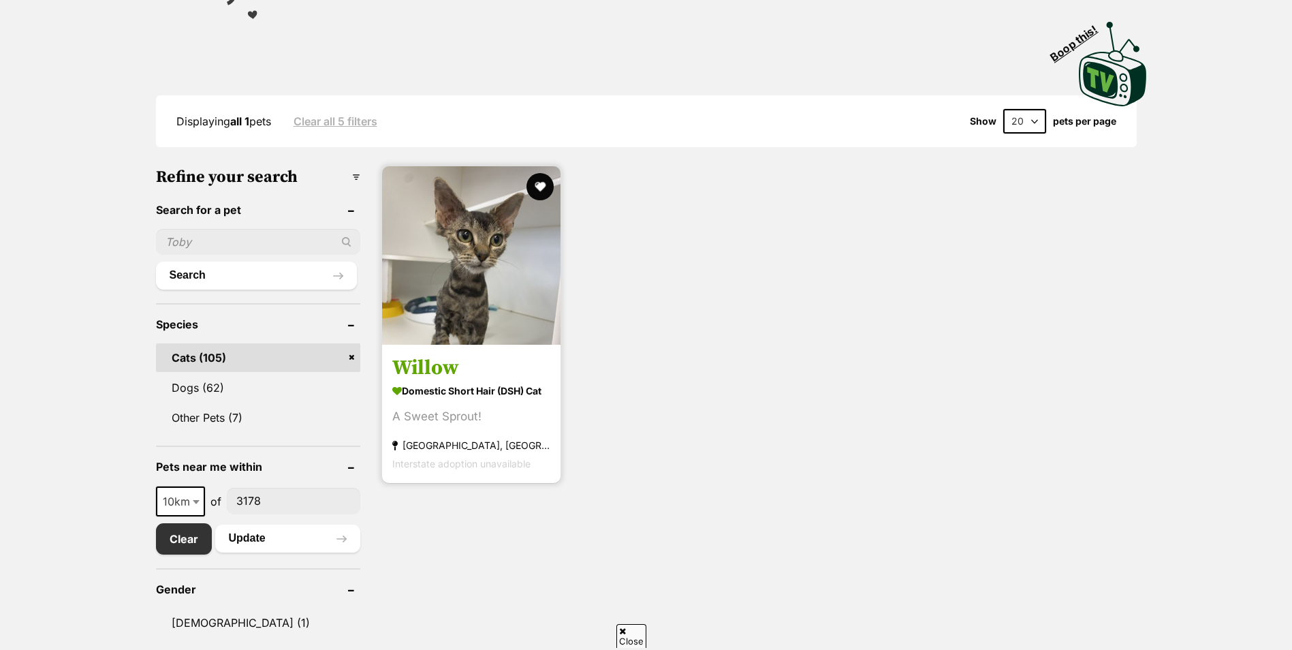
click at [469, 290] on img at bounding box center [471, 255] width 178 height 178
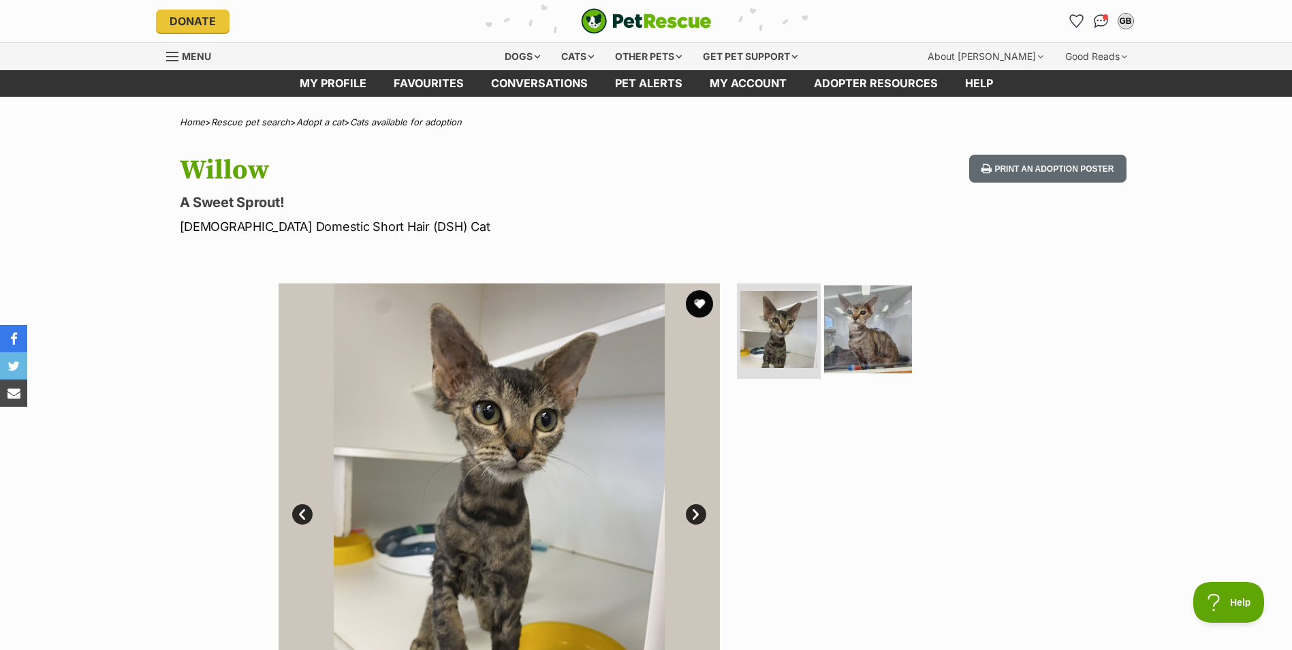
click at [861, 324] on img at bounding box center [868, 329] width 88 height 88
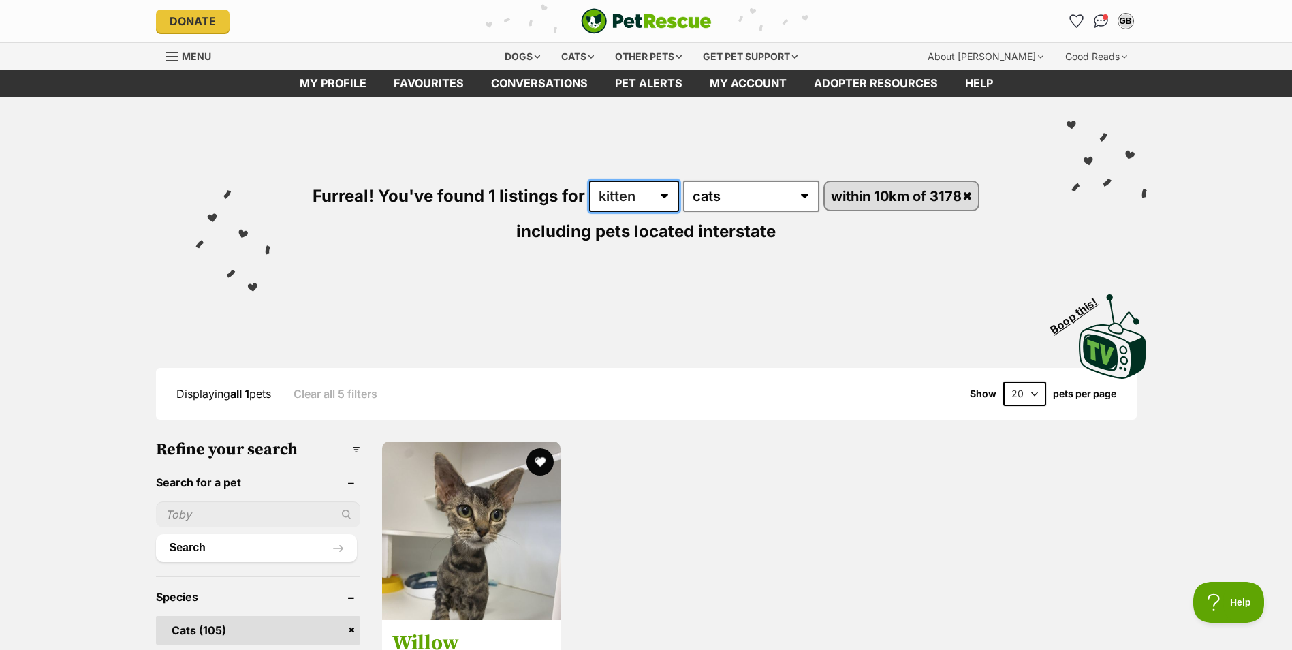
click at [636, 196] on select "any age kitten adult senior" at bounding box center [634, 196] width 90 height 31
click at [732, 188] on select "any type of pet cats dogs other pets" at bounding box center [751, 196] width 136 height 31
click at [618, 191] on select "any age kitten adult senior" at bounding box center [634, 196] width 90 height 31
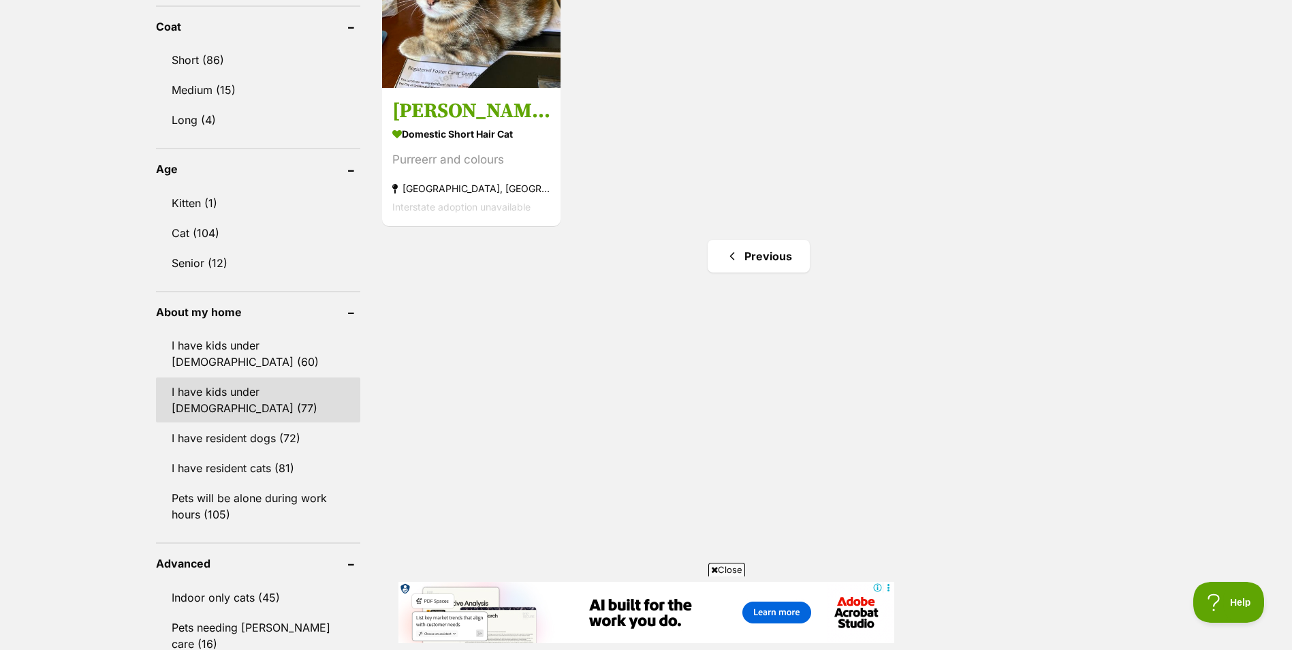
click at [228, 382] on link "I have kids under [DEMOGRAPHIC_DATA] (77)" at bounding box center [258, 399] width 204 height 45
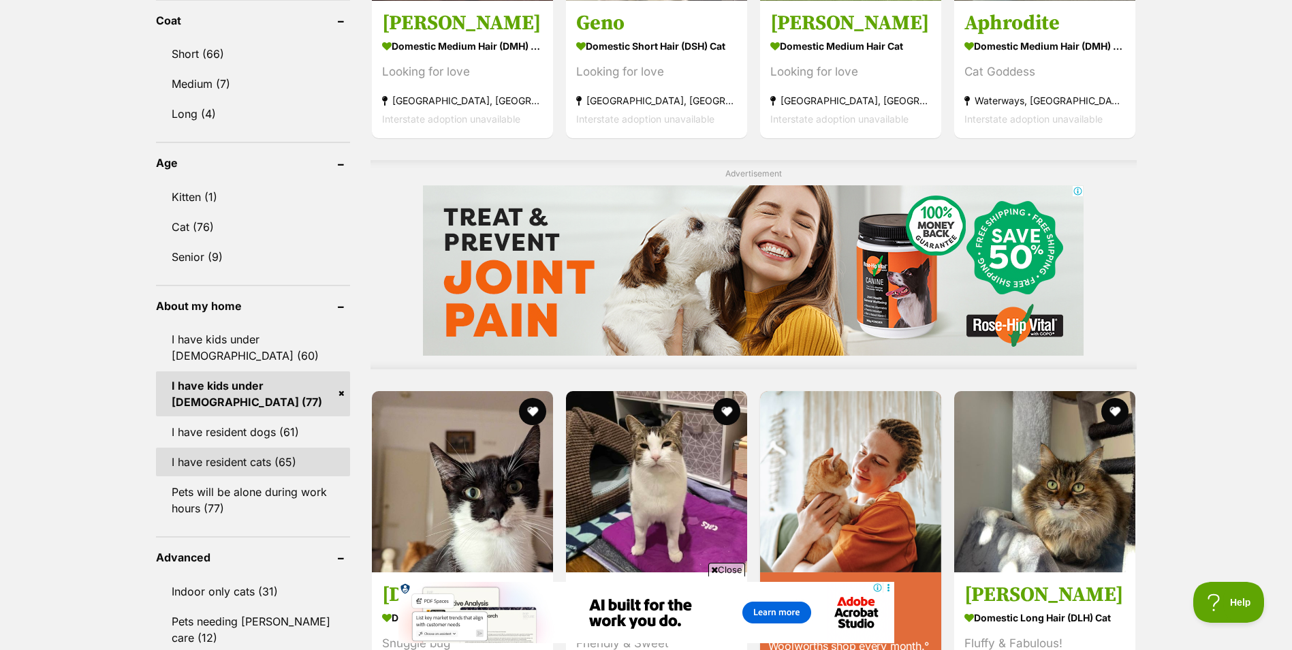
click at [246, 461] on link "I have resident cats (65)" at bounding box center [253, 462] width 194 height 29
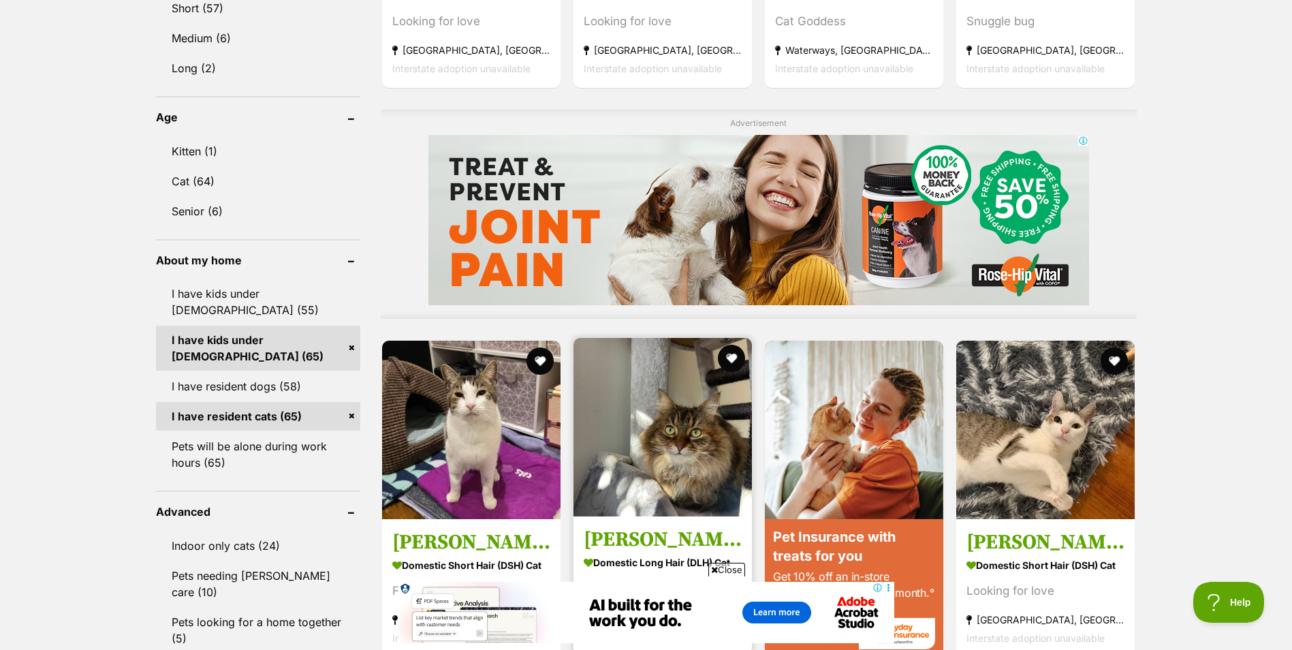
scroll to position [1022, 0]
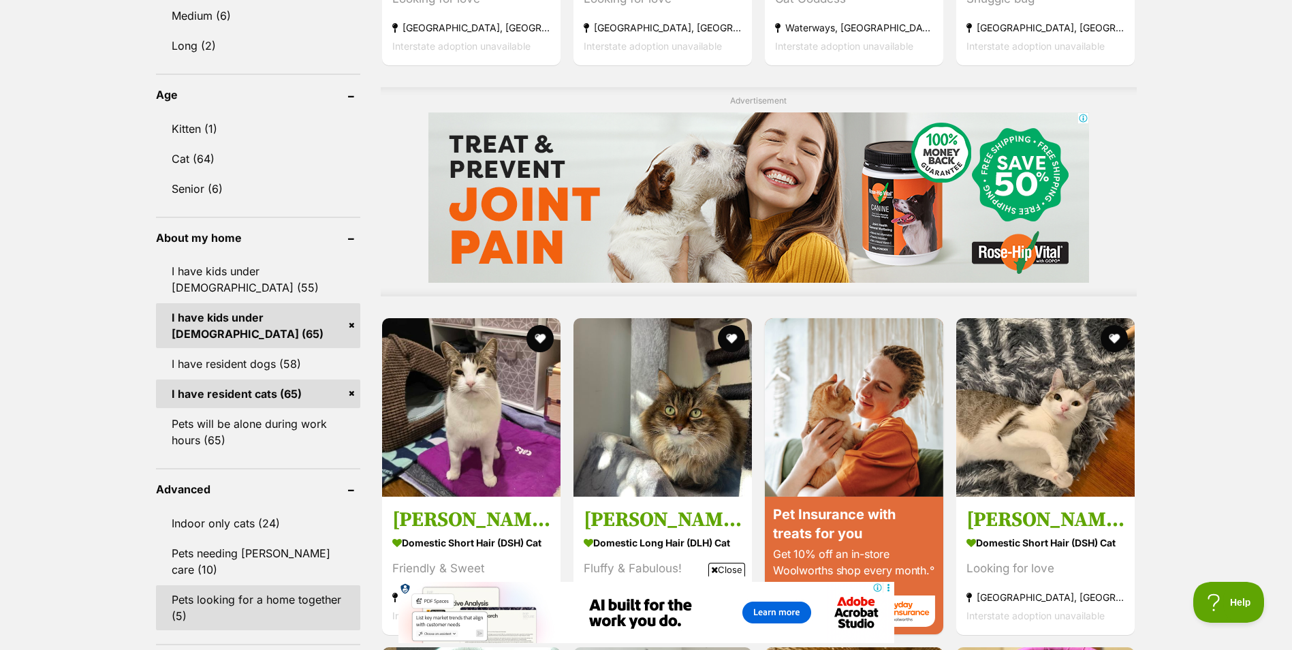
click at [237, 585] on link "Pets looking for a home together (5)" at bounding box center [258, 607] width 204 height 45
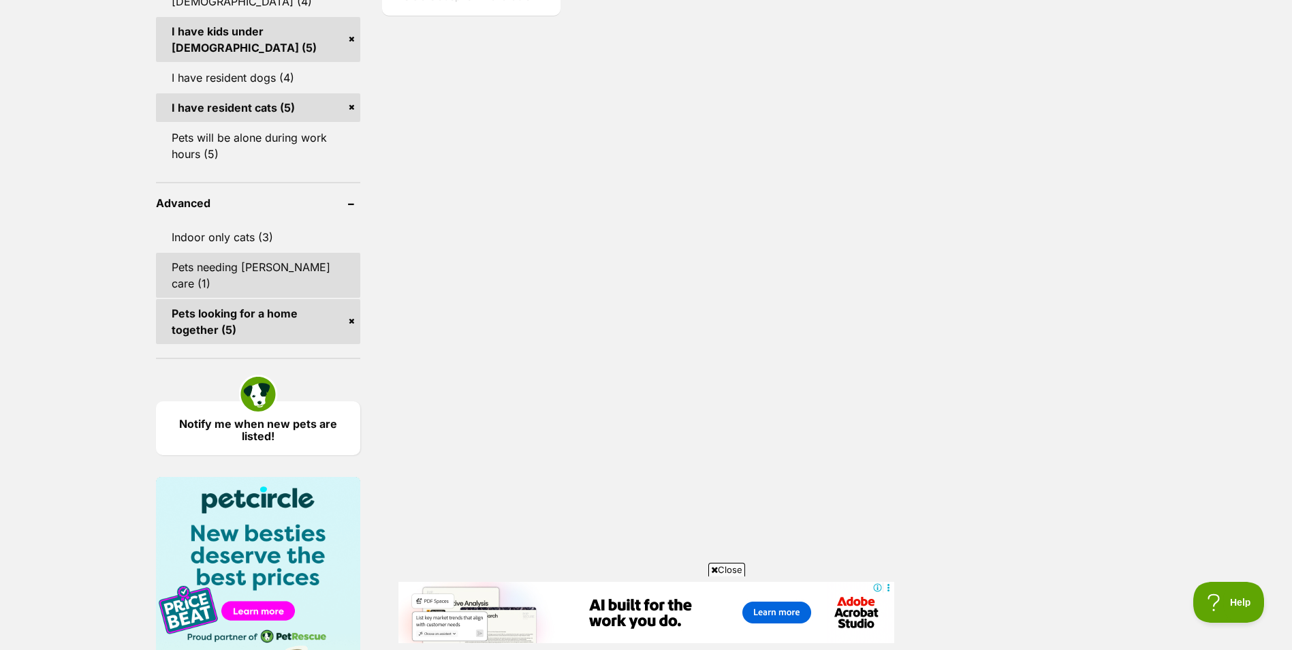
click at [266, 253] on link "Pets needing [PERSON_NAME] care (1)" at bounding box center [258, 275] width 204 height 45
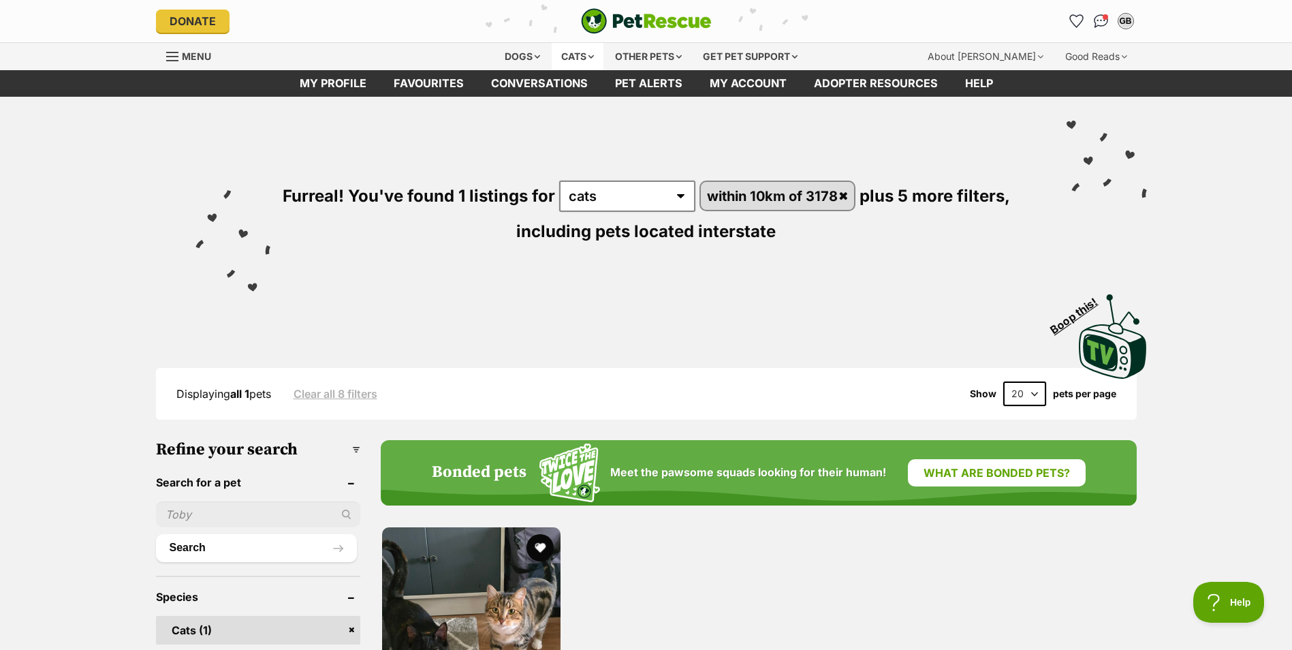
click at [566, 54] on div "Cats" at bounding box center [578, 56] width 52 height 27
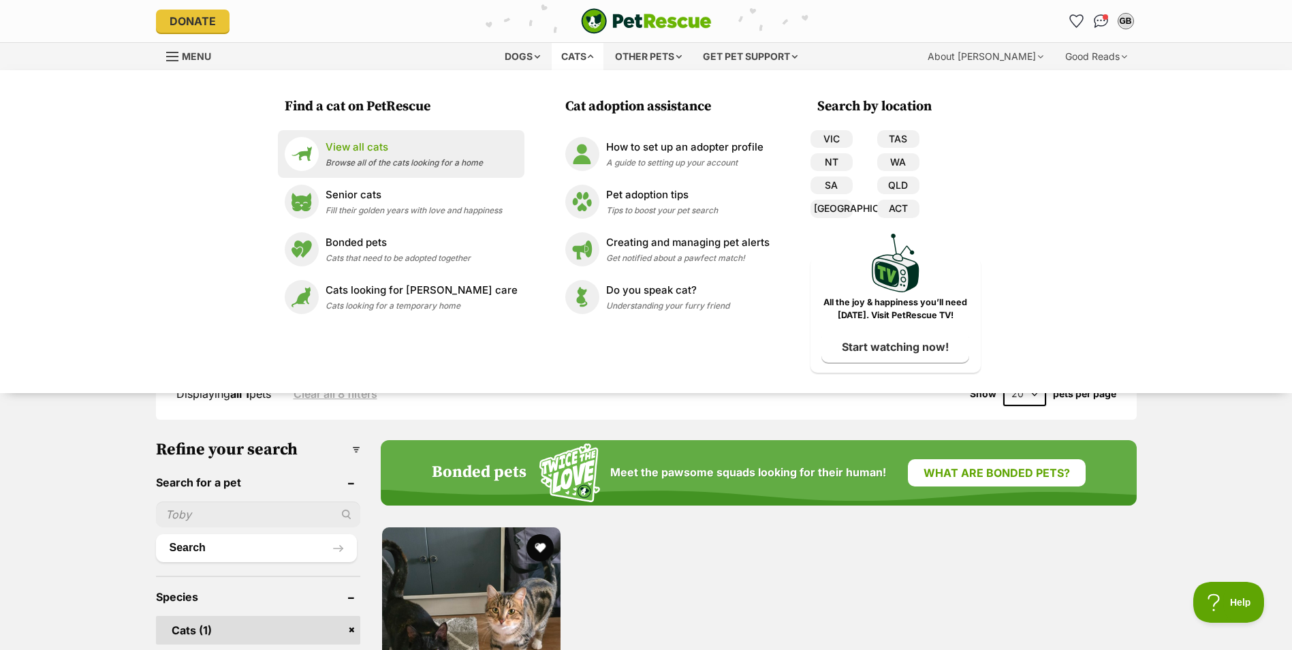
click at [362, 146] on p "View all cats" at bounding box center [404, 148] width 157 height 16
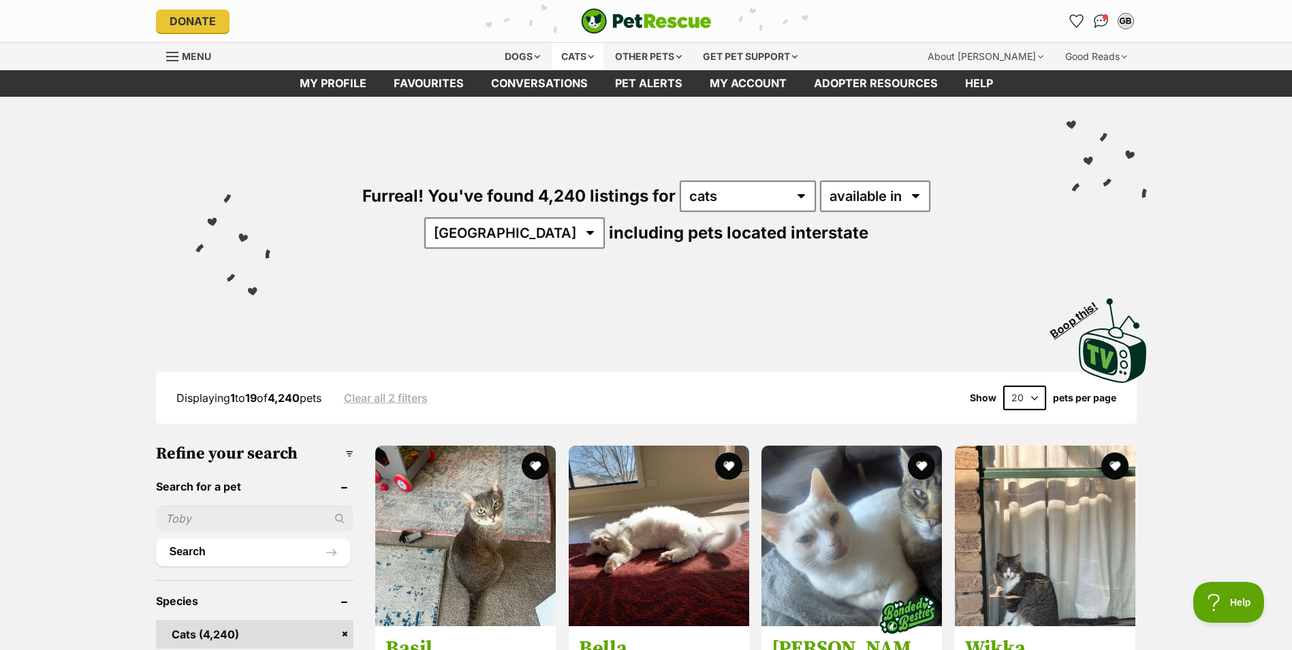
click at [586, 55] on div "Cats" at bounding box center [578, 56] width 52 height 27
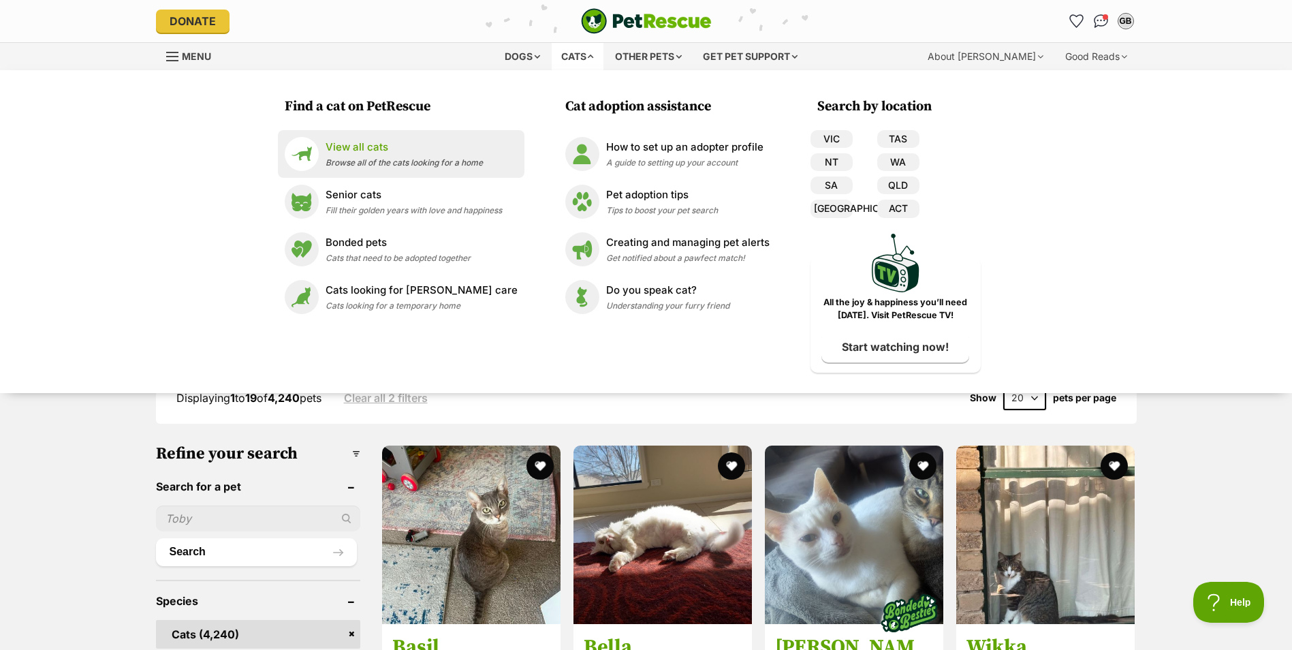
click at [353, 146] on p "View all cats" at bounding box center [404, 148] width 157 height 16
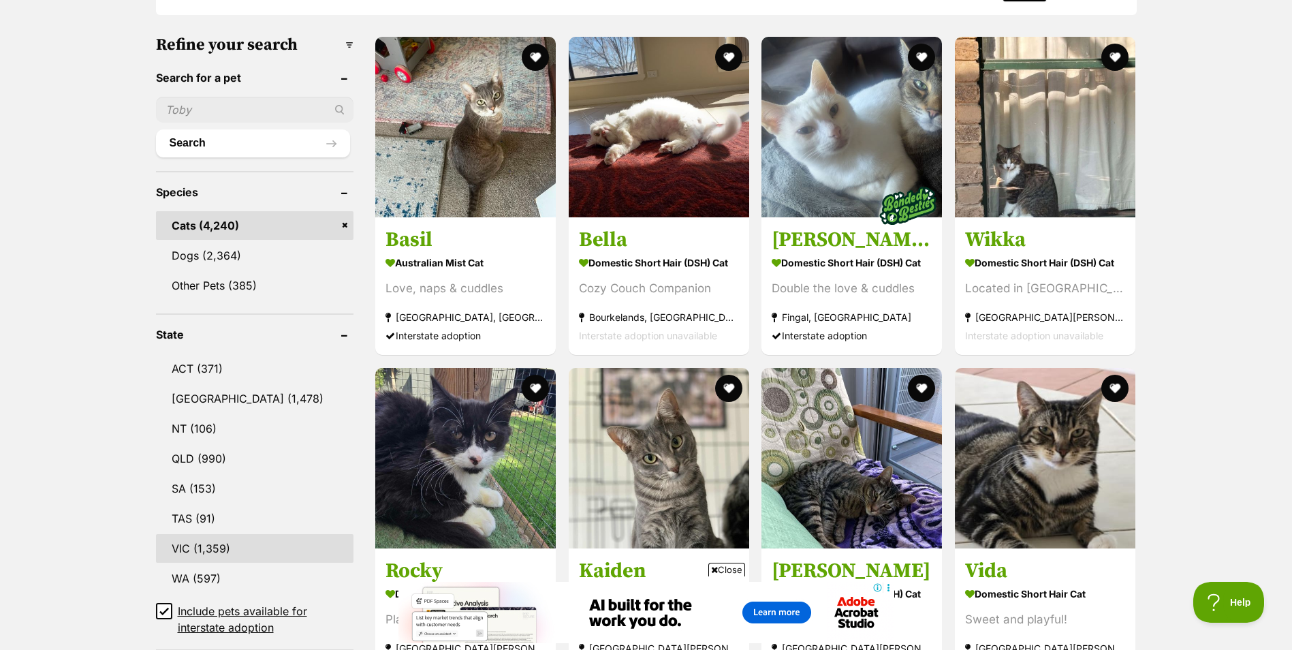
click at [183, 542] on link "VIC (1,359)" at bounding box center [255, 548] width 198 height 29
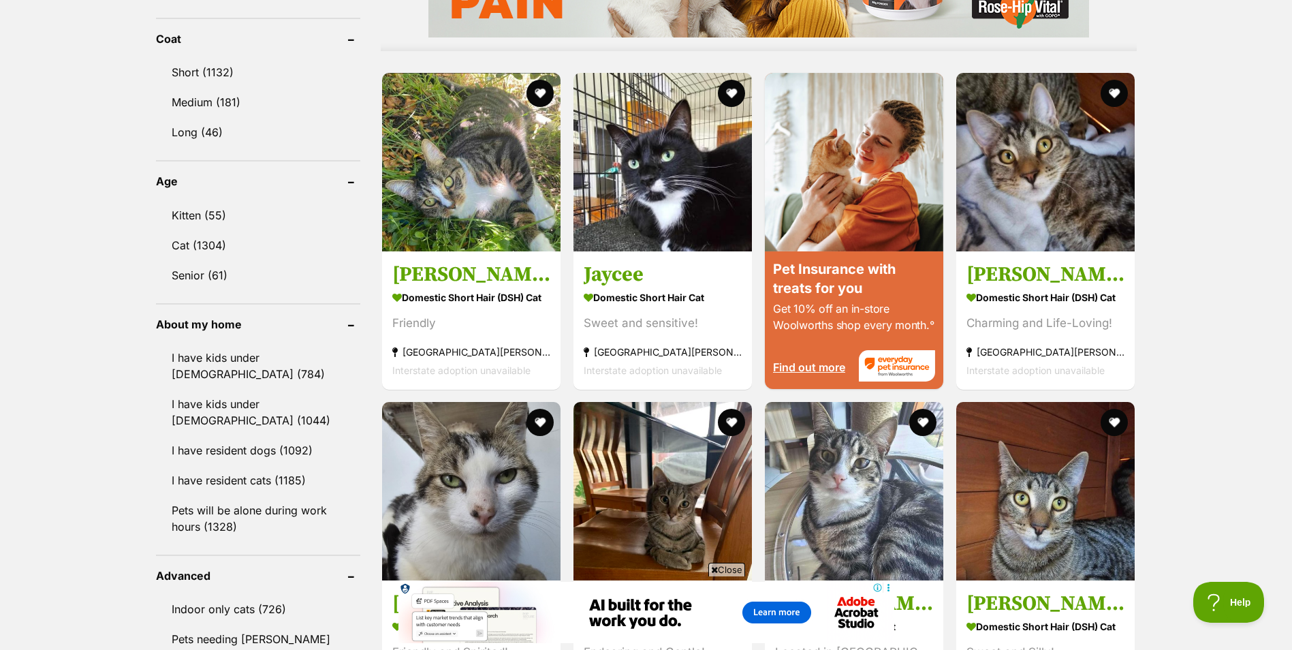
scroll to position [1294, 0]
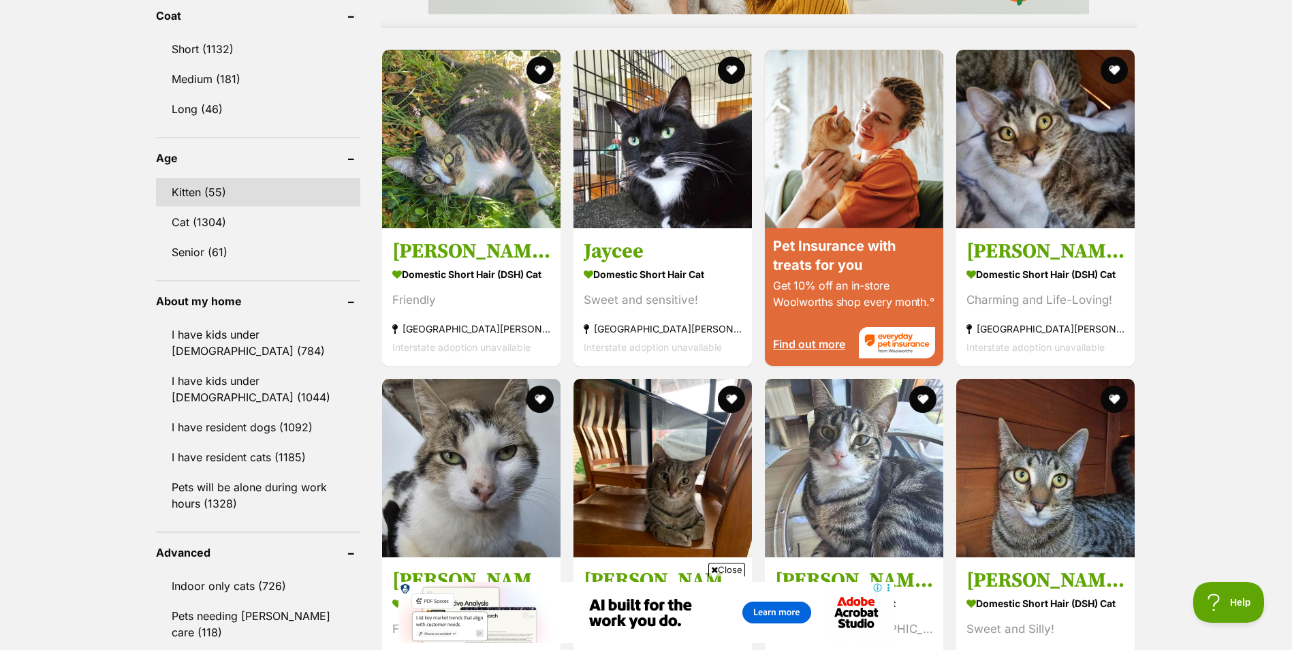
click at [196, 189] on link "Kitten (55)" at bounding box center [258, 192] width 204 height 29
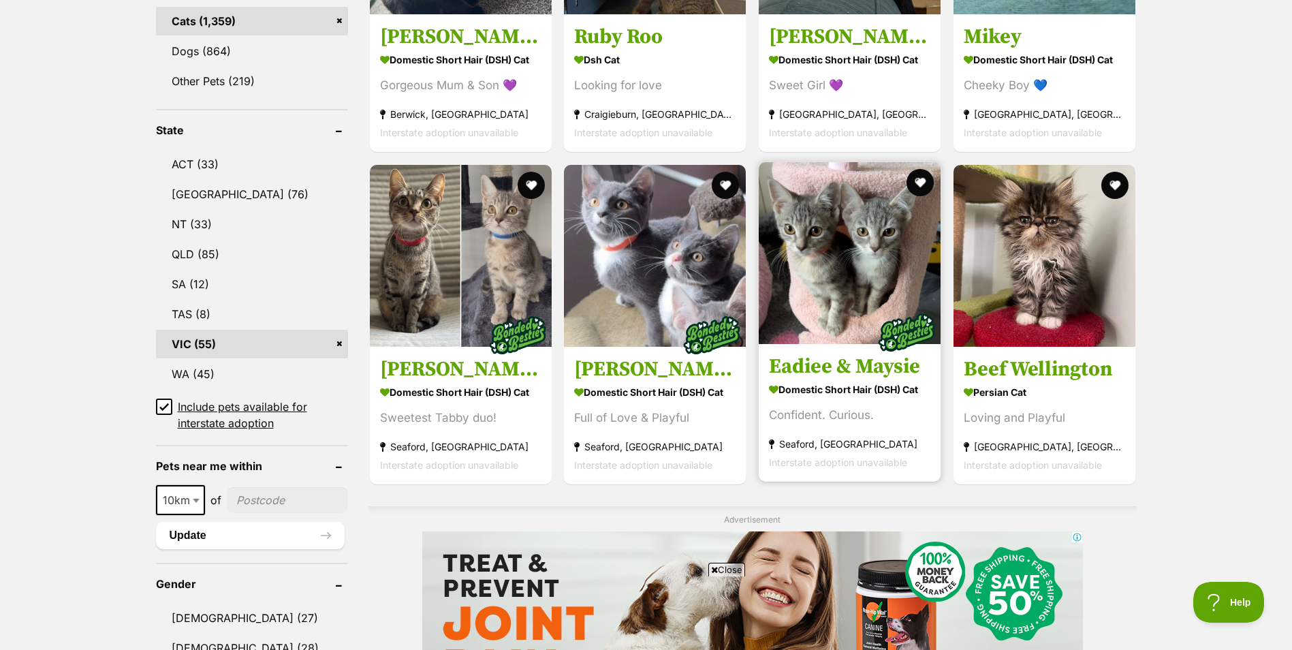
click at [862, 258] on img at bounding box center [850, 253] width 182 height 182
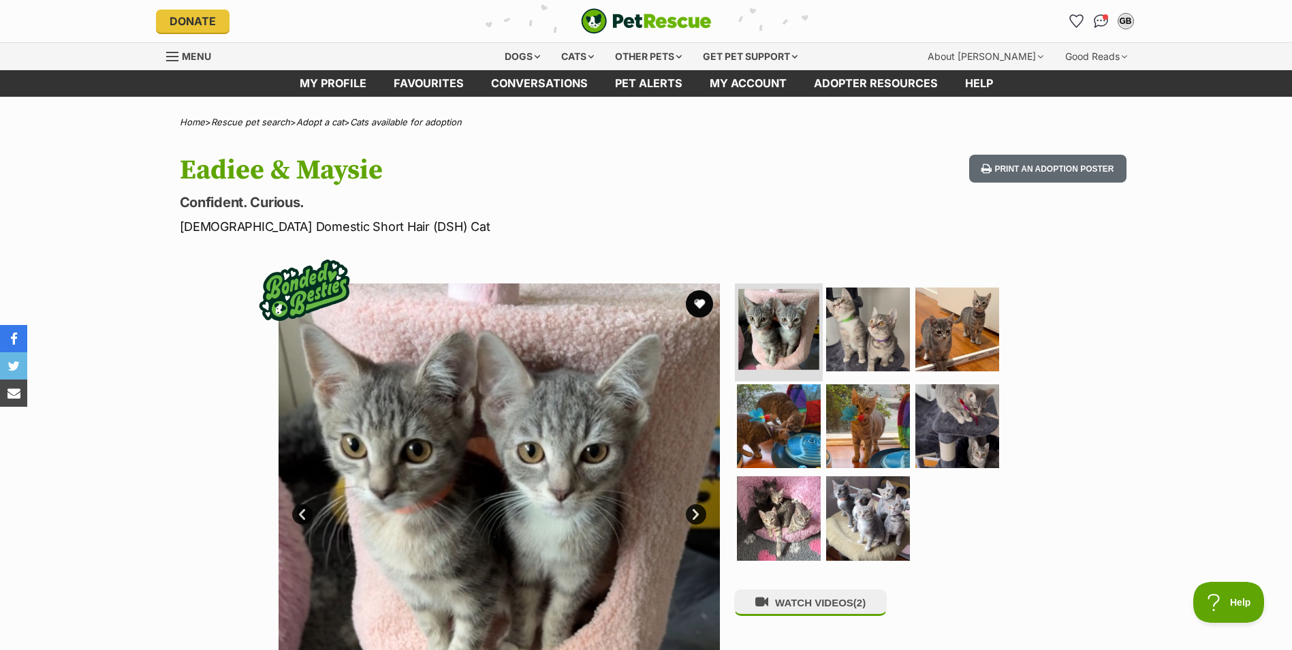
click at [780, 332] on img at bounding box center [778, 329] width 81 height 81
click at [698, 510] on link "Next" at bounding box center [696, 514] width 20 height 20
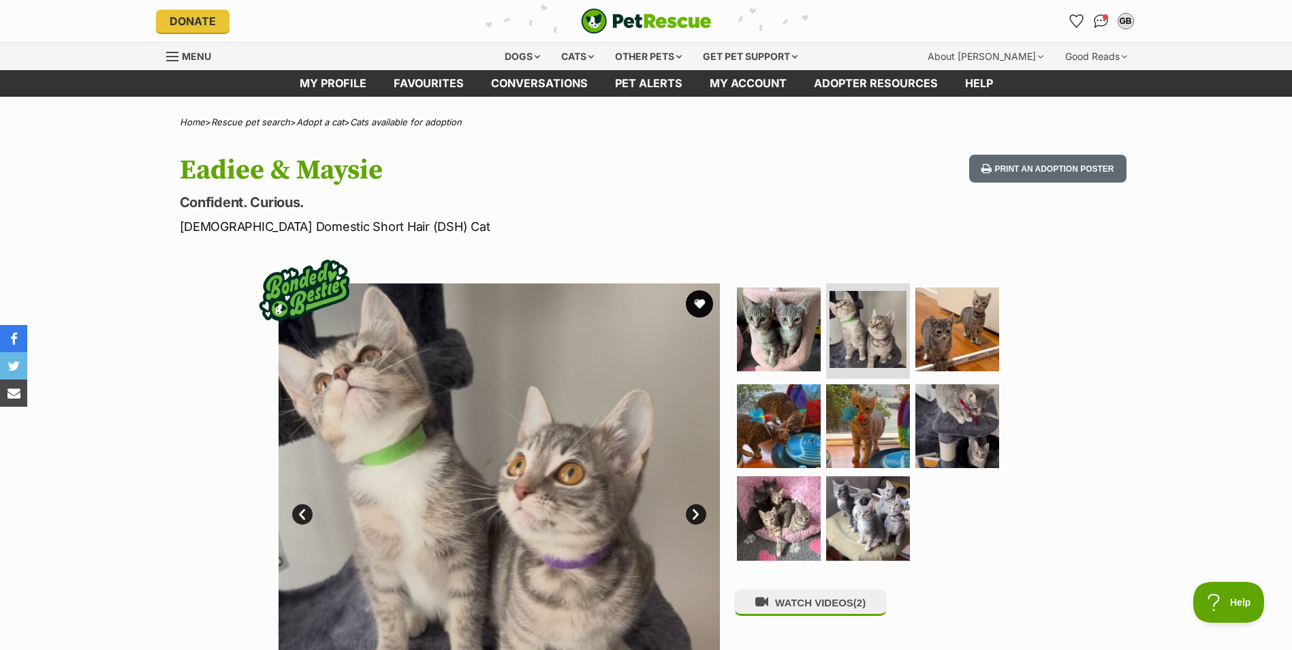
click at [699, 510] on link "Next" at bounding box center [696, 514] width 20 height 20
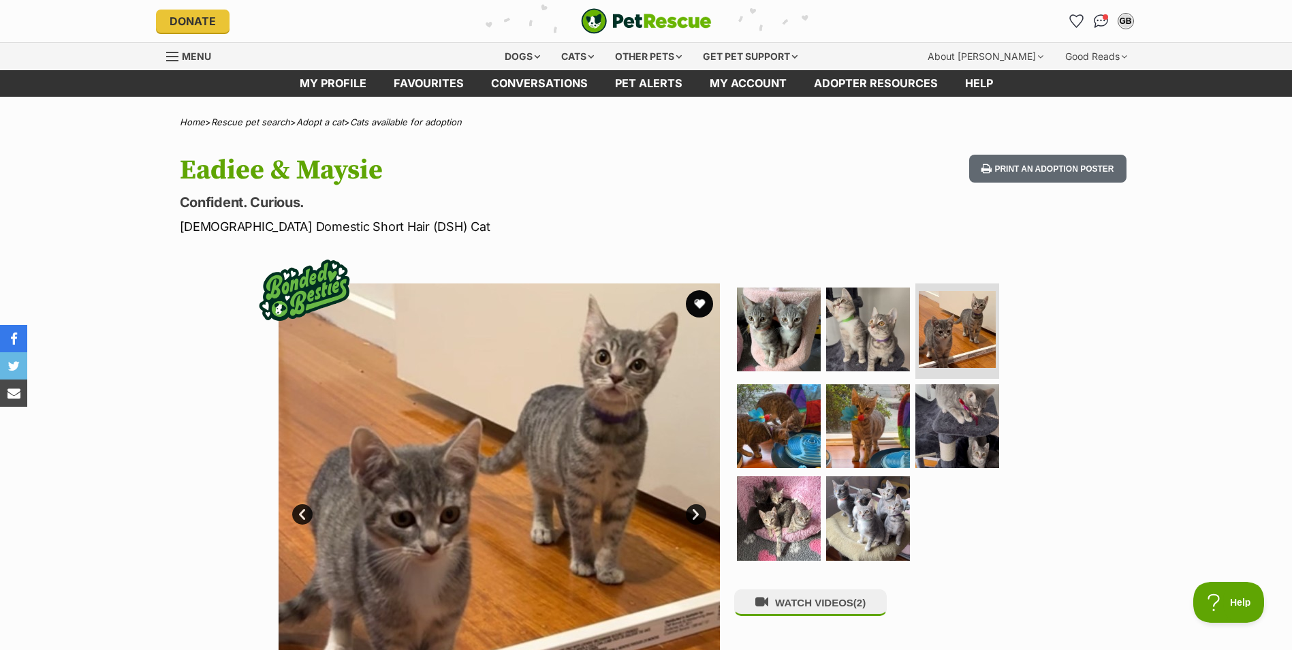
click at [699, 510] on link "Next" at bounding box center [696, 514] width 20 height 20
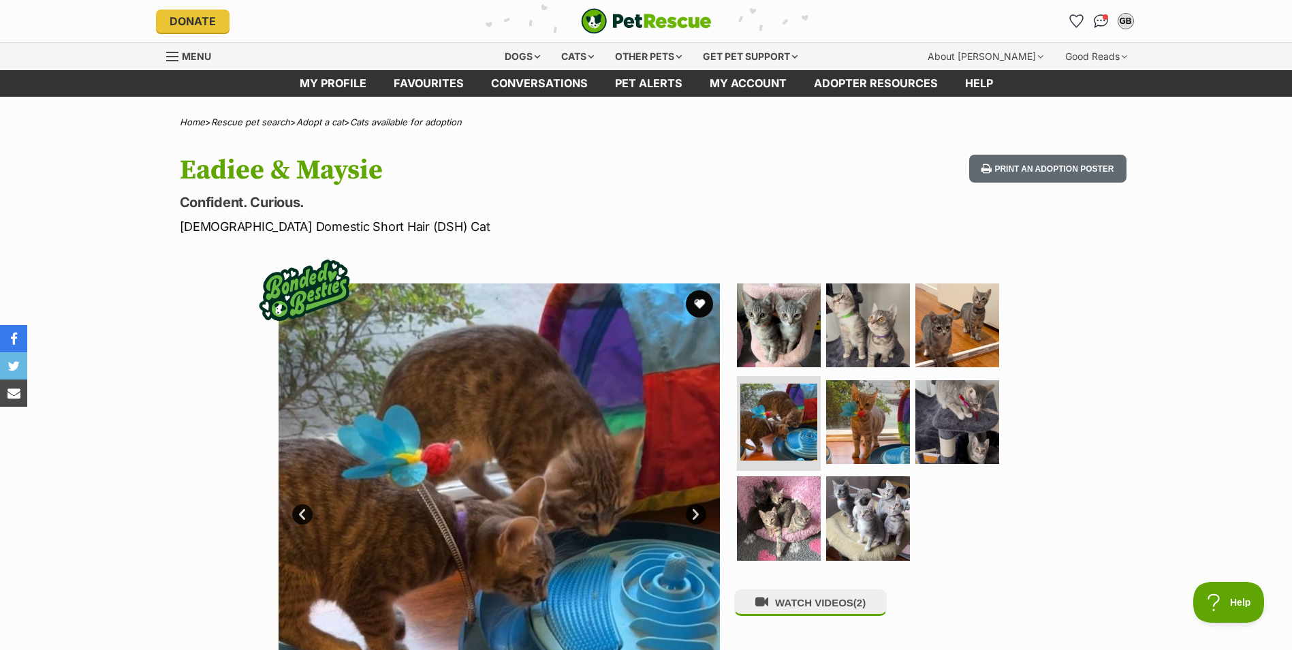
click at [699, 510] on link "Next" at bounding box center [696, 514] width 20 height 20
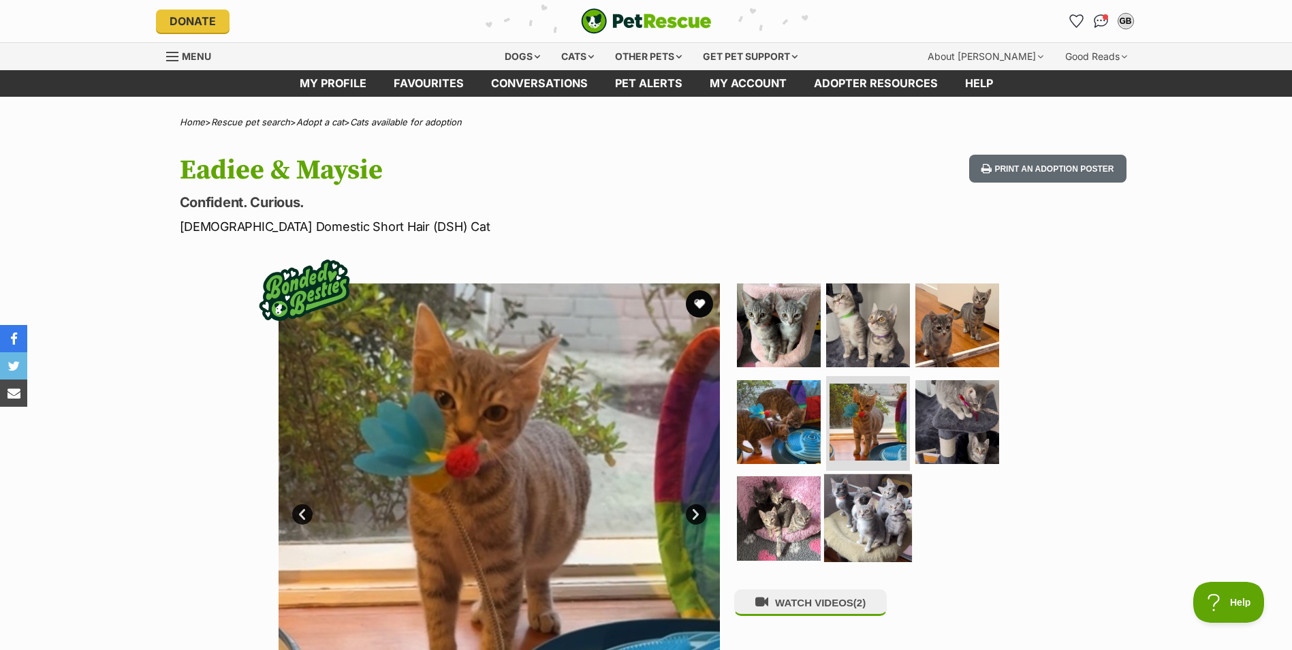
click at [850, 501] on img at bounding box center [868, 518] width 88 height 88
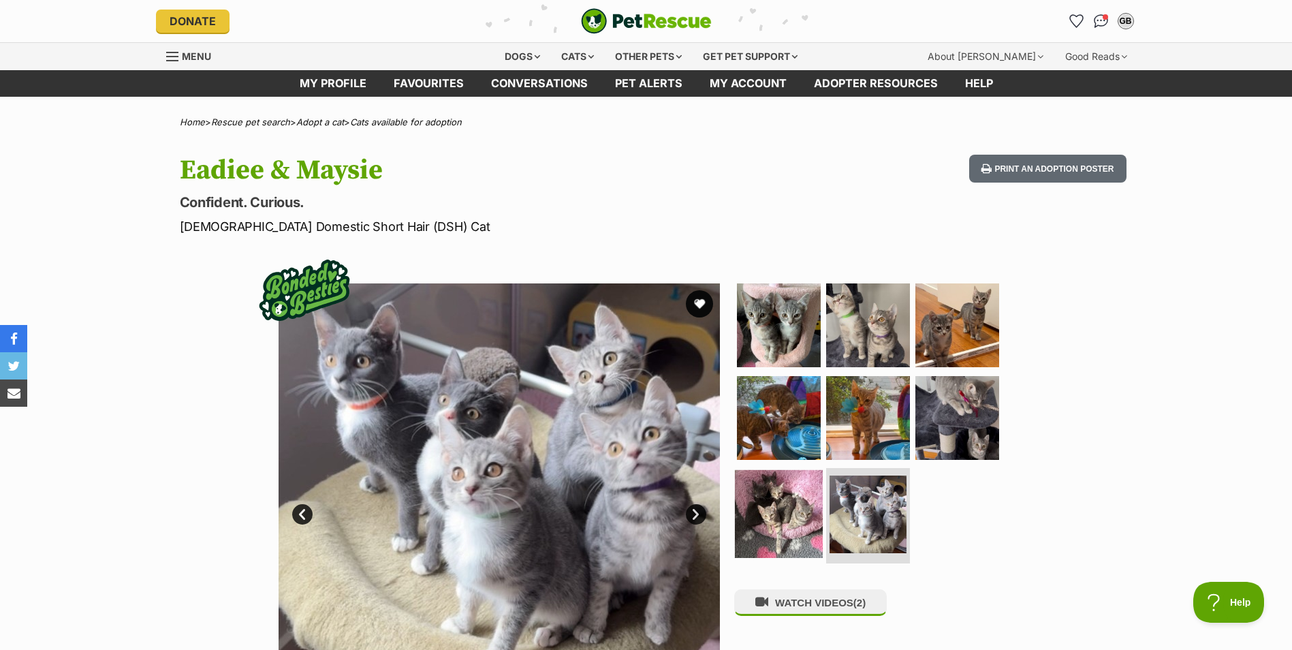
click at [789, 515] on img at bounding box center [779, 514] width 88 height 88
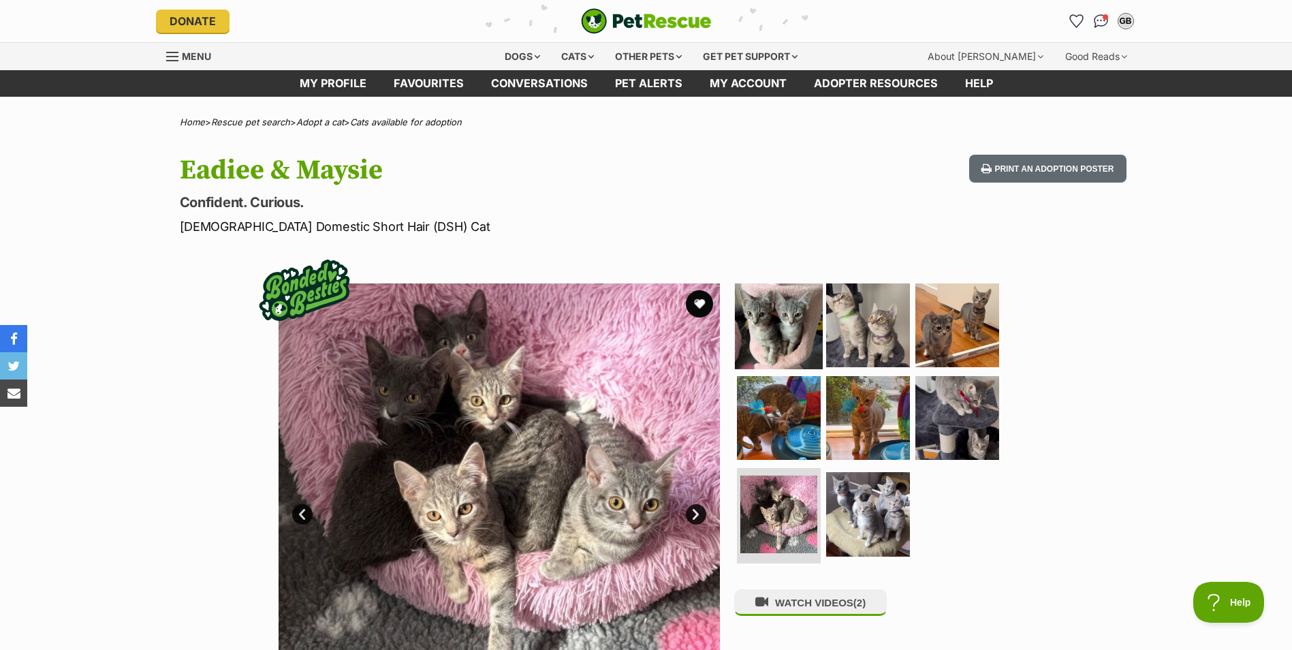
click at [798, 332] on img at bounding box center [779, 325] width 88 height 88
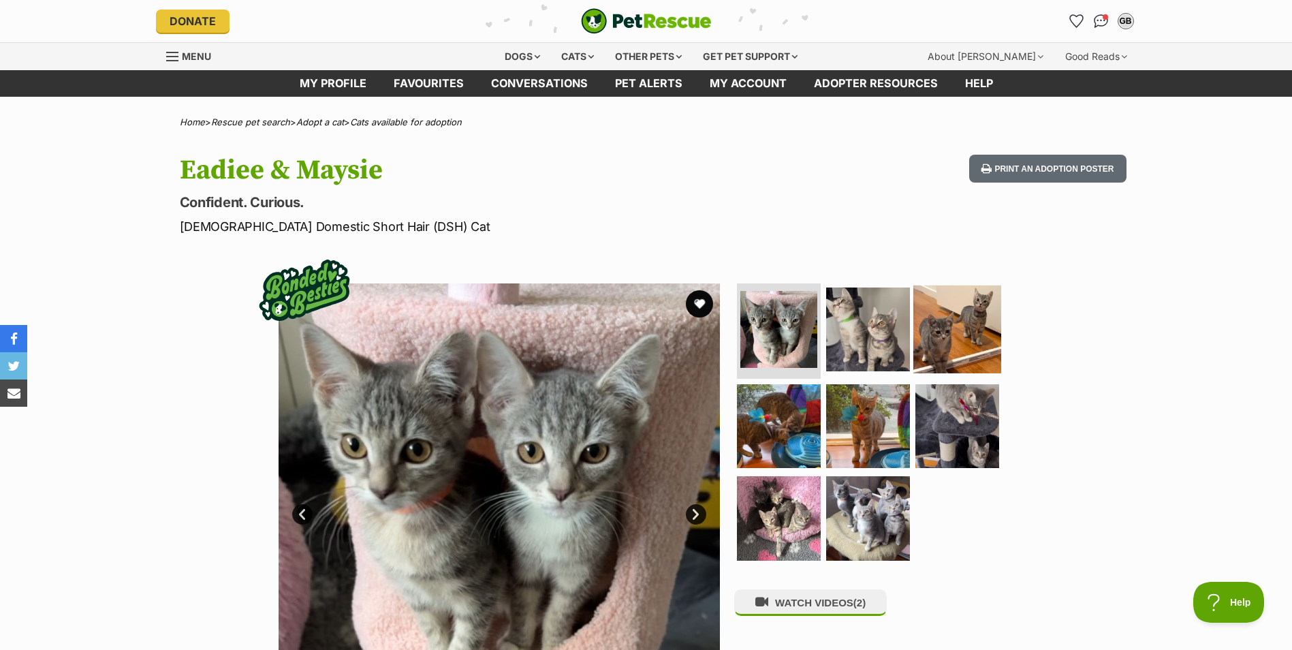
click at [941, 315] on img at bounding box center [958, 329] width 88 height 88
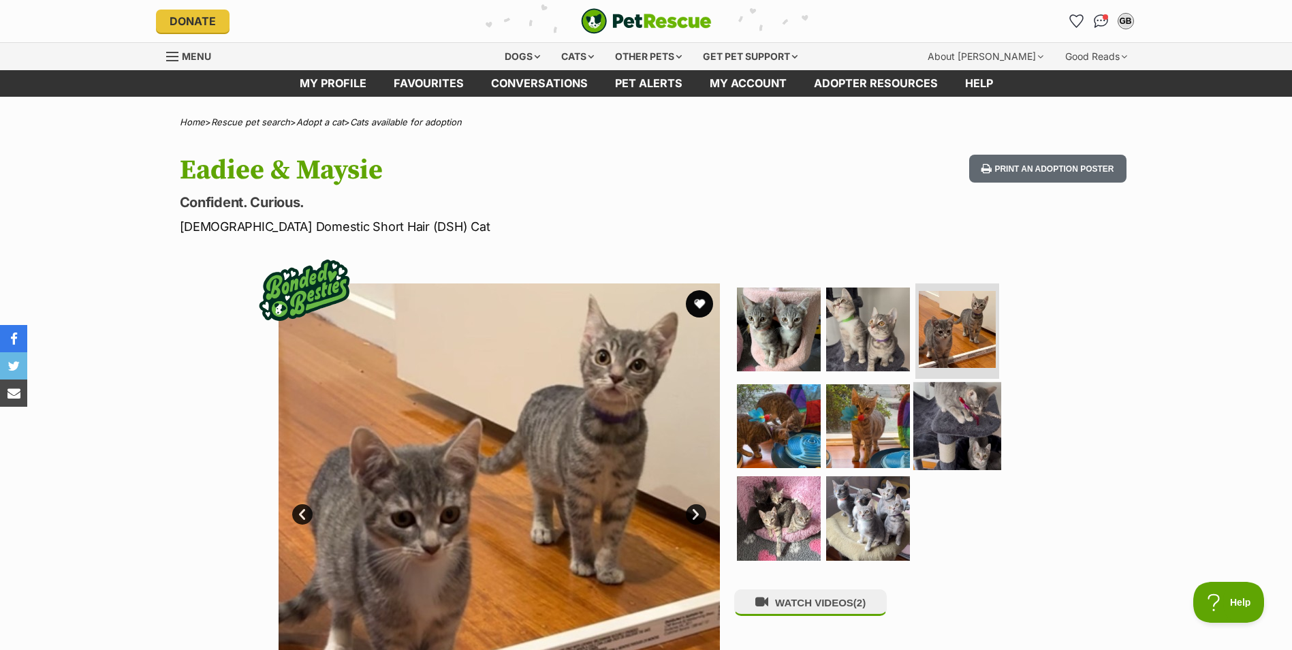
click at [969, 414] on img at bounding box center [958, 426] width 88 height 88
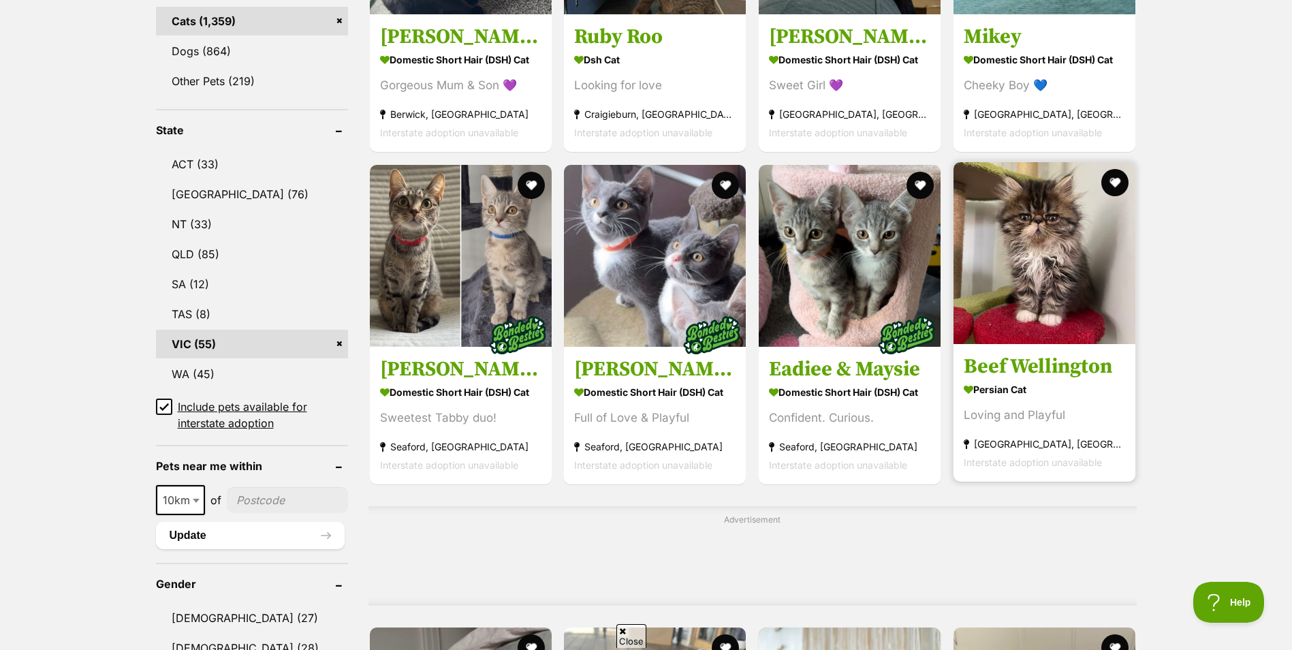
click at [1033, 228] on img at bounding box center [1045, 253] width 182 height 182
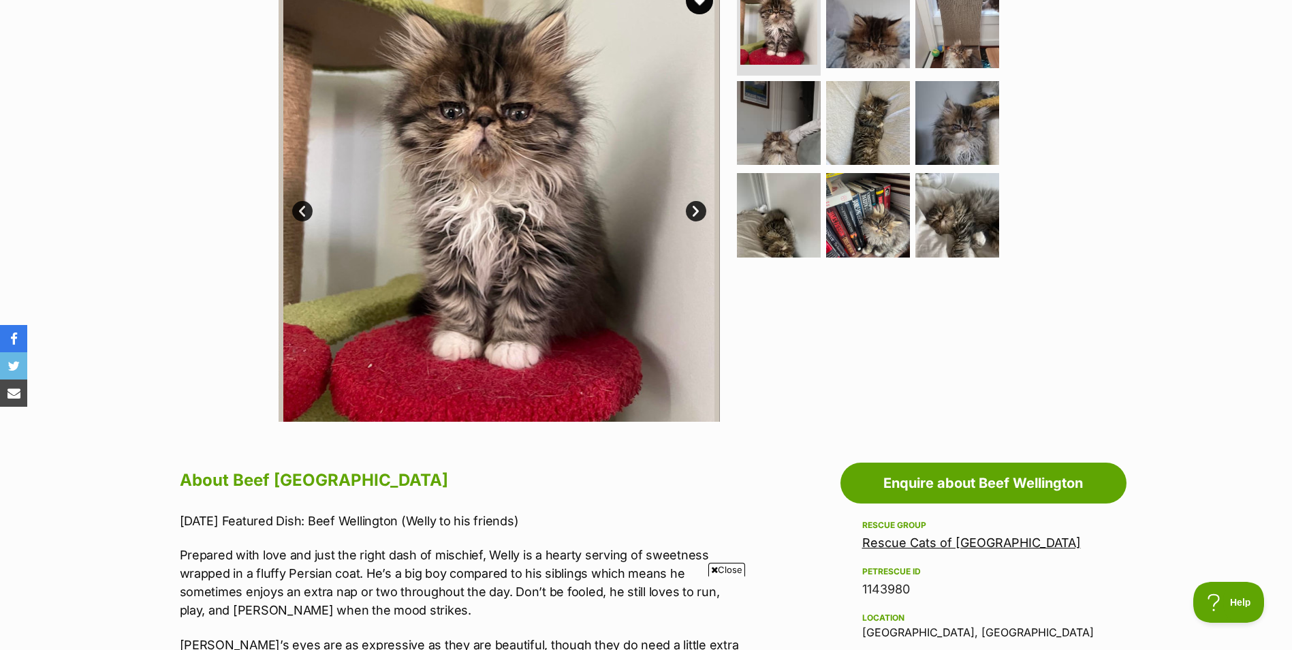
scroll to position [204, 0]
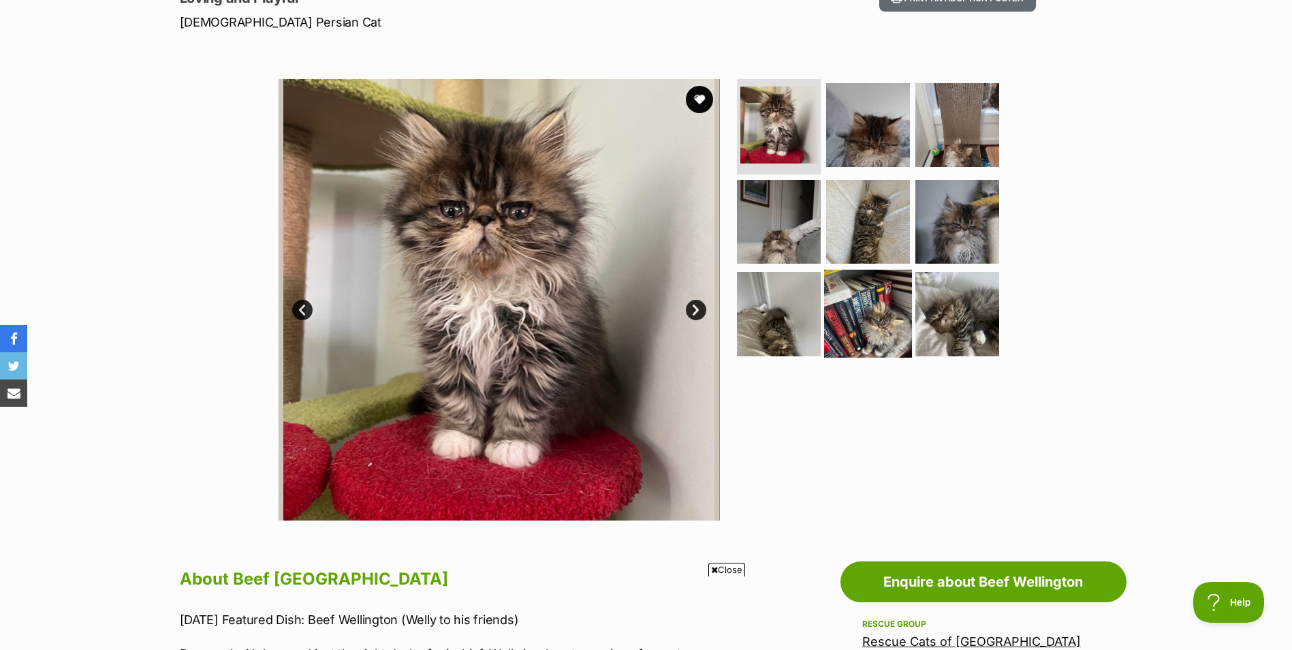
click at [868, 302] on img at bounding box center [868, 314] width 88 height 88
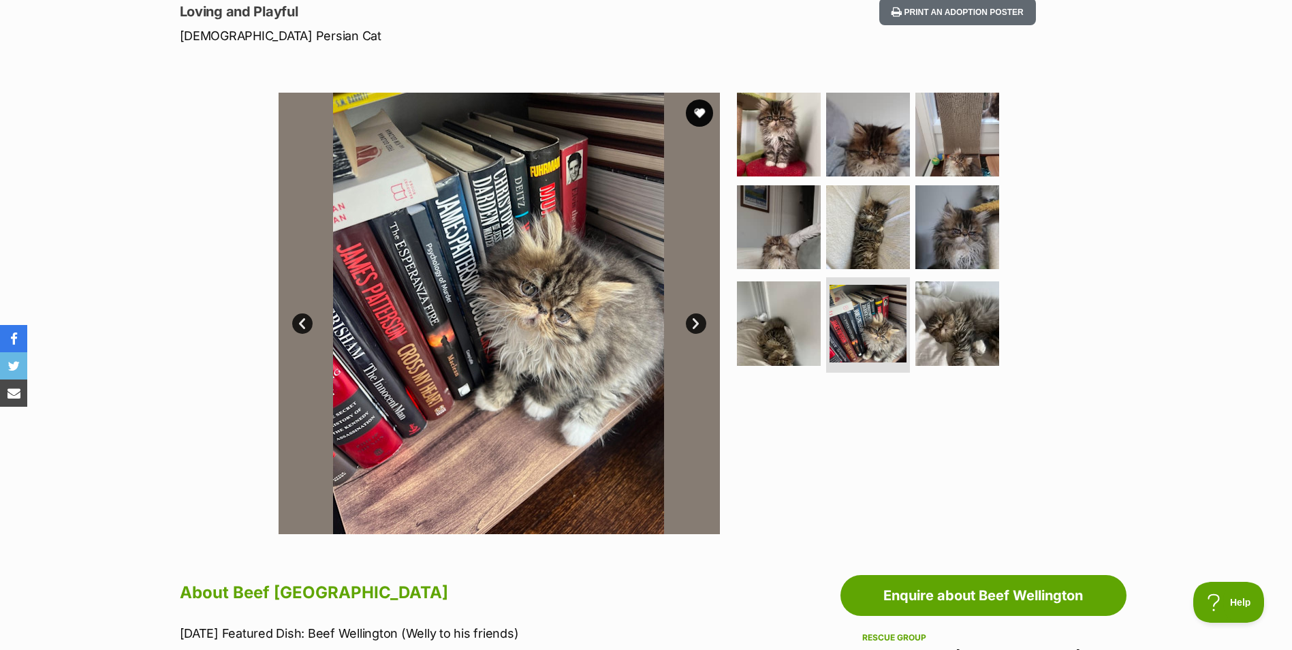
scroll to position [0, 0]
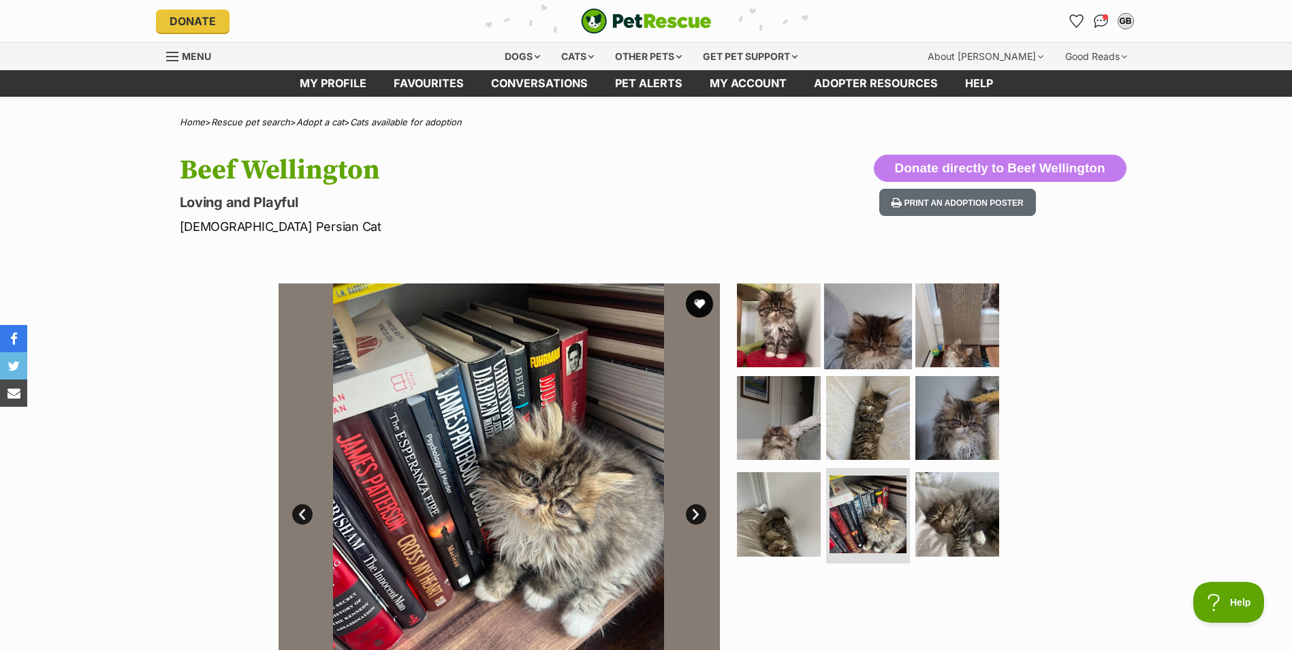
click at [877, 339] on img at bounding box center [868, 325] width 88 height 88
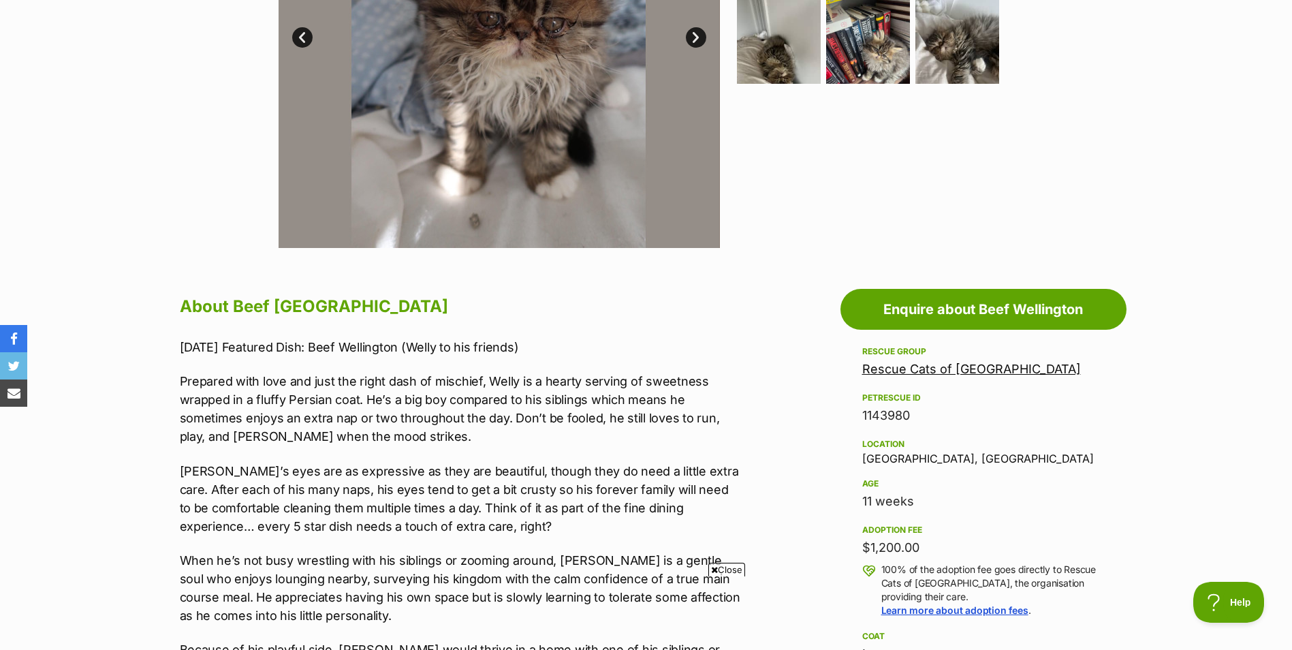
scroll to position [886, 0]
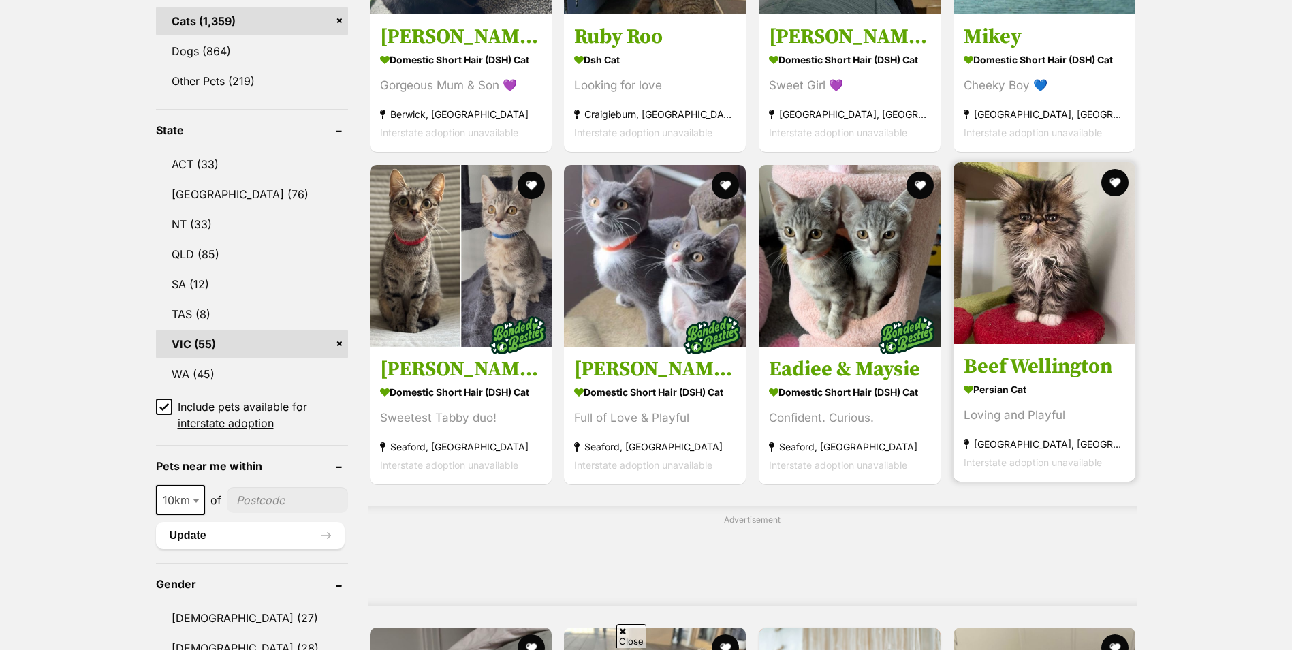
click at [1035, 240] on img at bounding box center [1045, 253] width 182 height 182
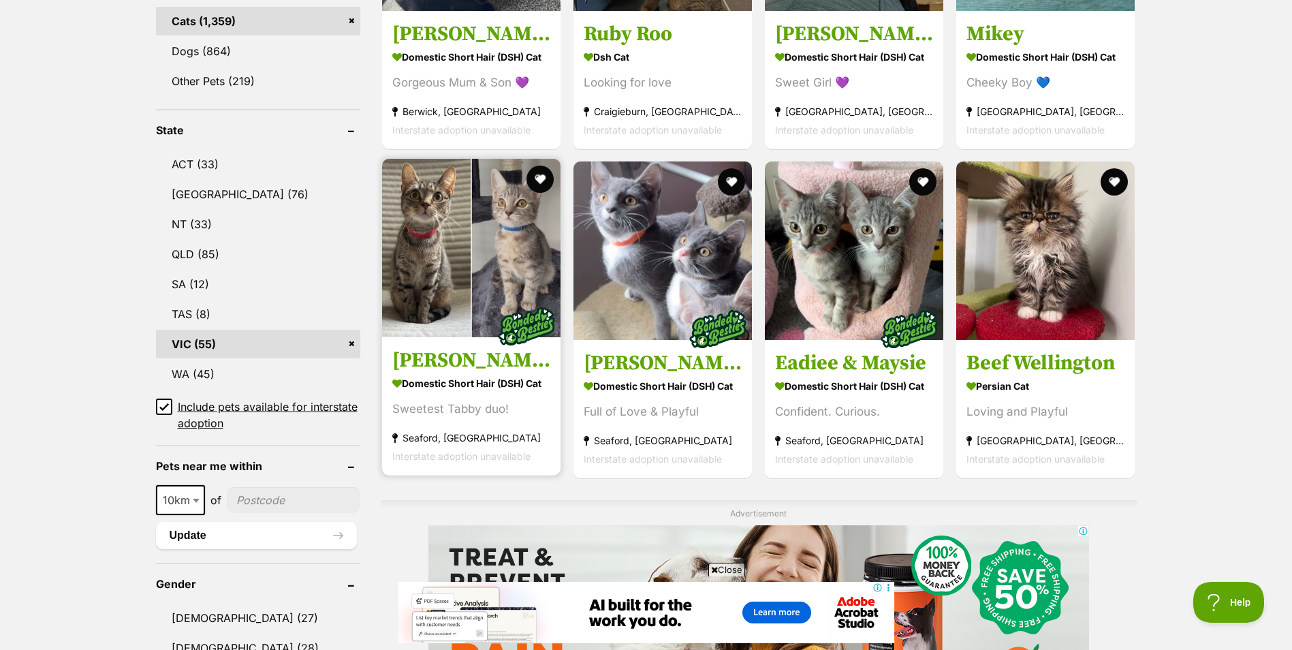
click at [497, 266] on img at bounding box center [471, 248] width 178 height 178
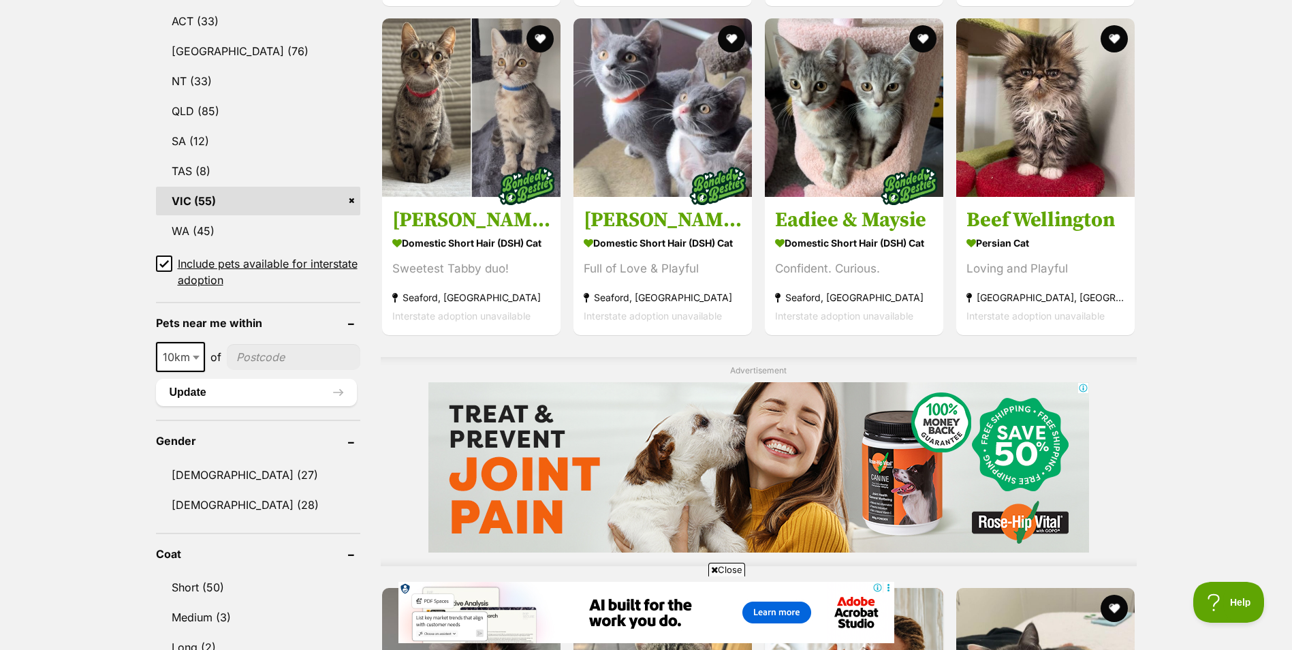
scroll to position [1022, 0]
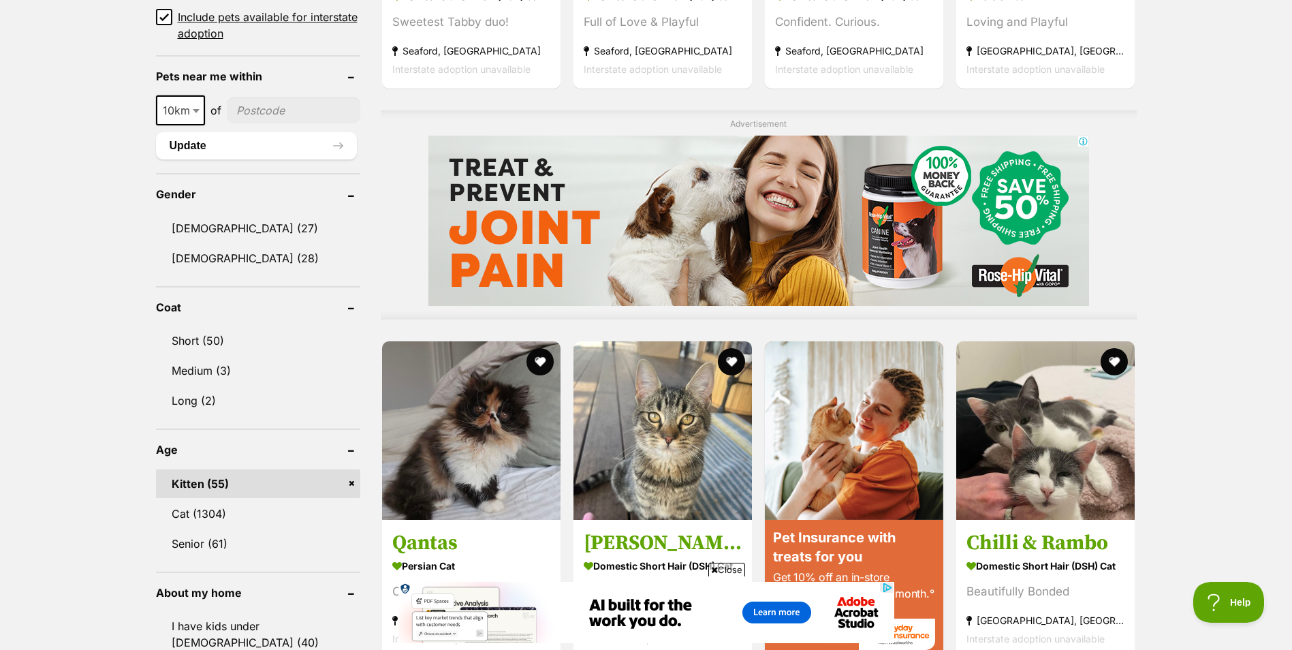
scroll to position [1090, 0]
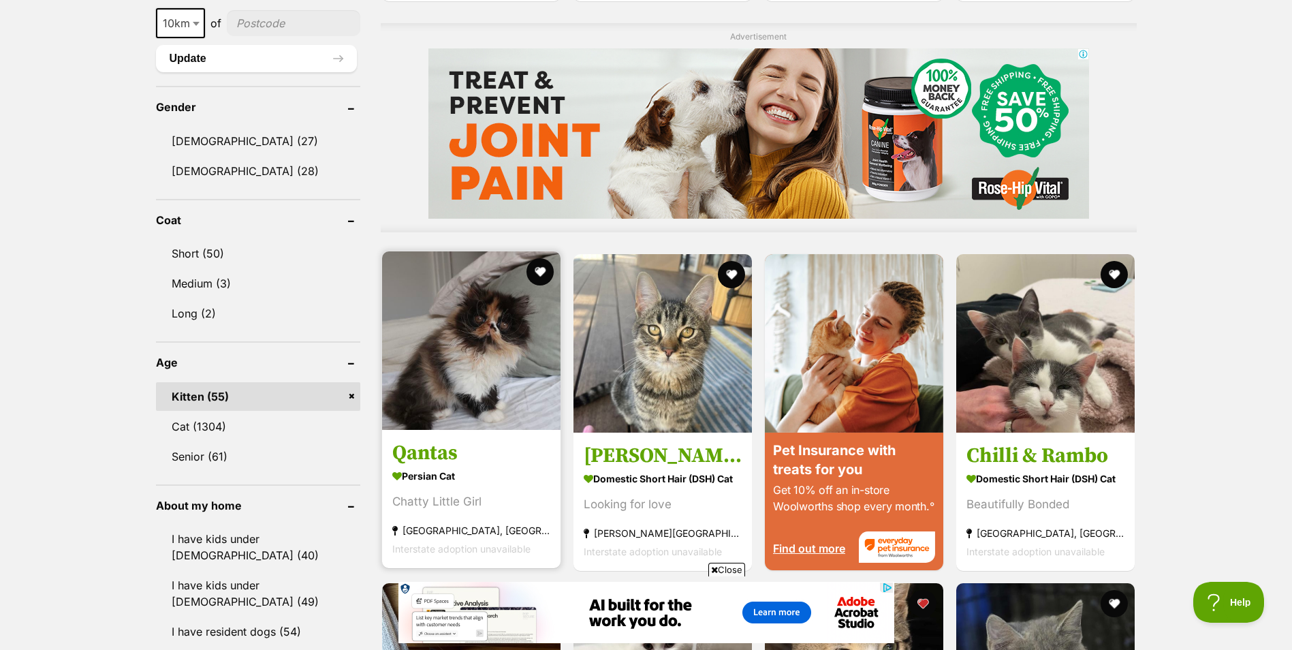
click at [446, 352] on img at bounding box center [471, 340] width 178 height 178
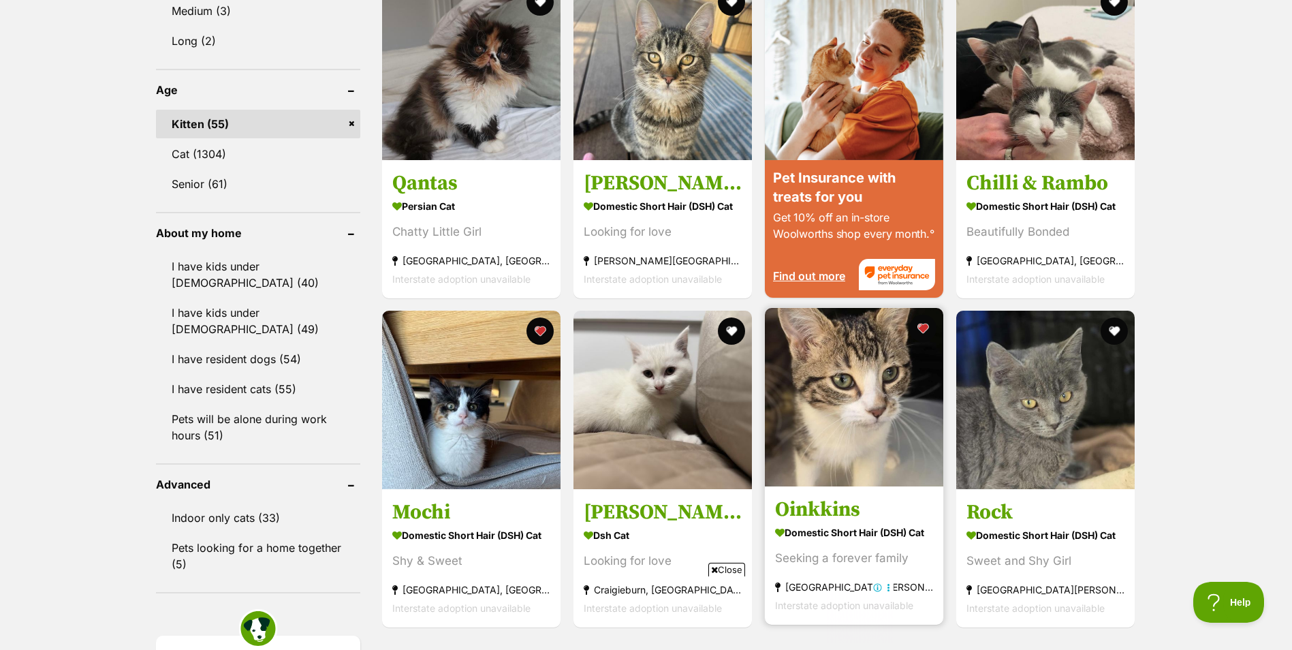
click at [864, 418] on img at bounding box center [854, 397] width 178 height 178
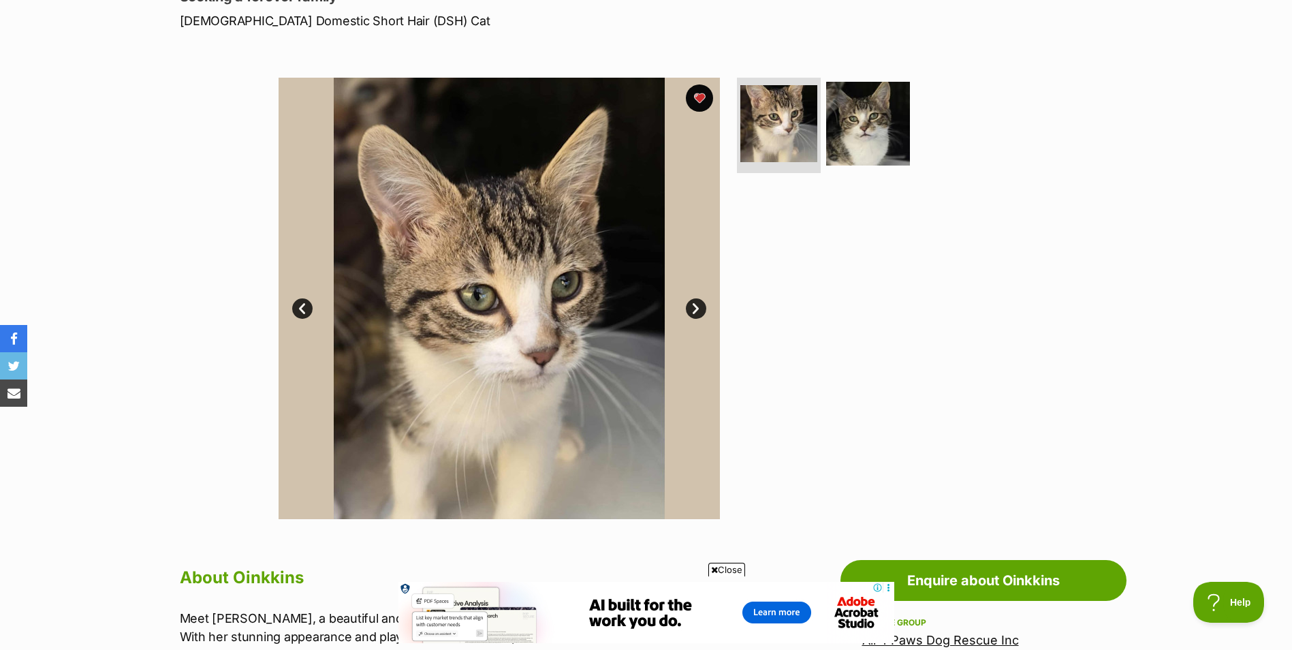
click at [698, 311] on link "Next" at bounding box center [696, 308] width 20 height 20
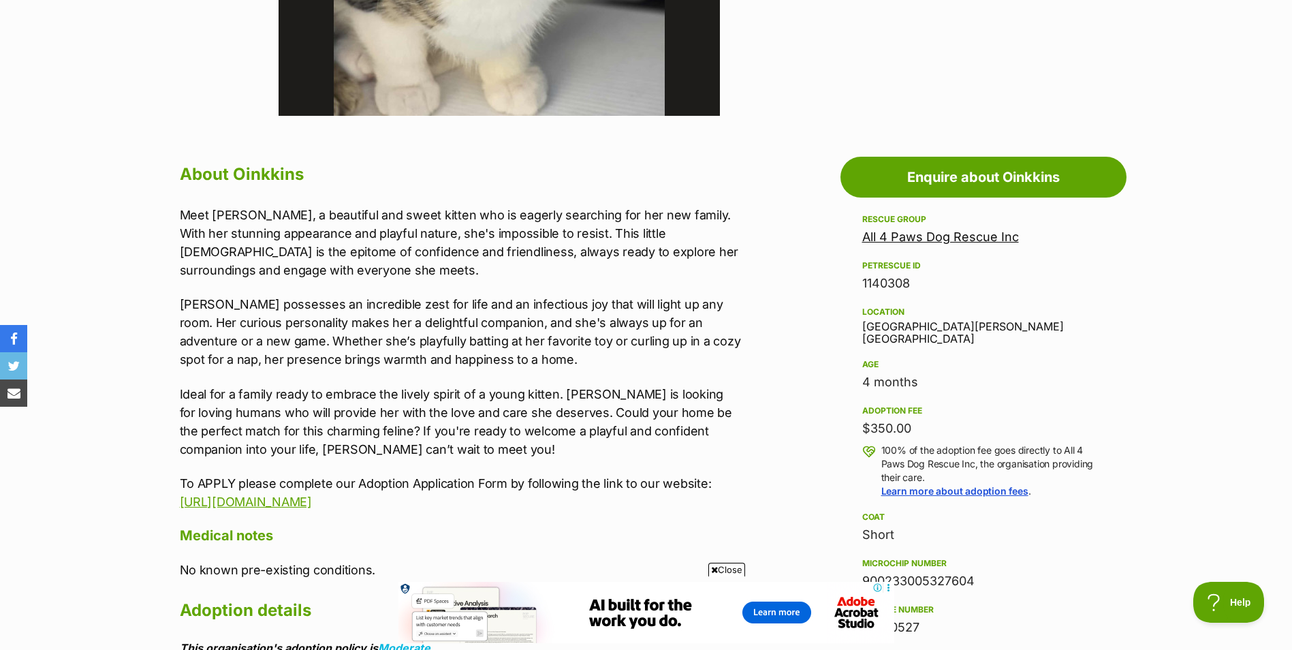
scroll to position [886, 0]
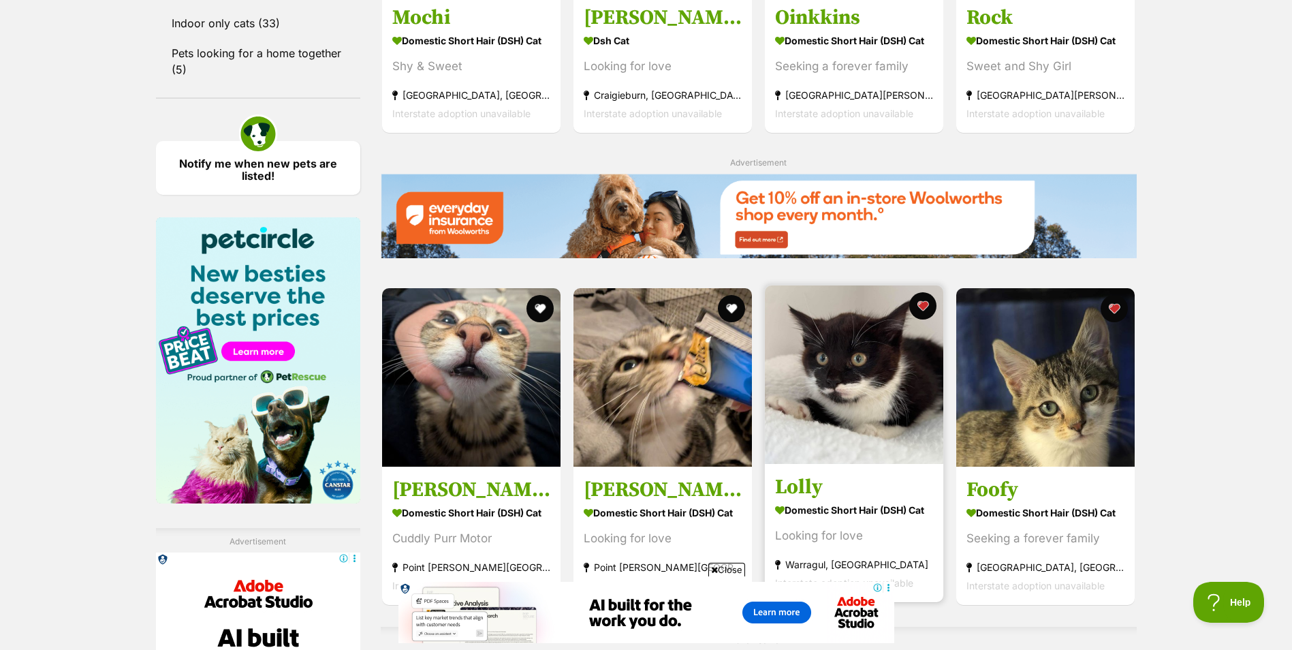
scroll to position [1900, 0]
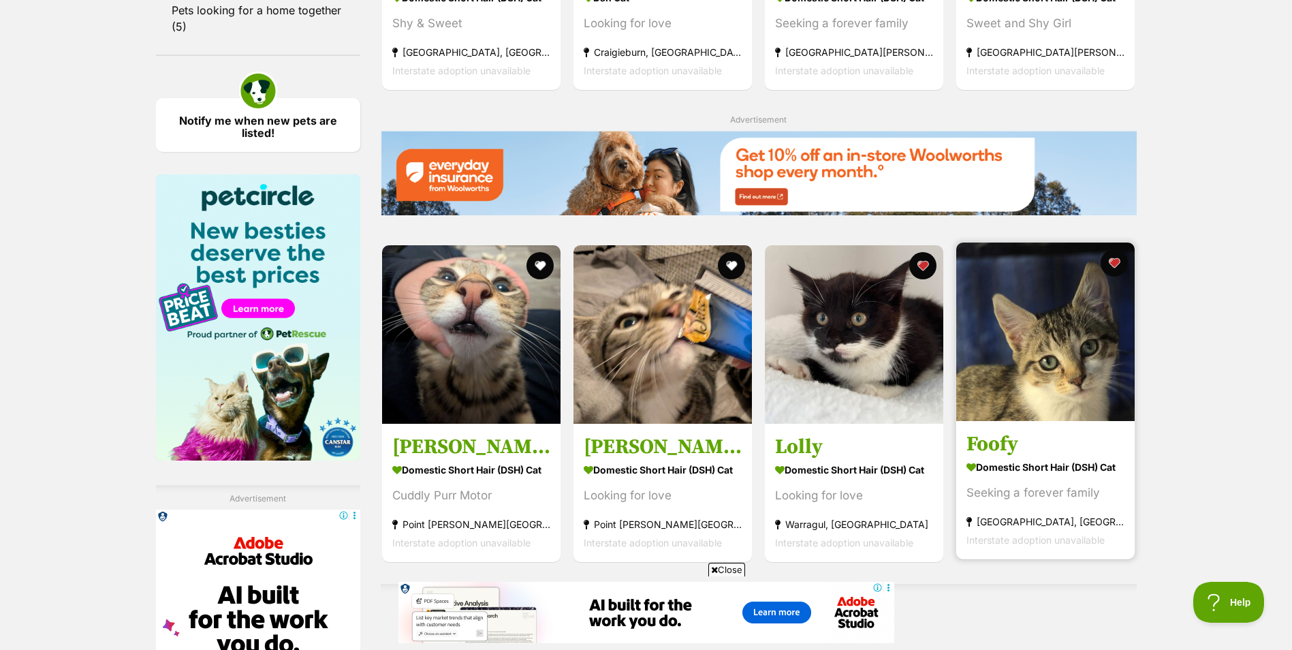
click at [1024, 327] on img at bounding box center [1045, 332] width 178 height 178
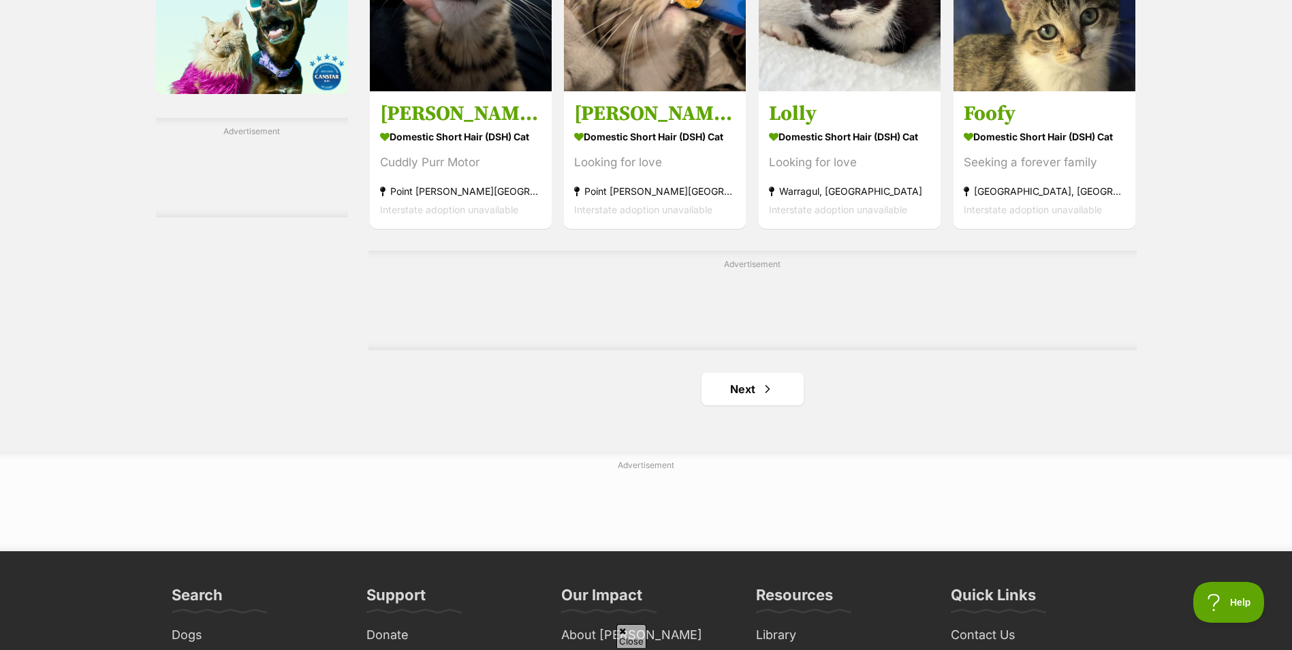
click at [744, 273] on div "Advertisement" at bounding box center [753, 300] width 768 height 99
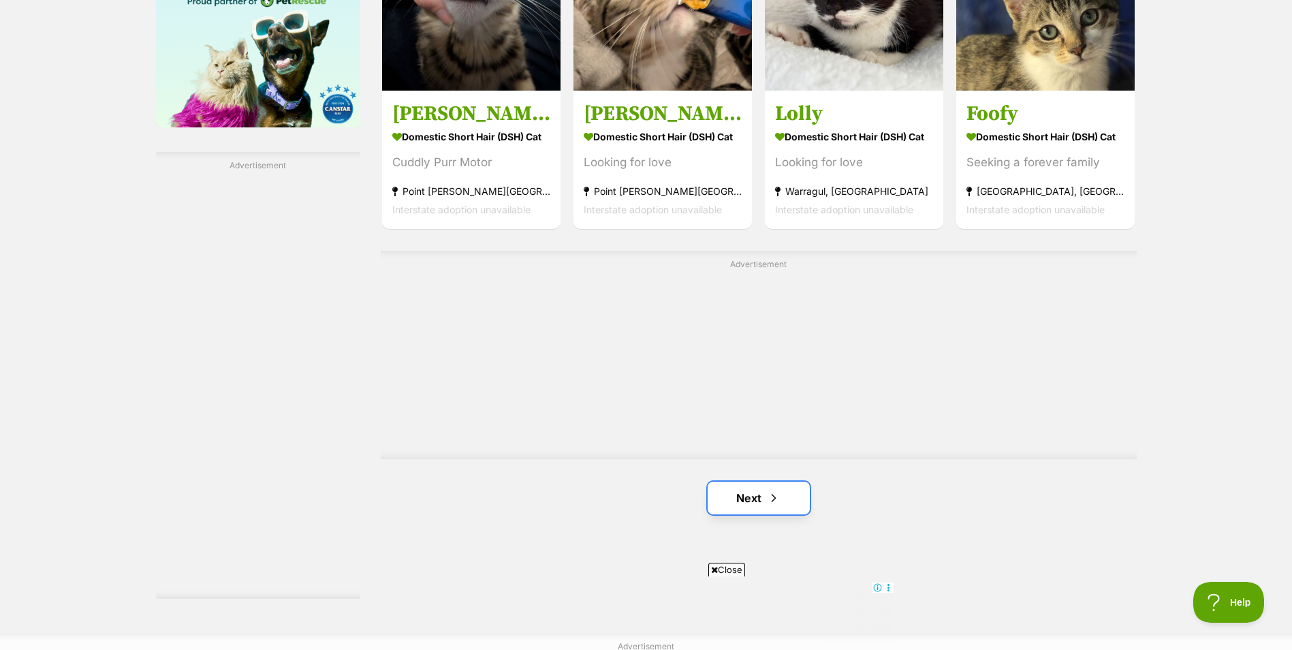
click at [743, 505] on link "Next" at bounding box center [759, 498] width 102 height 33
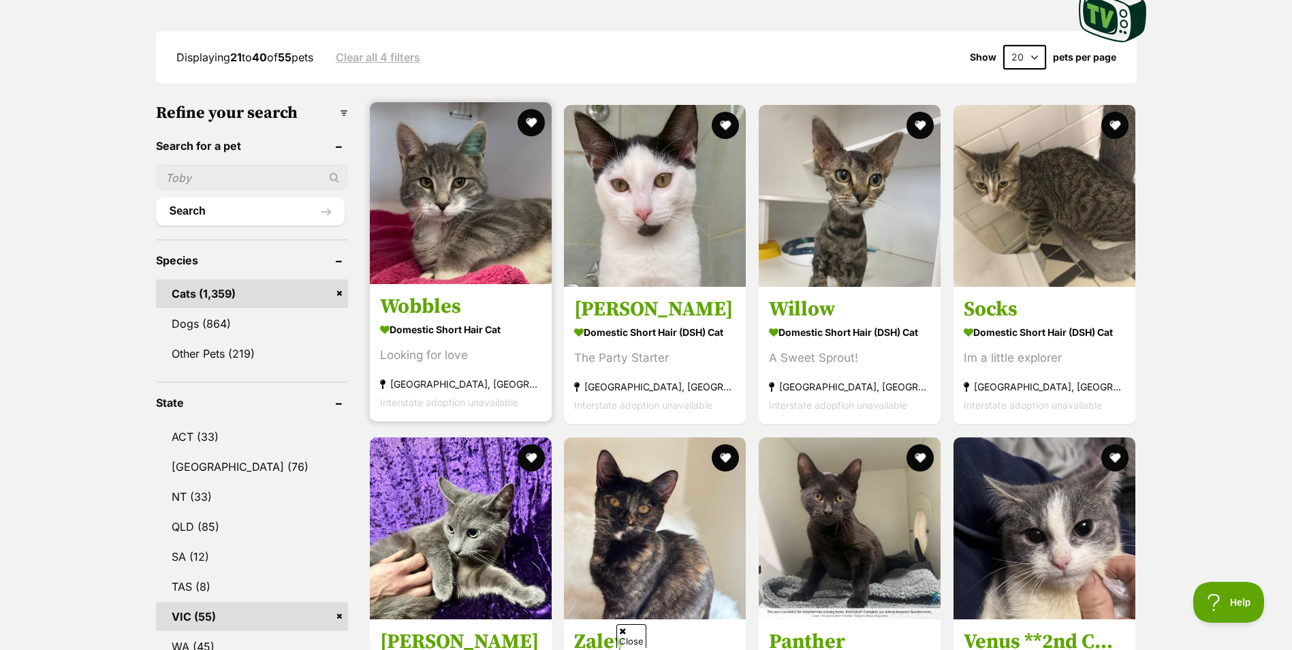
click at [456, 198] on img at bounding box center [461, 193] width 182 height 182
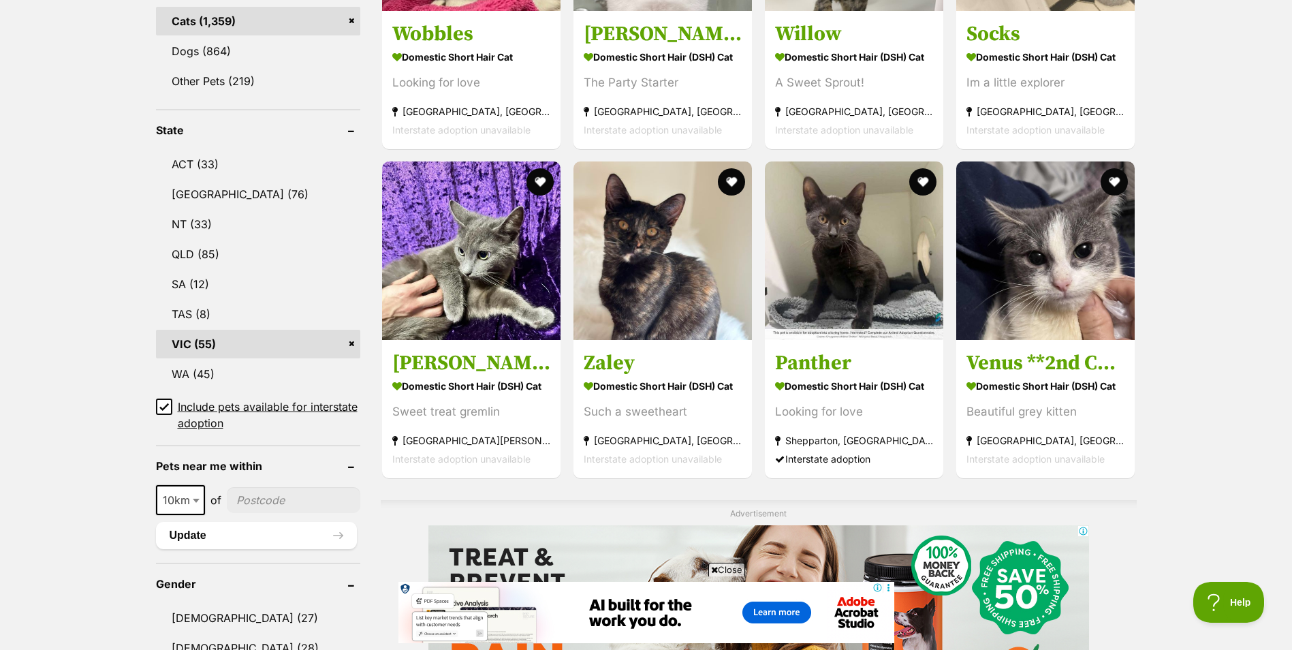
scroll to position [1226, 0]
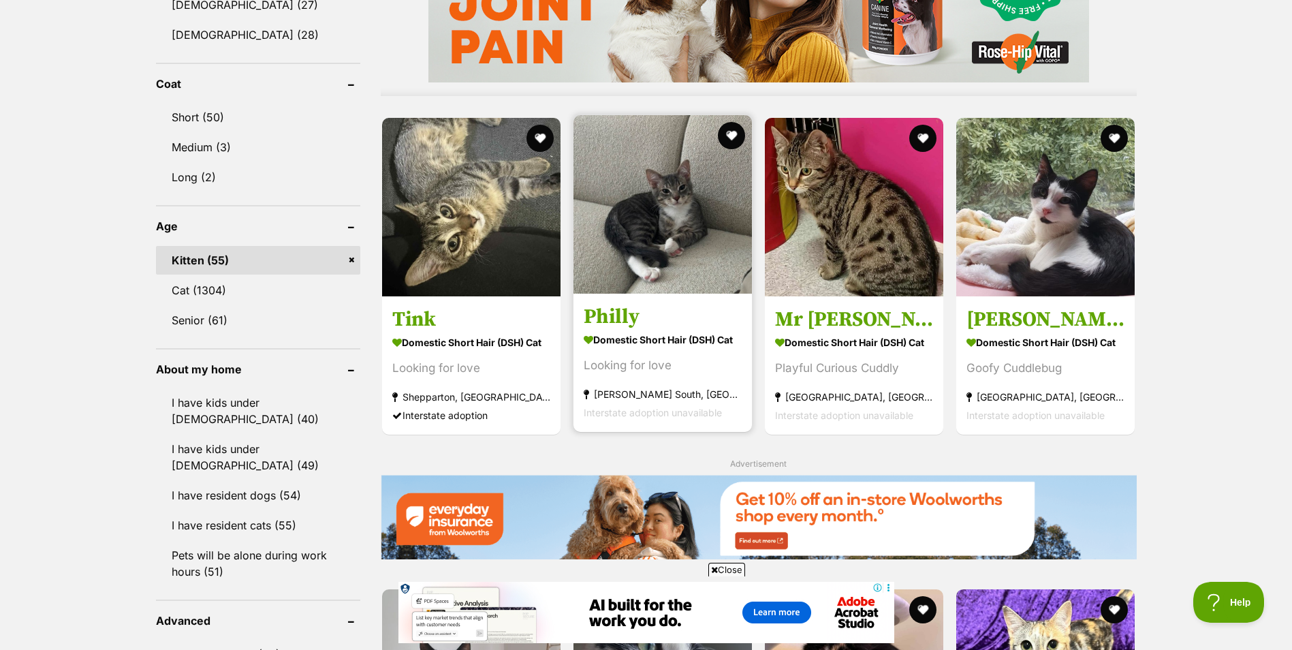
click at [691, 204] on img at bounding box center [663, 204] width 178 height 178
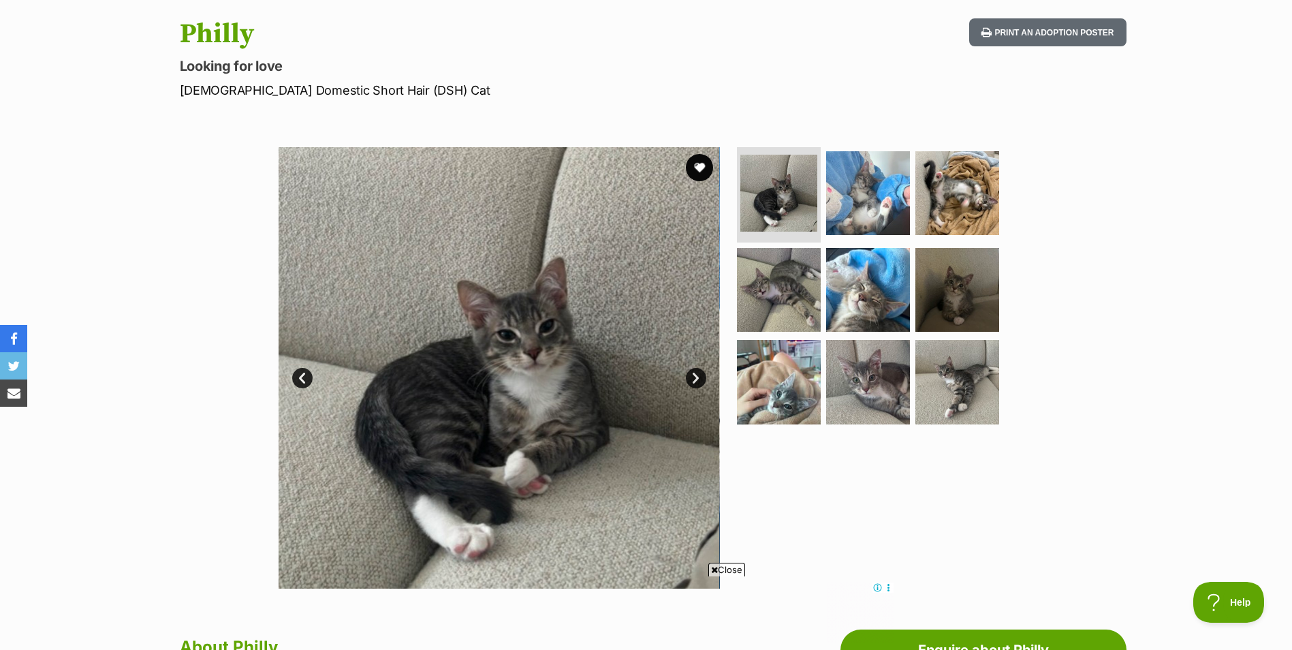
click at [698, 384] on link "Next" at bounding box center [696, 378] width 20 height 20
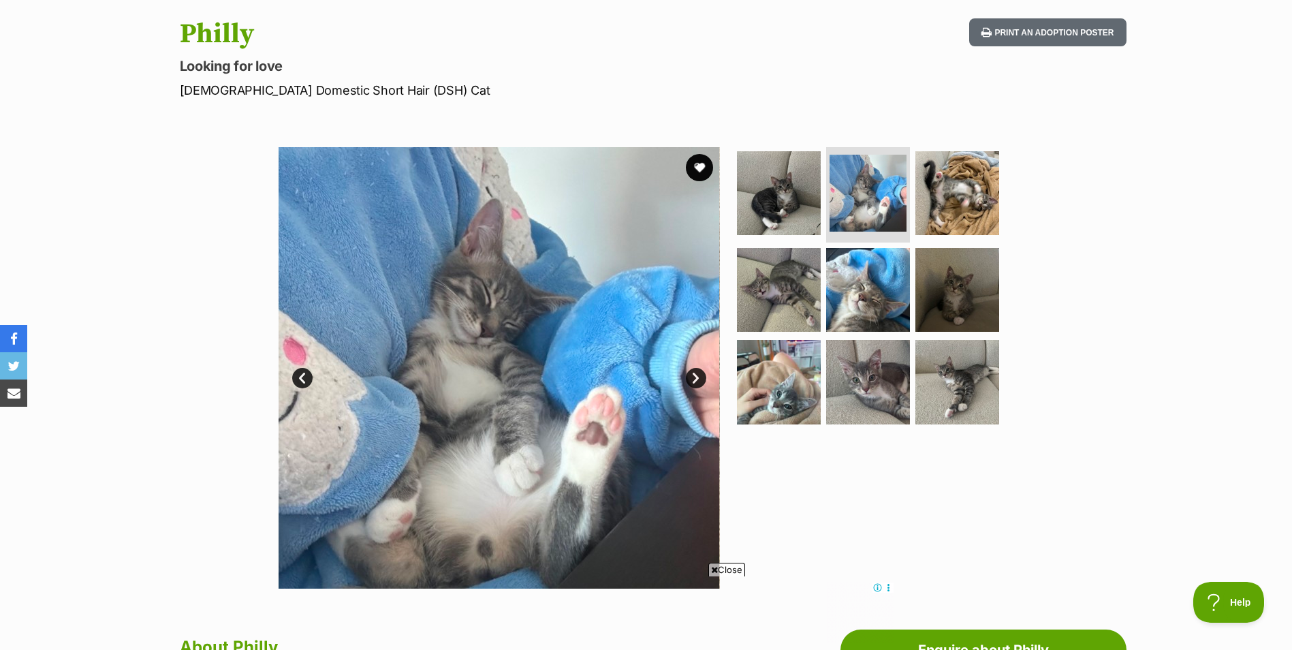
click at [698, 384] on link "Next" at bounding box center [696, 378] width 20 height 20
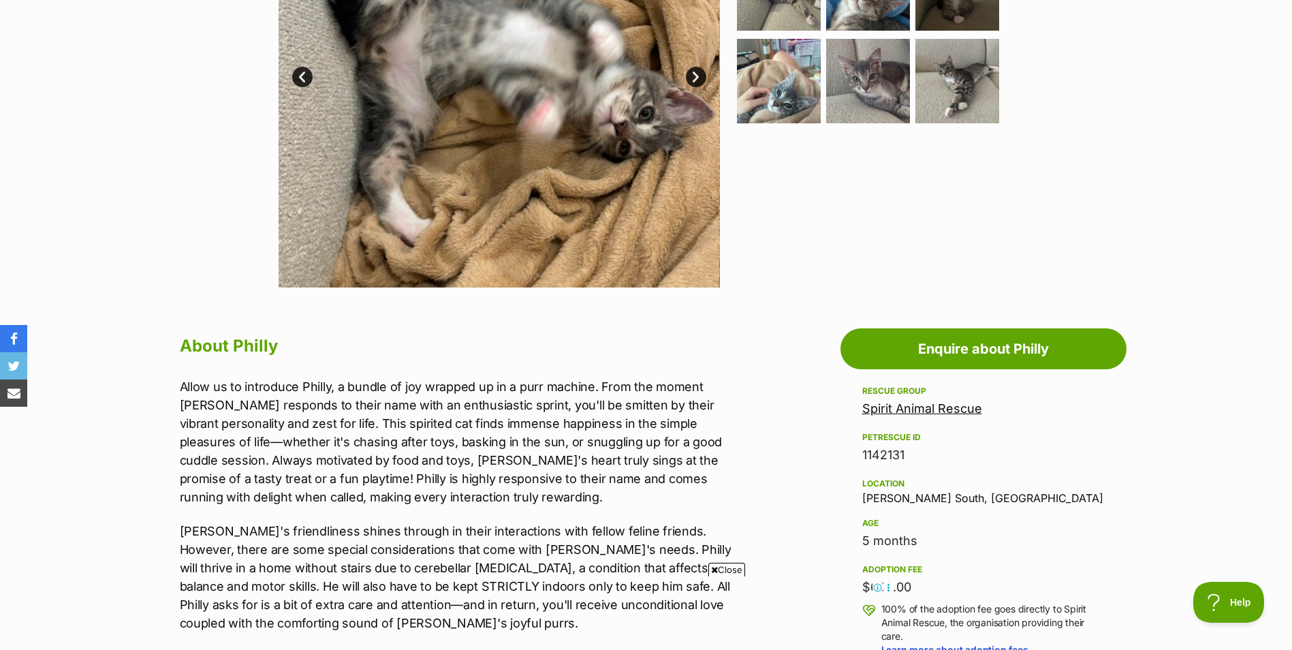
scroll to position [477, 0]
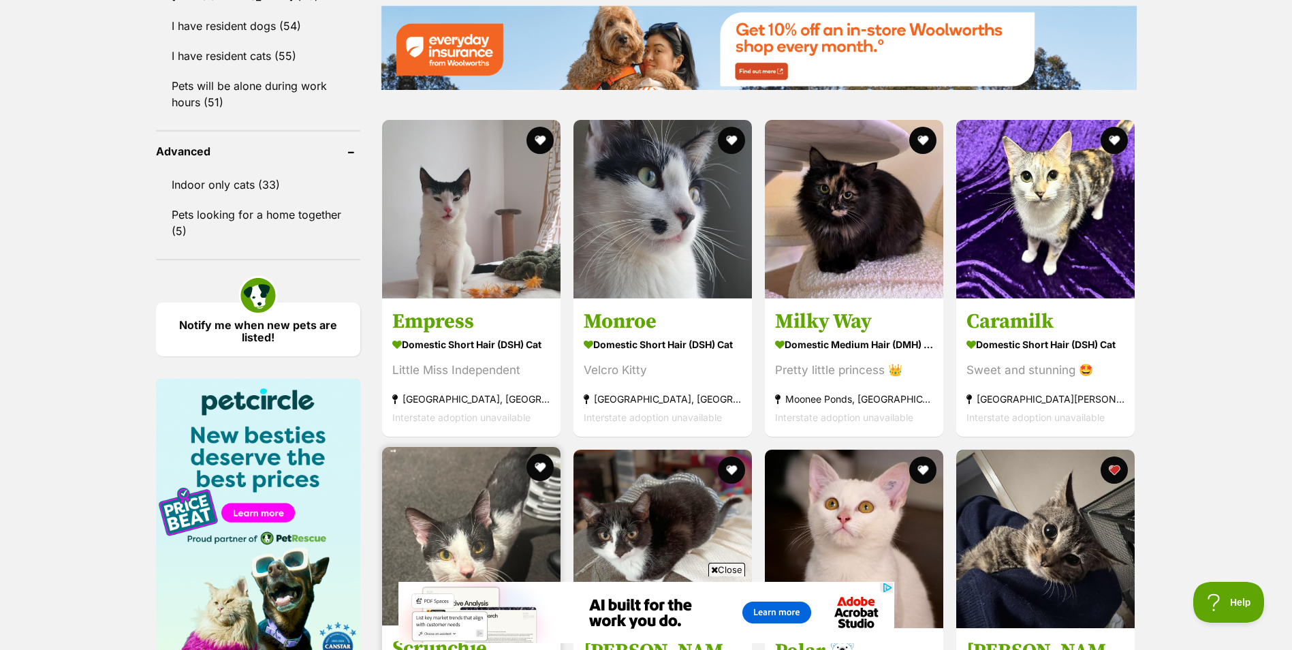
scroll to position [1832, 0]
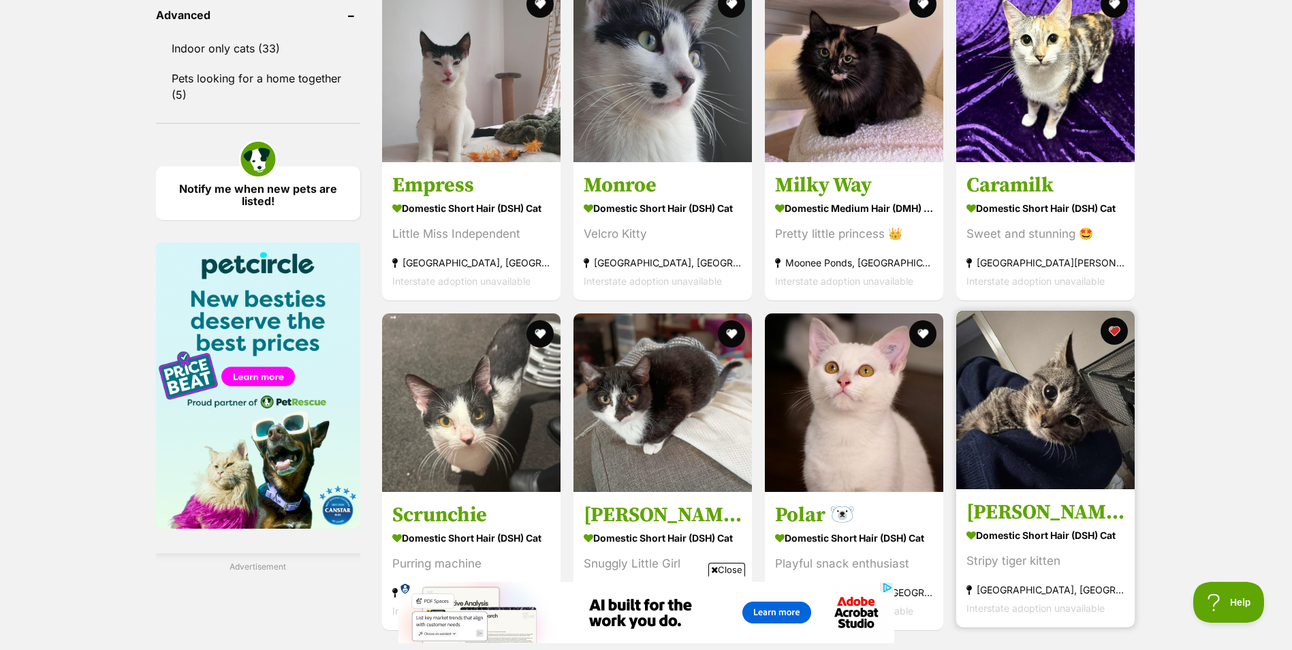
click at [1056, 414] on img at bounding box center [1045, 400] width 178 height 178
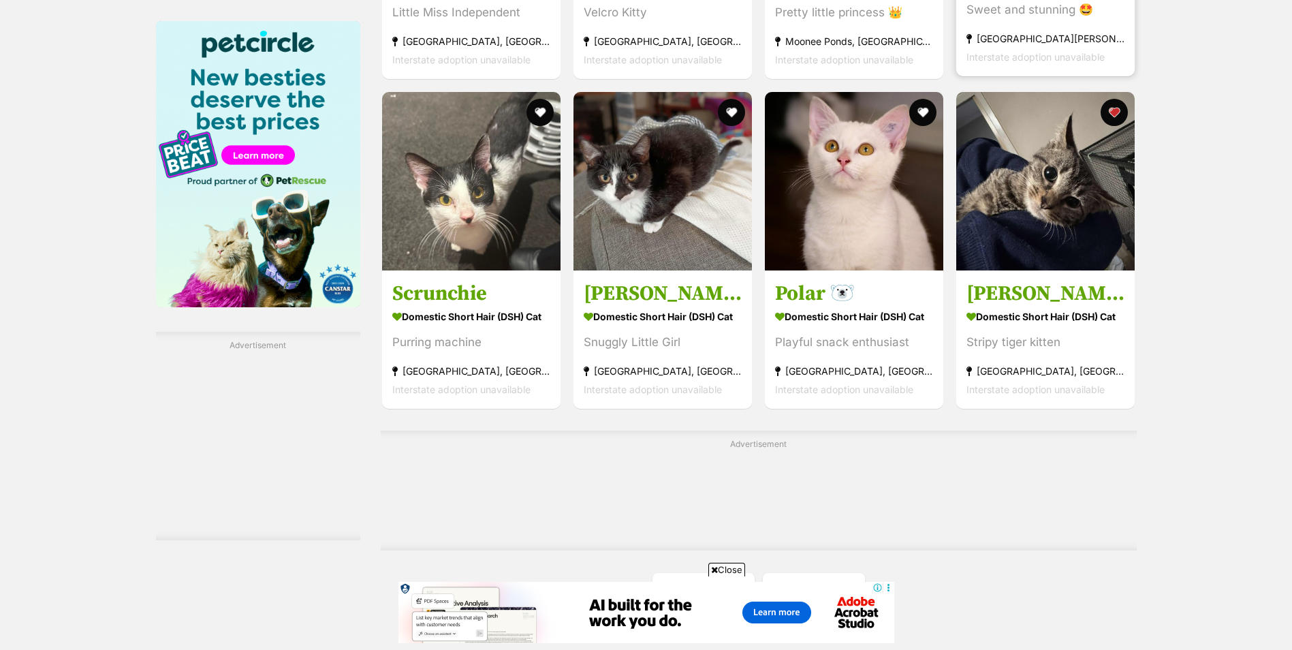
scroll to position [2258, 0]
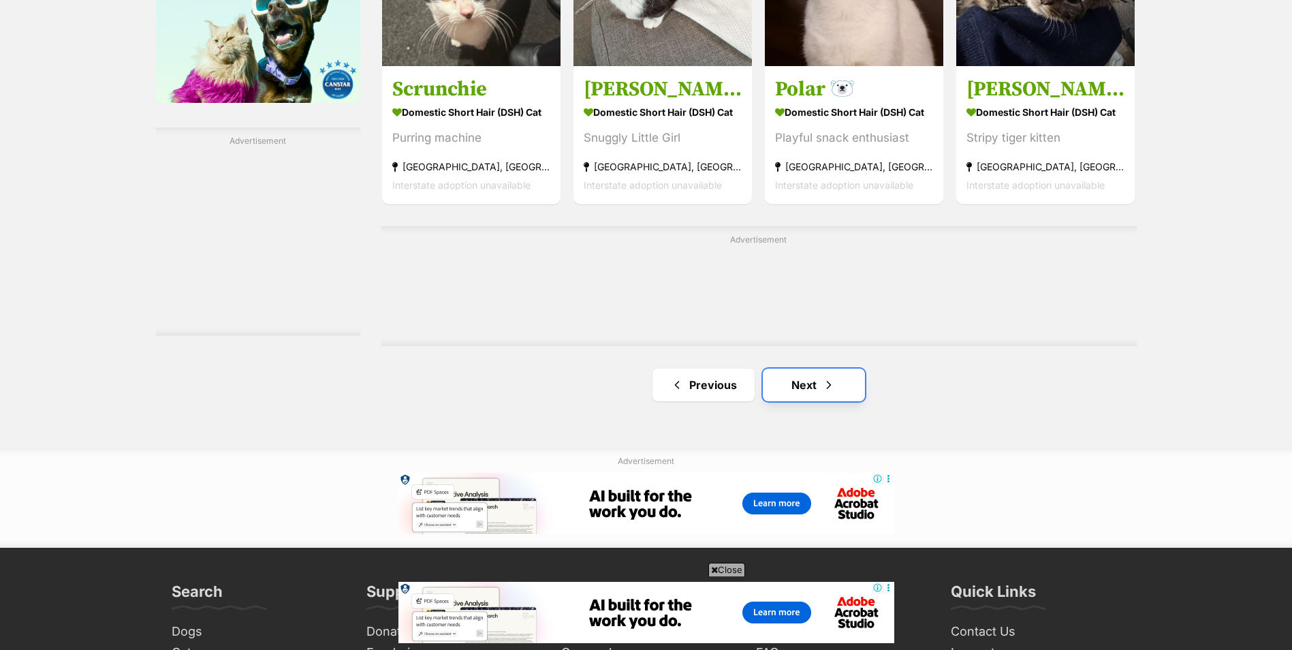
click at [815, 386] on link "Next" at bounding box center [814, 385] width 102 height 33
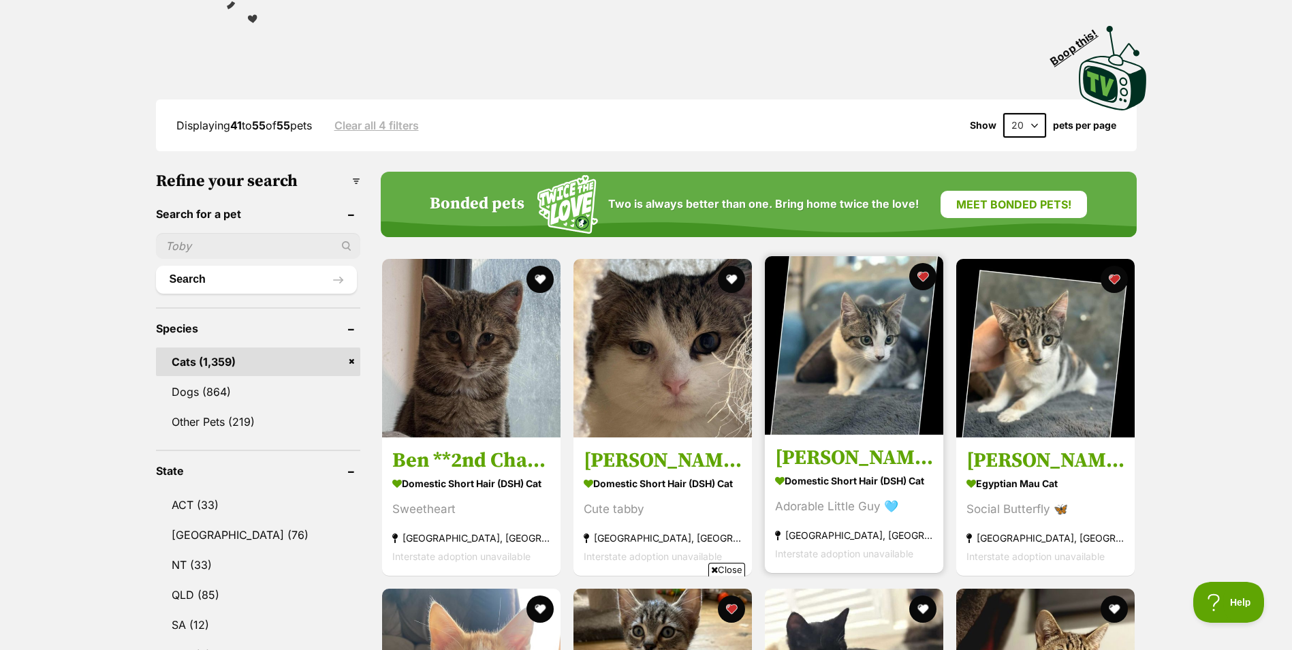
click at [869, 353] on img at bounding box center [854, 345] width 178 height 178
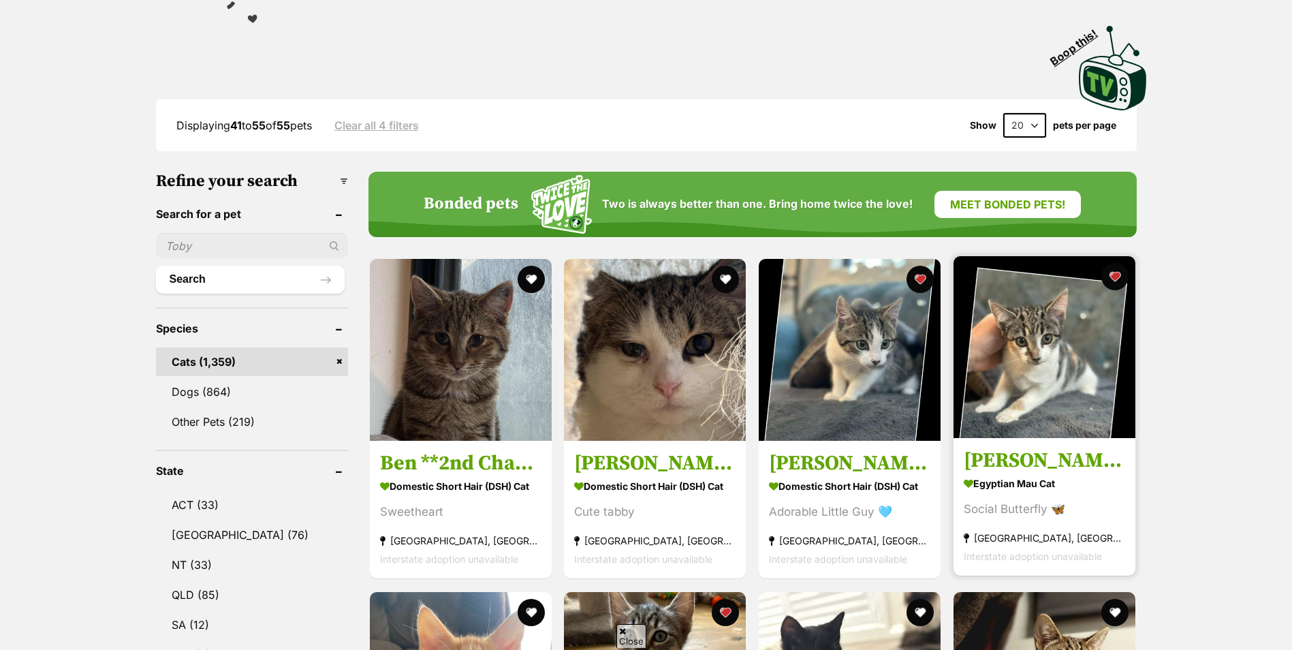
click at [1032, 362] on img at bounding box center [1045, 347] width 182 height 182
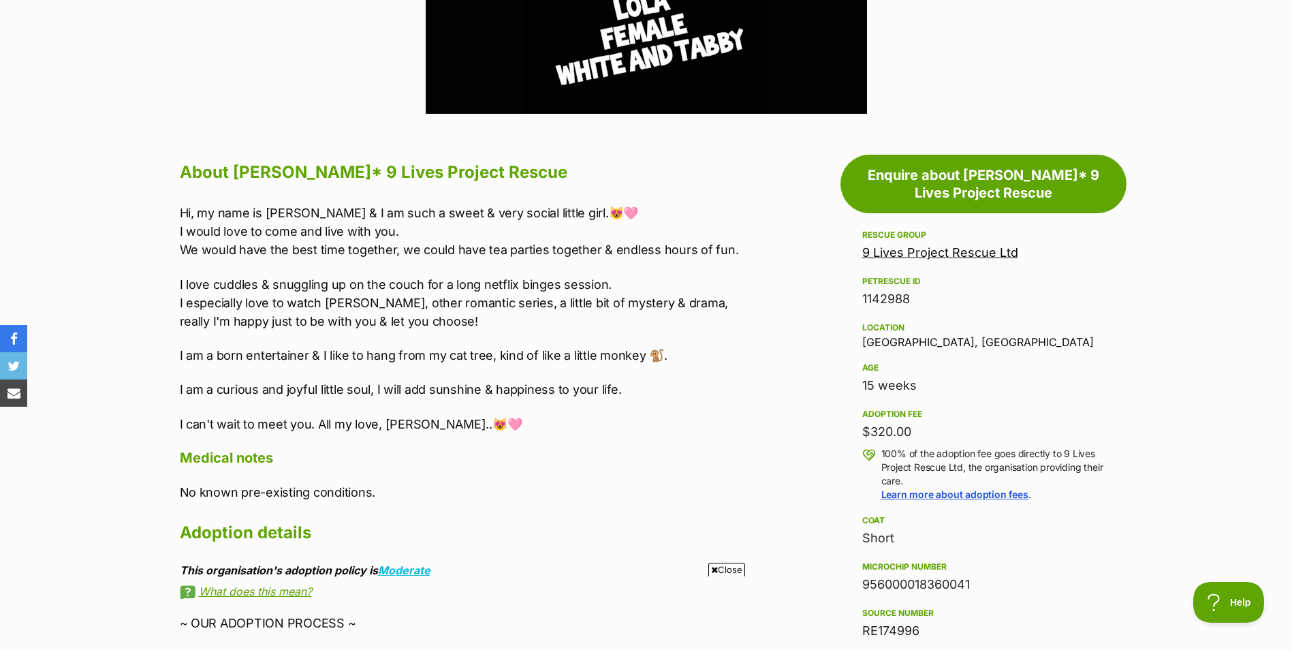
scroll to position [204, 0]
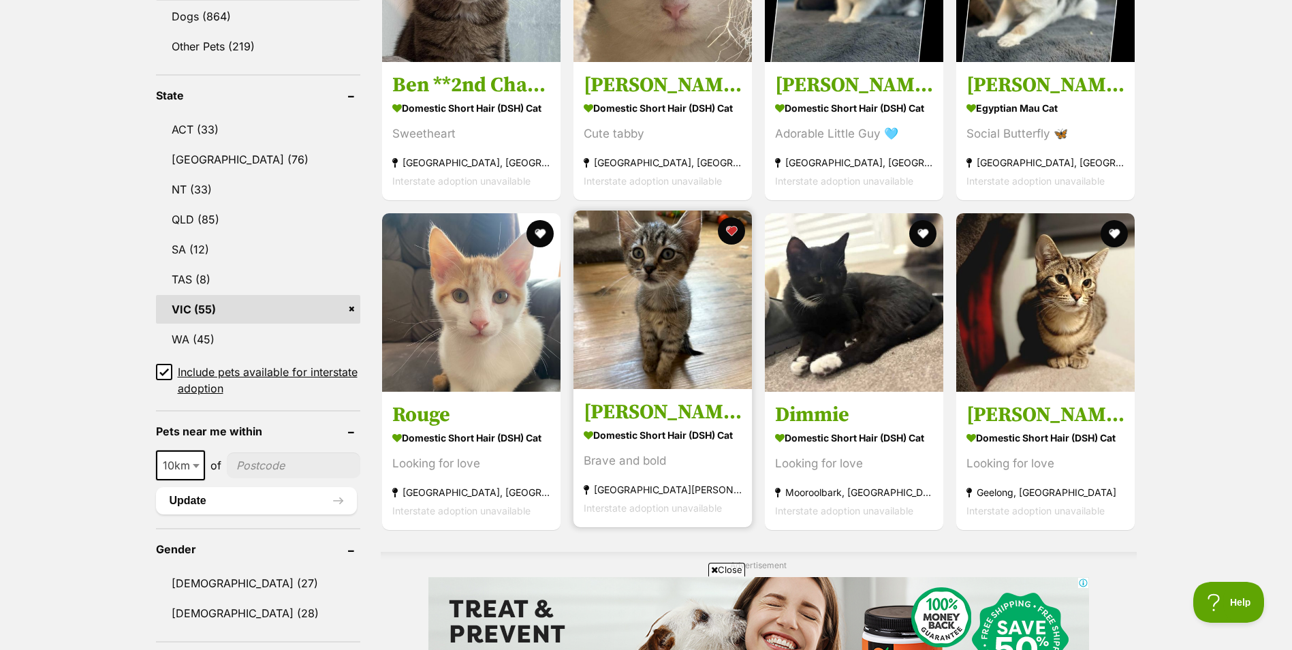
scroll to position [681, 0]
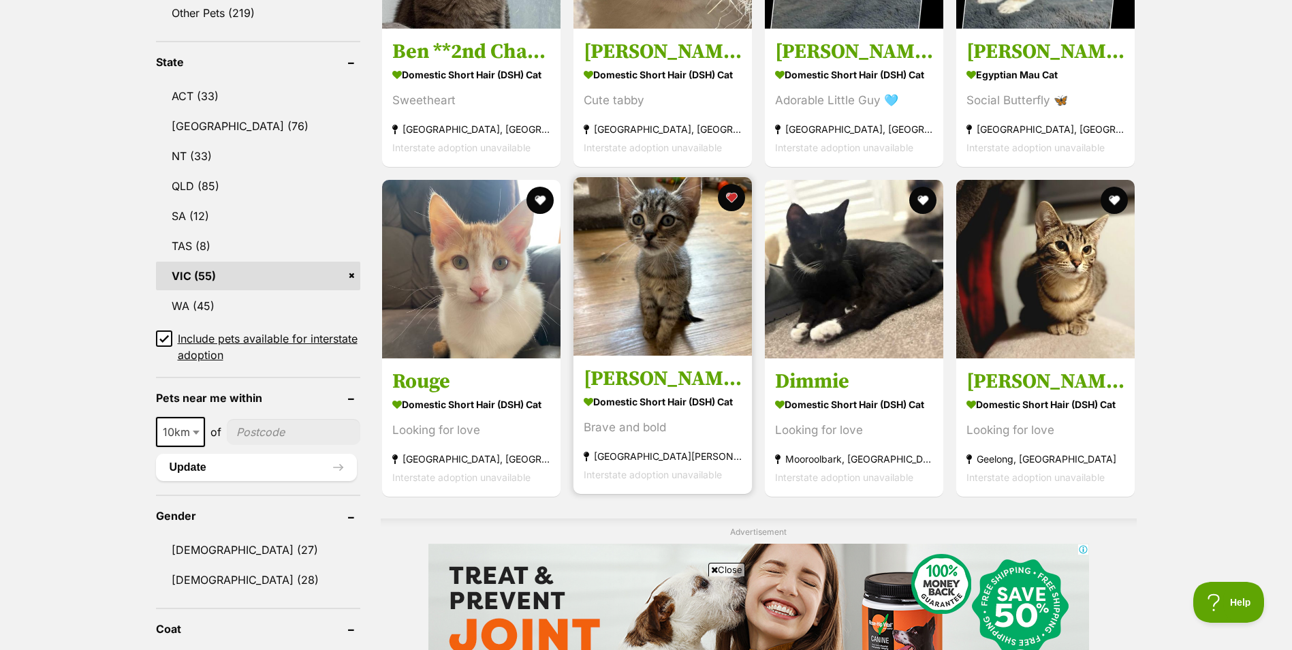
click at [670, 282] on img at bounding box center [663, 266] width 178 height 178
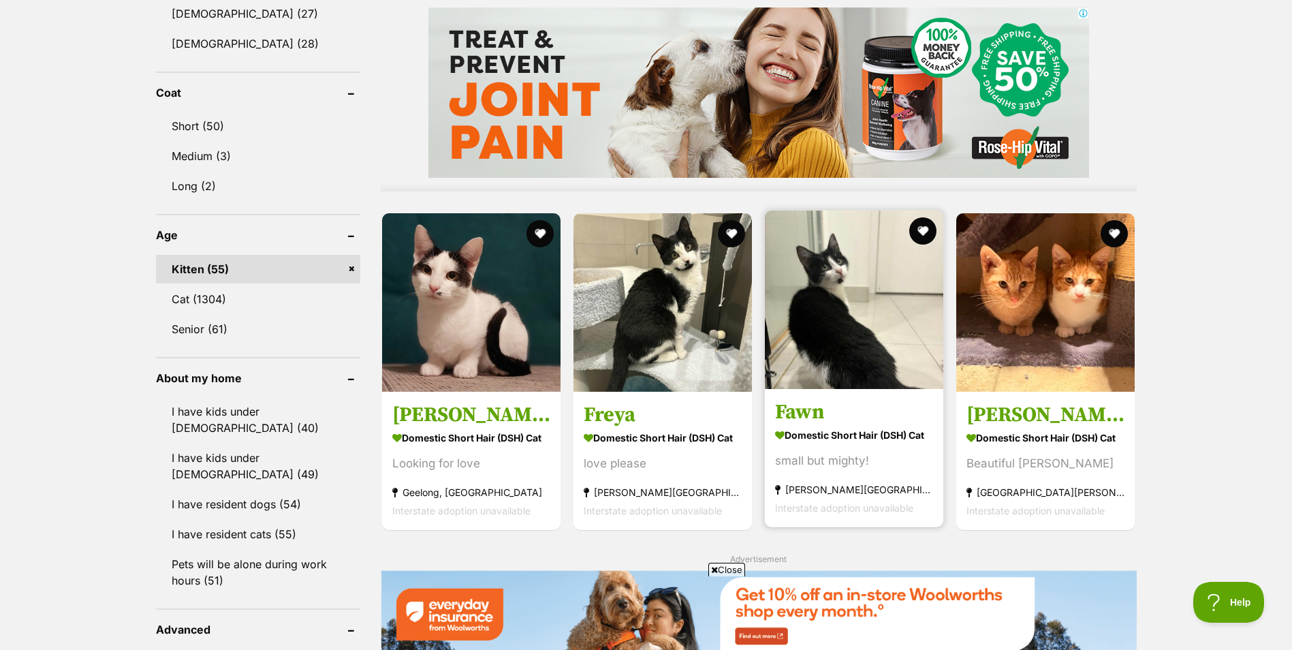
scroll to position [1355, 0]
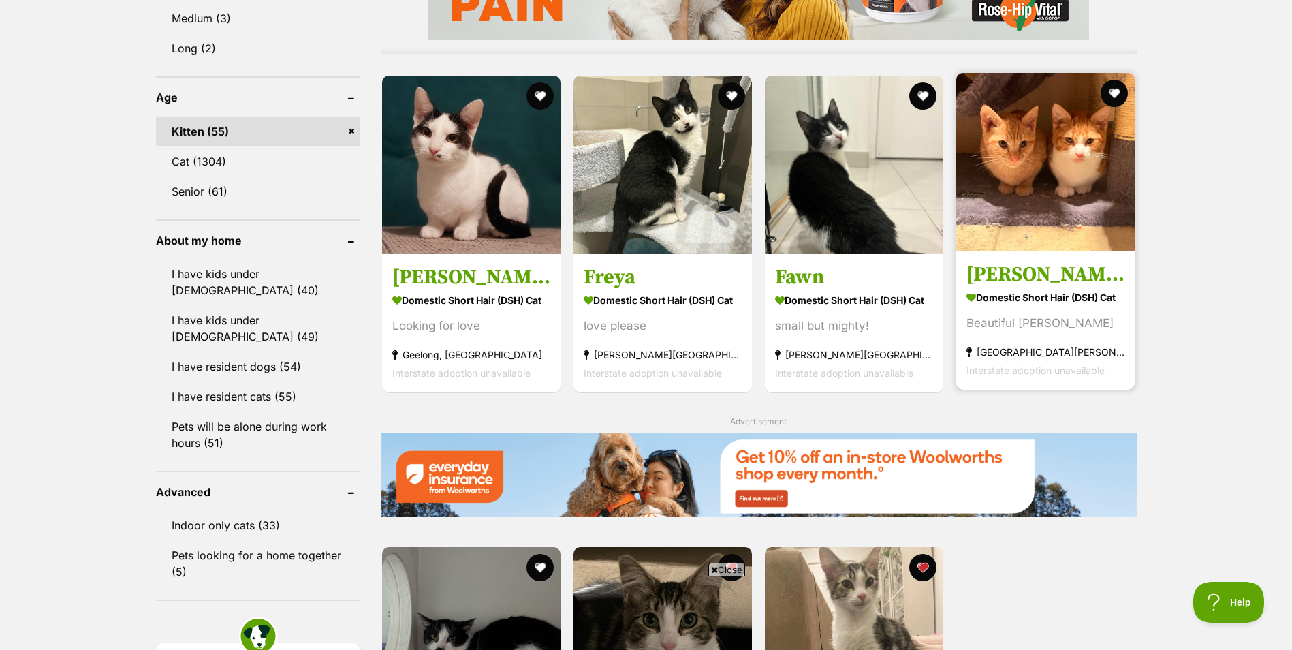
click at [1037, 171] on img at bounding box center [1045, 162] width 178 height 178
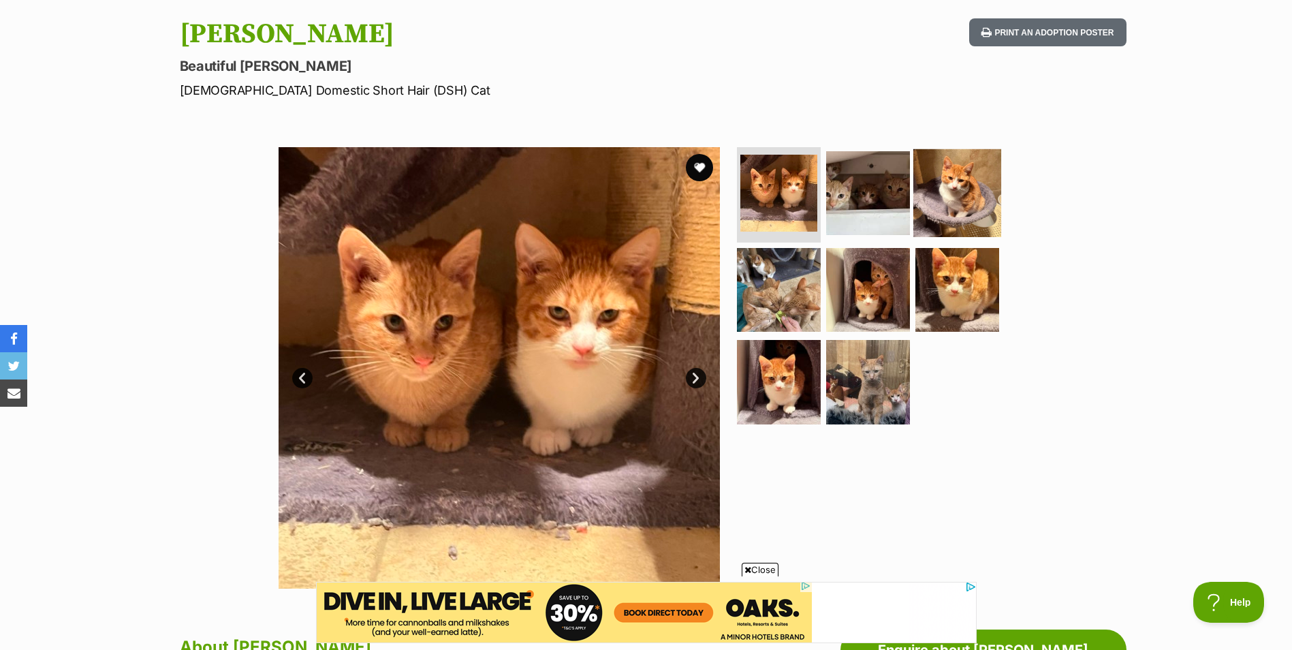
click at [943, 182] on img at bounding box center [958, 193] width 88 height 88
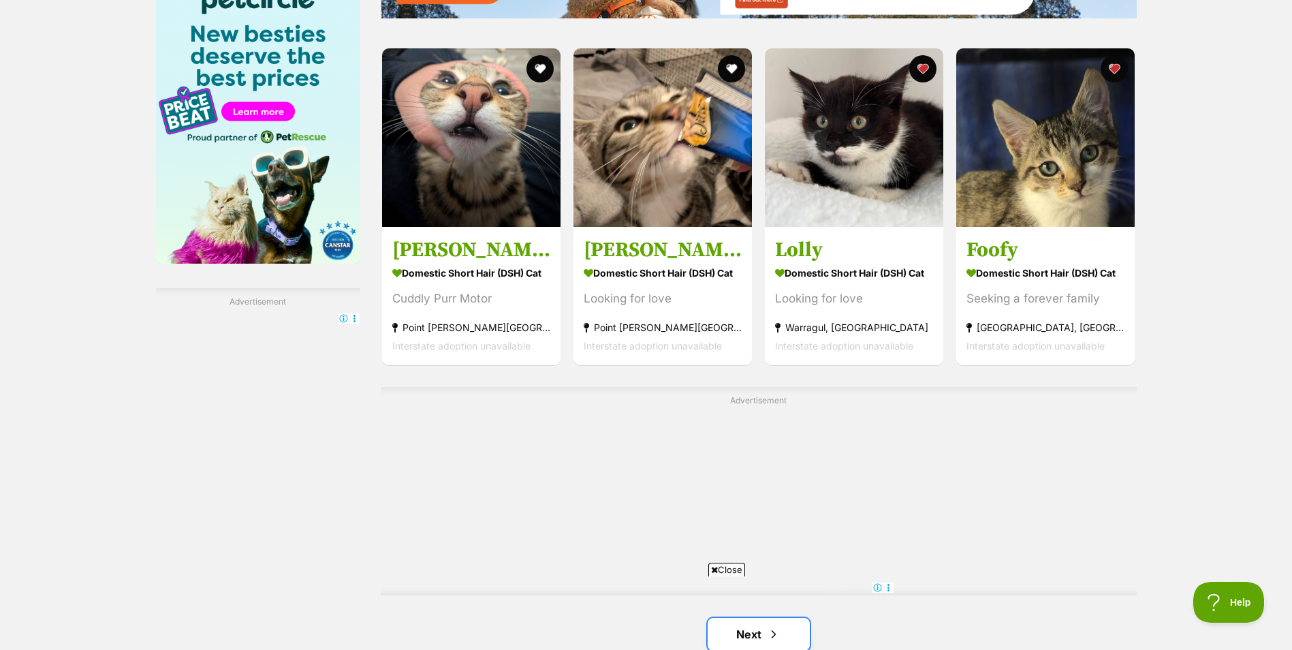
click at [738, 618] on link "Next" at bounding box center [759, 634] width 102 height 33
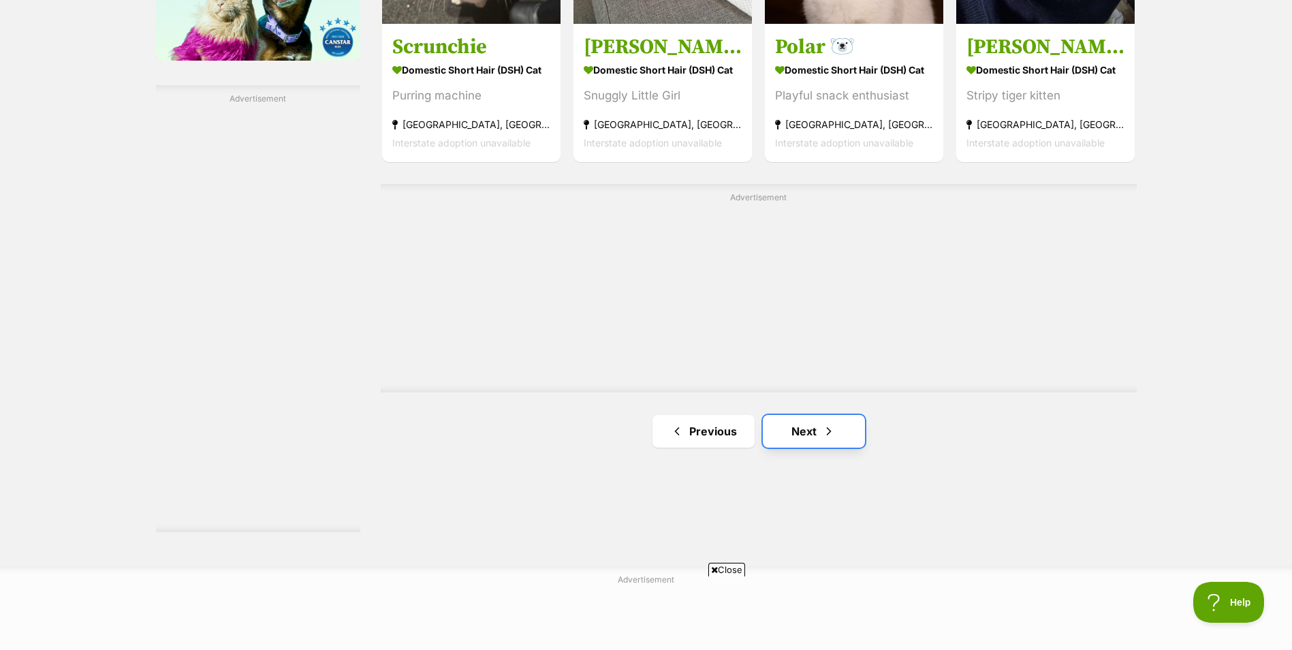
click at [813, 429] on link "Next" at bounding box center [814, 431] width 102 height 33
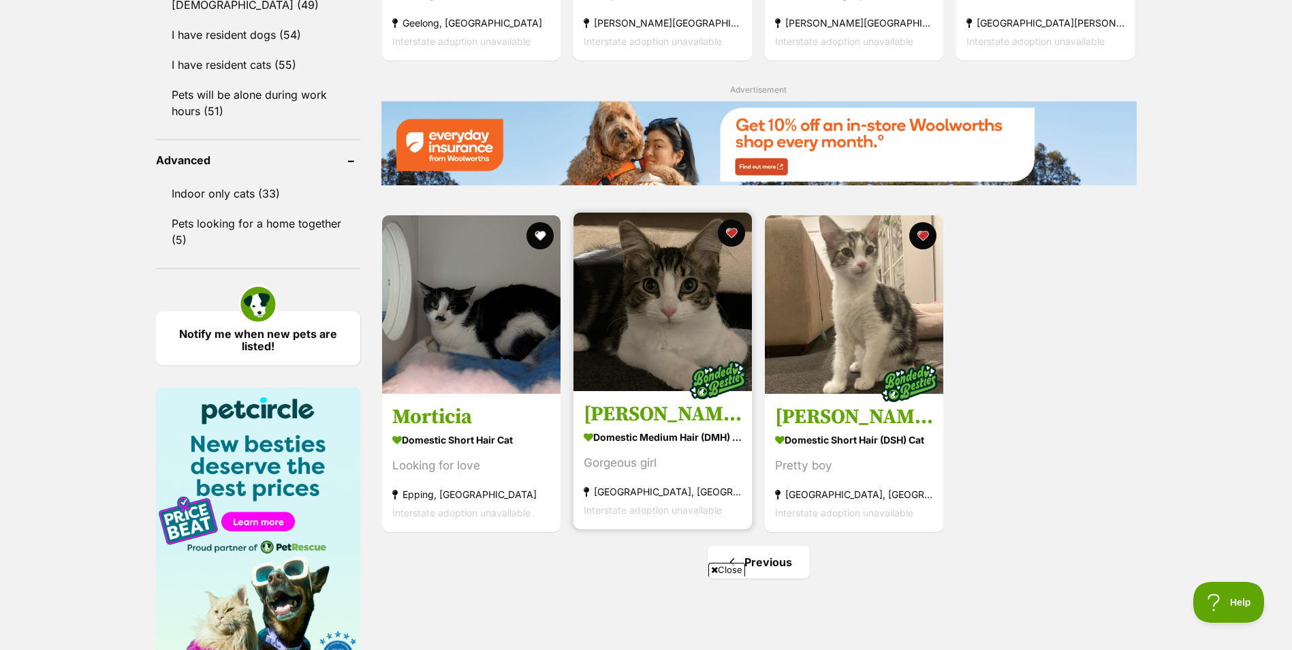
click at [662, 308] on img at bounding box center [663, 302] width 178 height 178
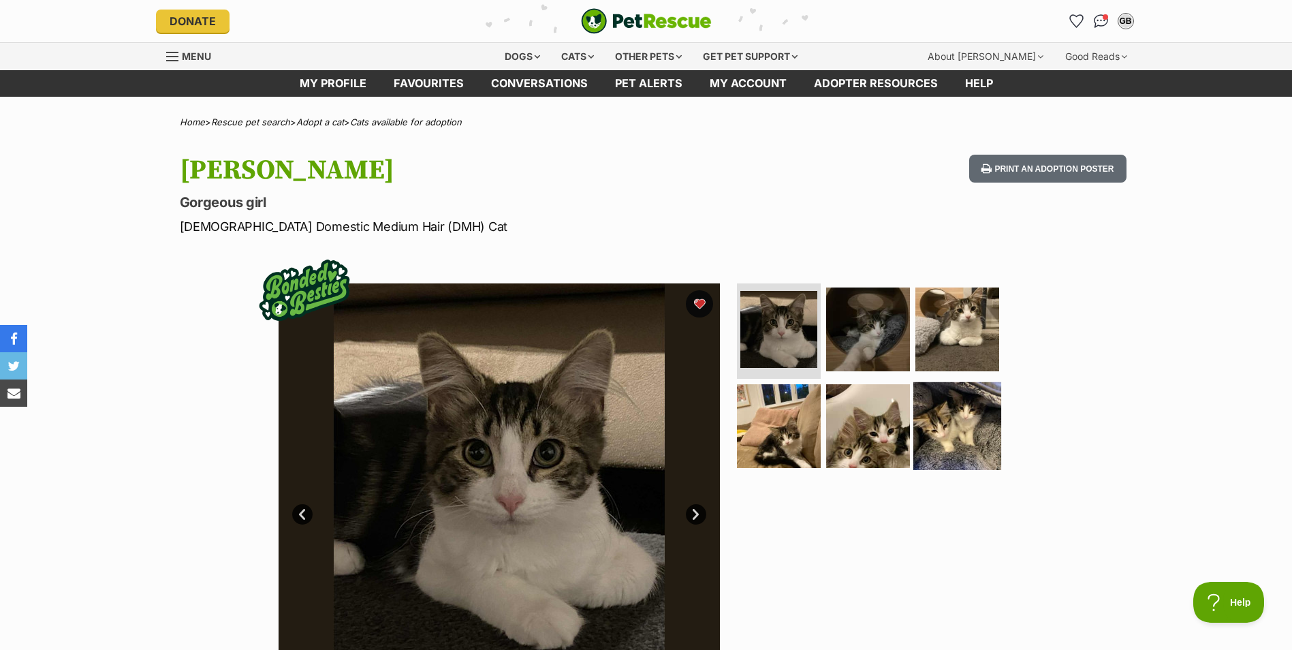
click at [937, 413] on img at bounding box center [958, 426] width 88 height 88
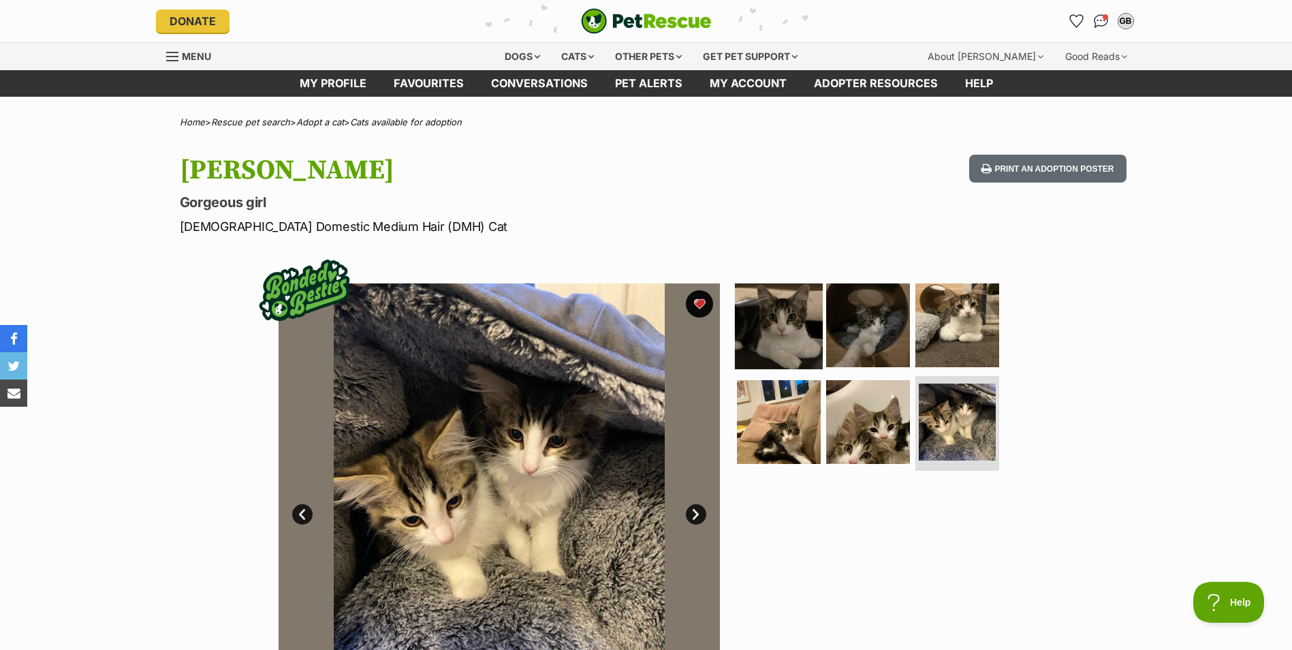
click at [790, 322] on img at bounding box center [779, 325] width 88 height 88
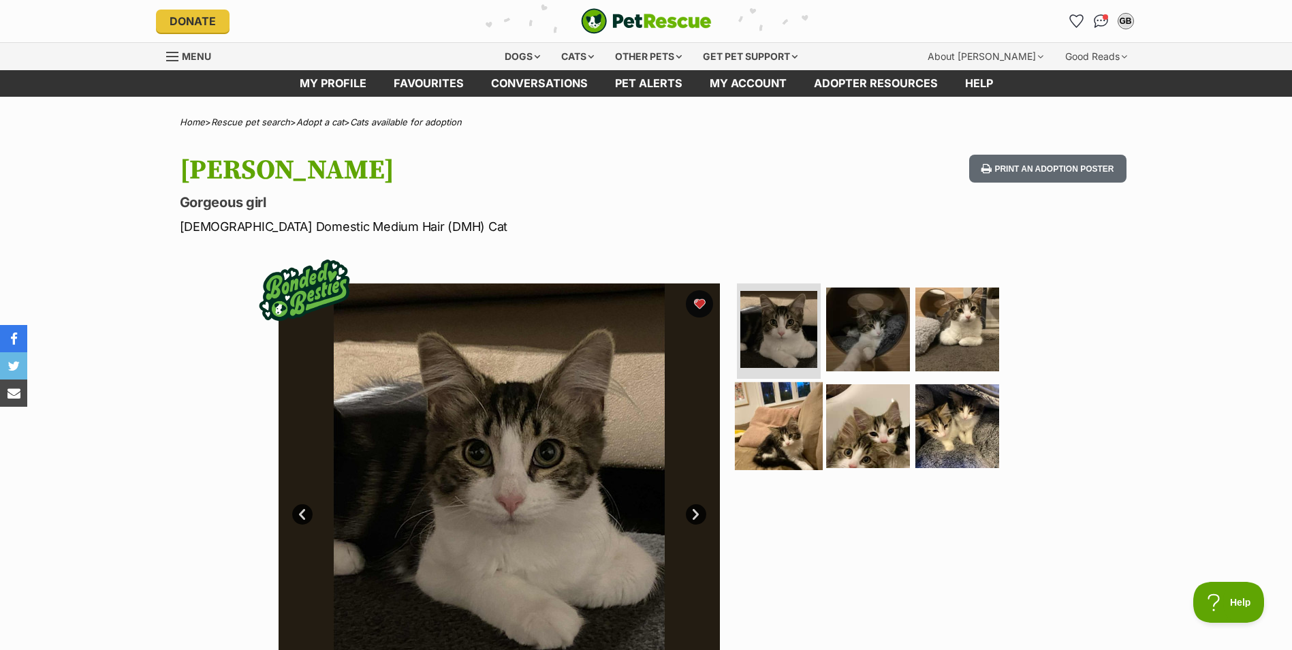
click at [782, 428] on img at bounding box center [779, 426] width 88 height 88
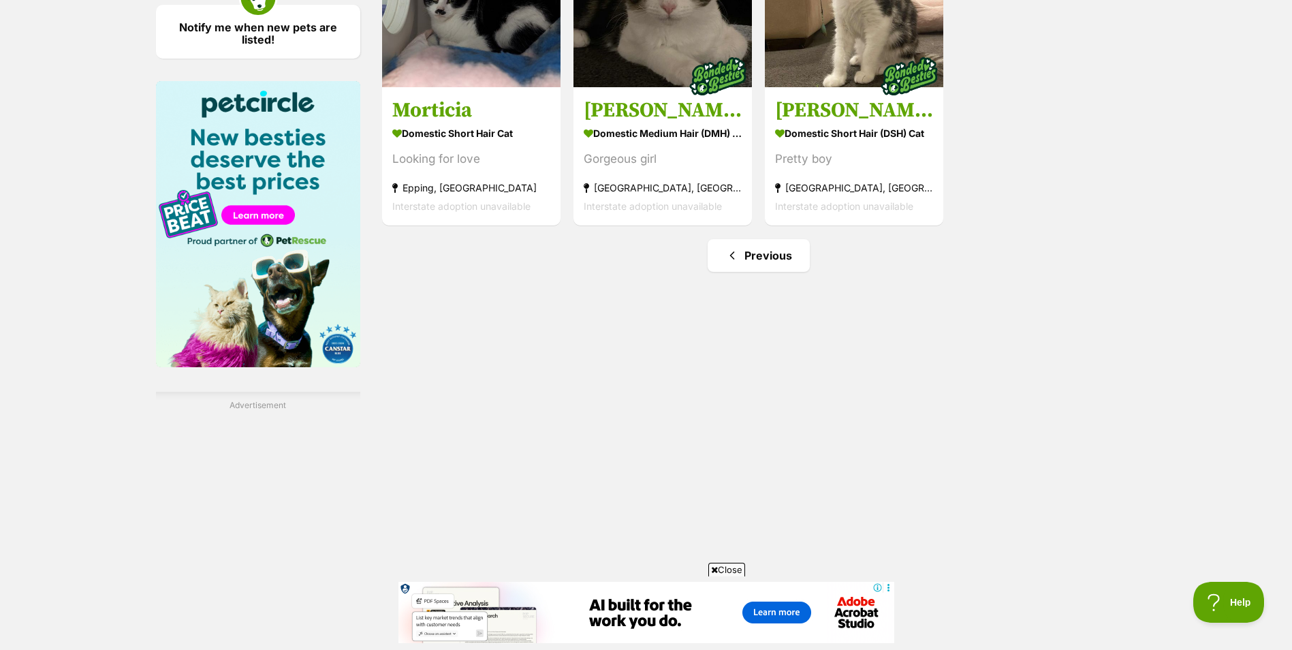
scroll to position [2011, 0]
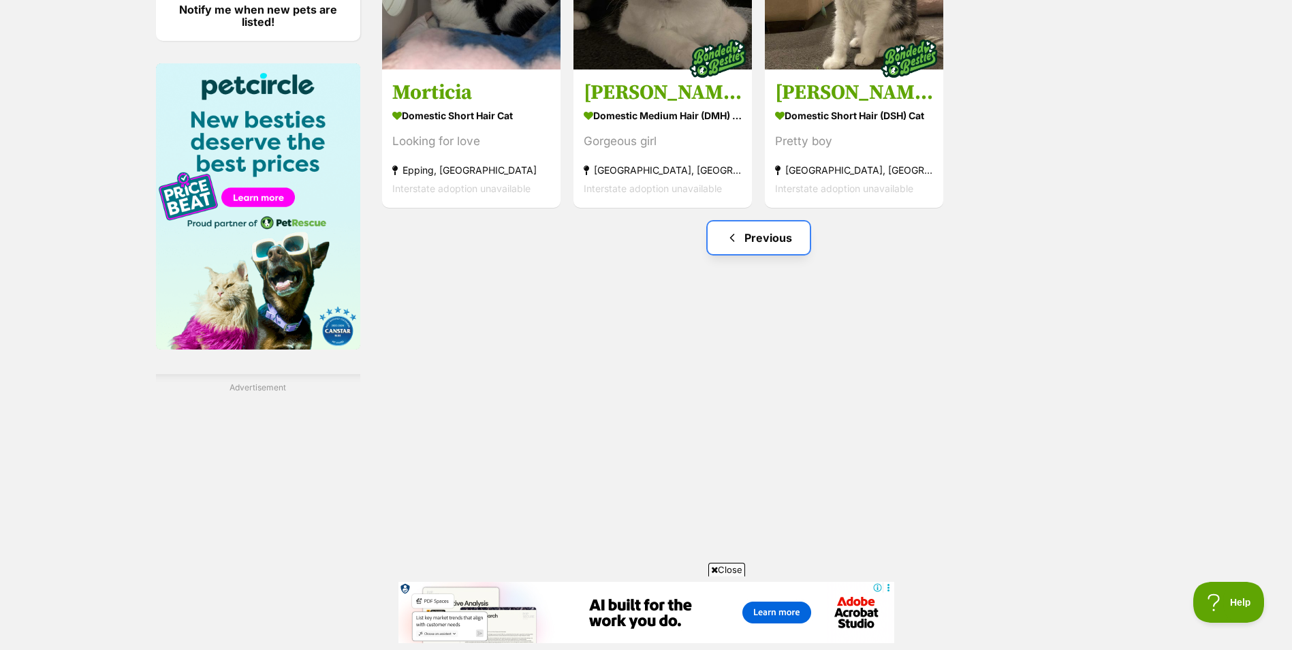
click at [742, 235] on link "Previous" at bounding box center [759, 237] width 102 height 33
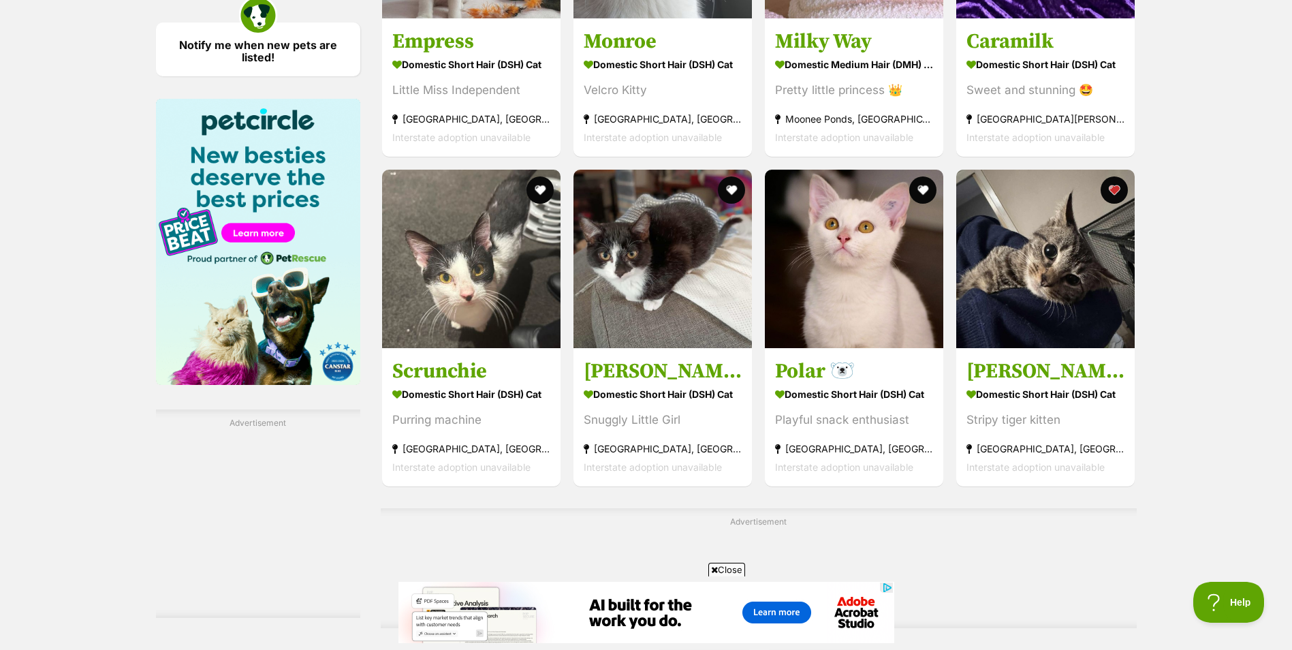
scroll to position [2316, 0]
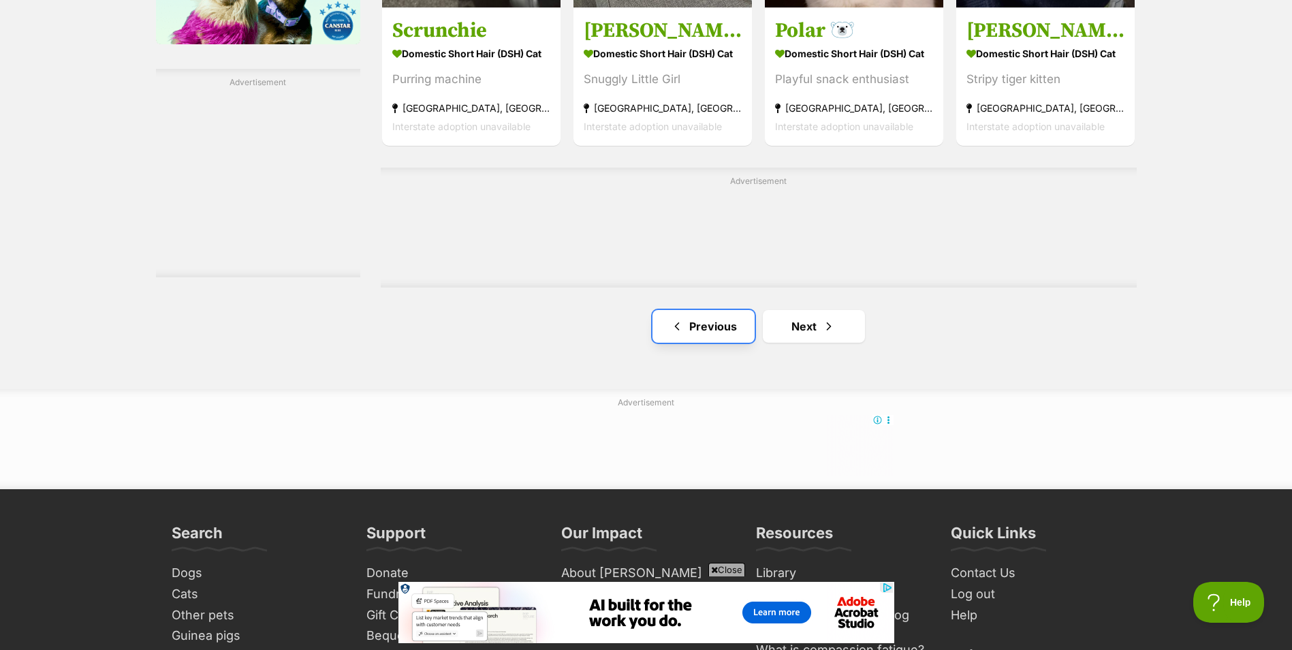
click at [712, 338] on link "Previous" at bounding box center [704, 326] width 102 height 33
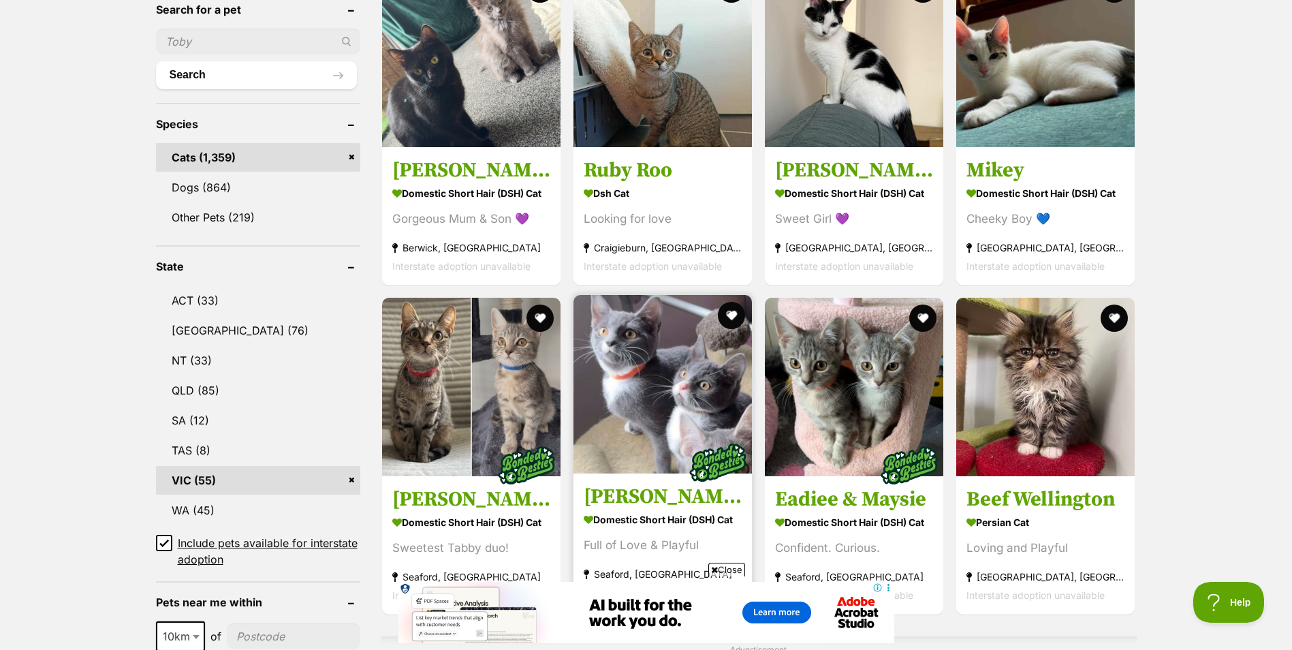
scroll to position [613, 0]
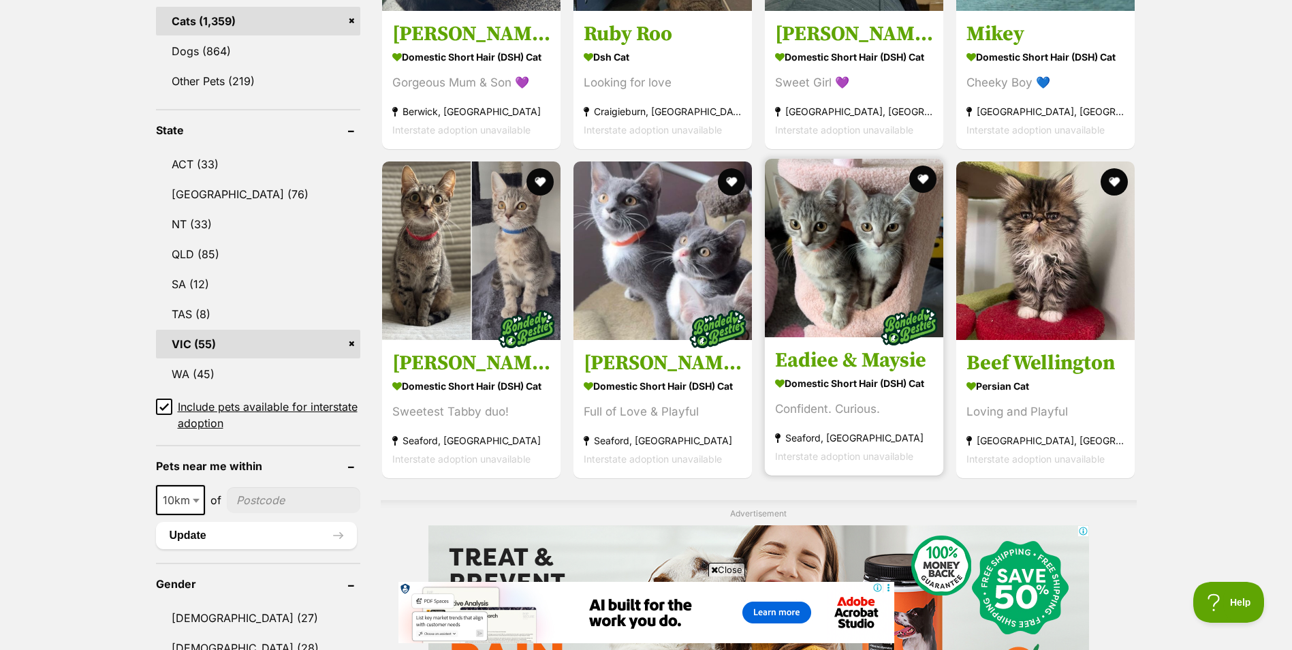
click at [837, 248] on img at bounding box center [854, 248] width 178 height 178
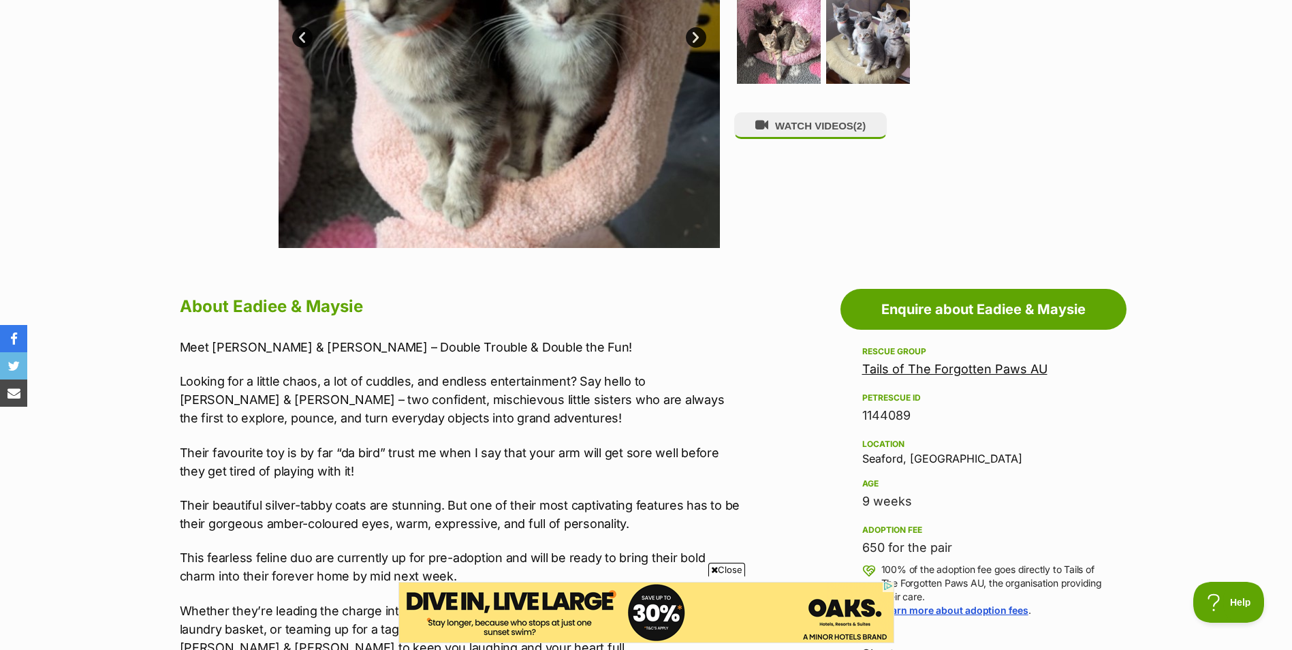
scroll to position [204, 0]
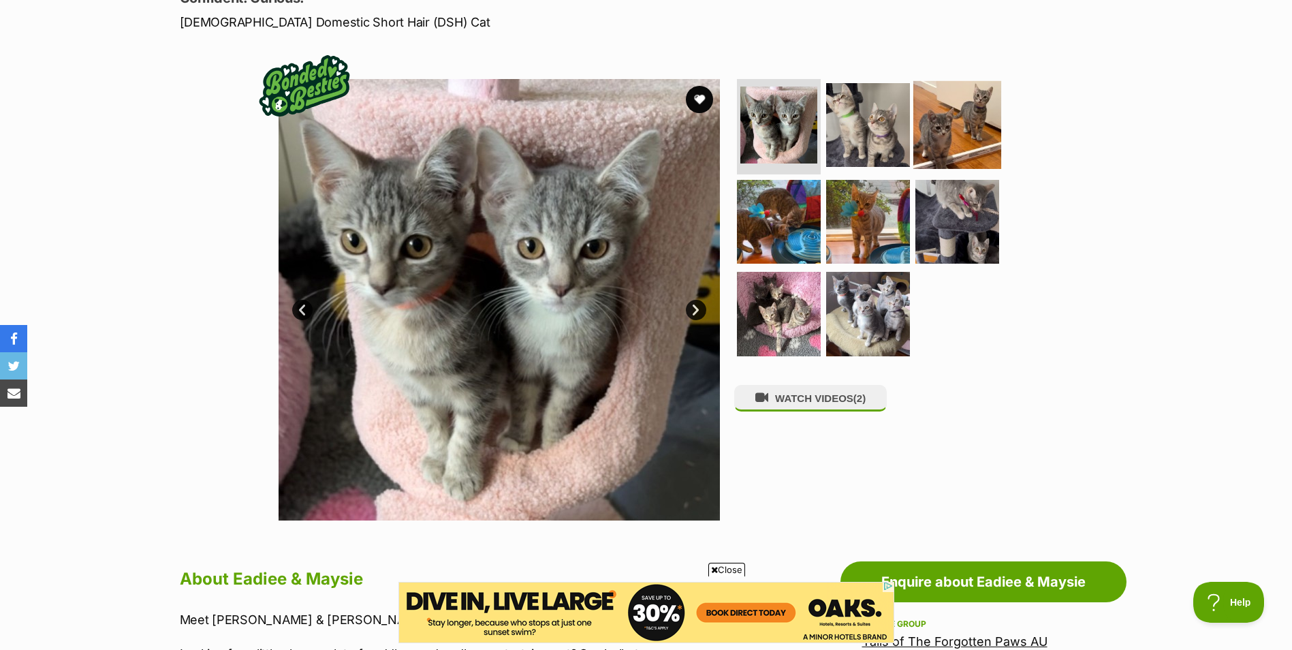
click at [936, 130] on img at bounding box center [958, 125] width 88 height 88
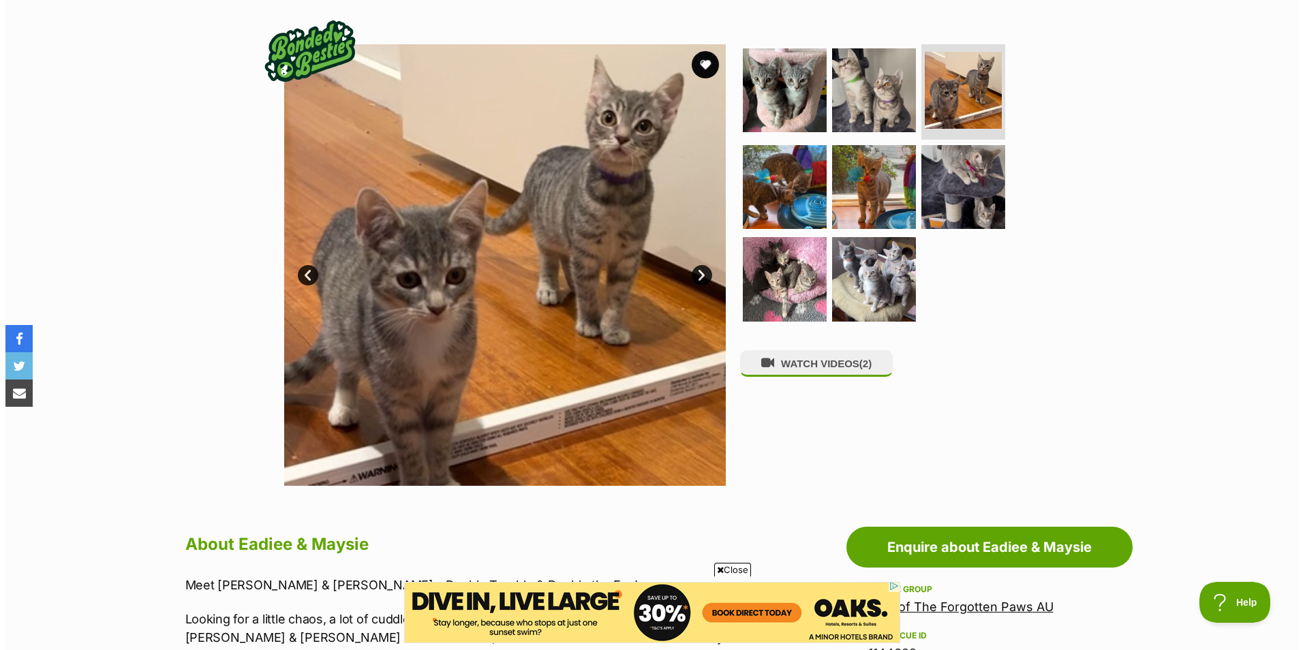
scroll to position [273, 0]
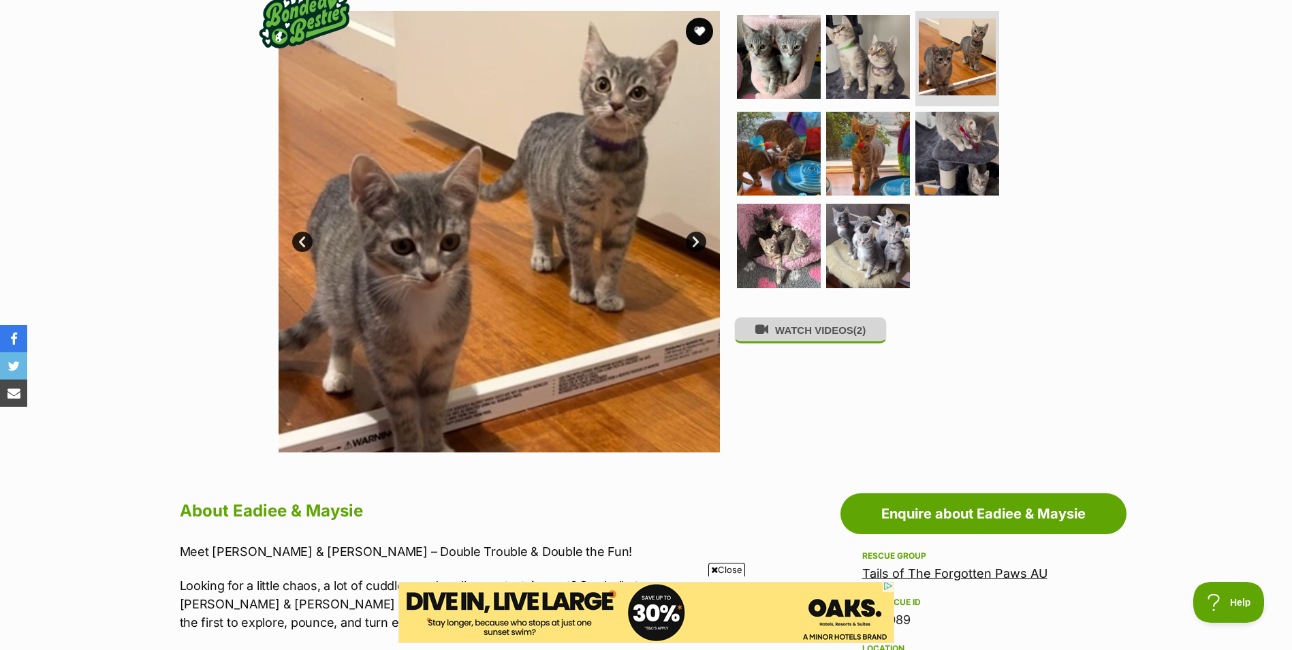
click at [796, 332] on button "WATCH VIDEOS (2)" at bounding box center [810, 330] width 153 height 27
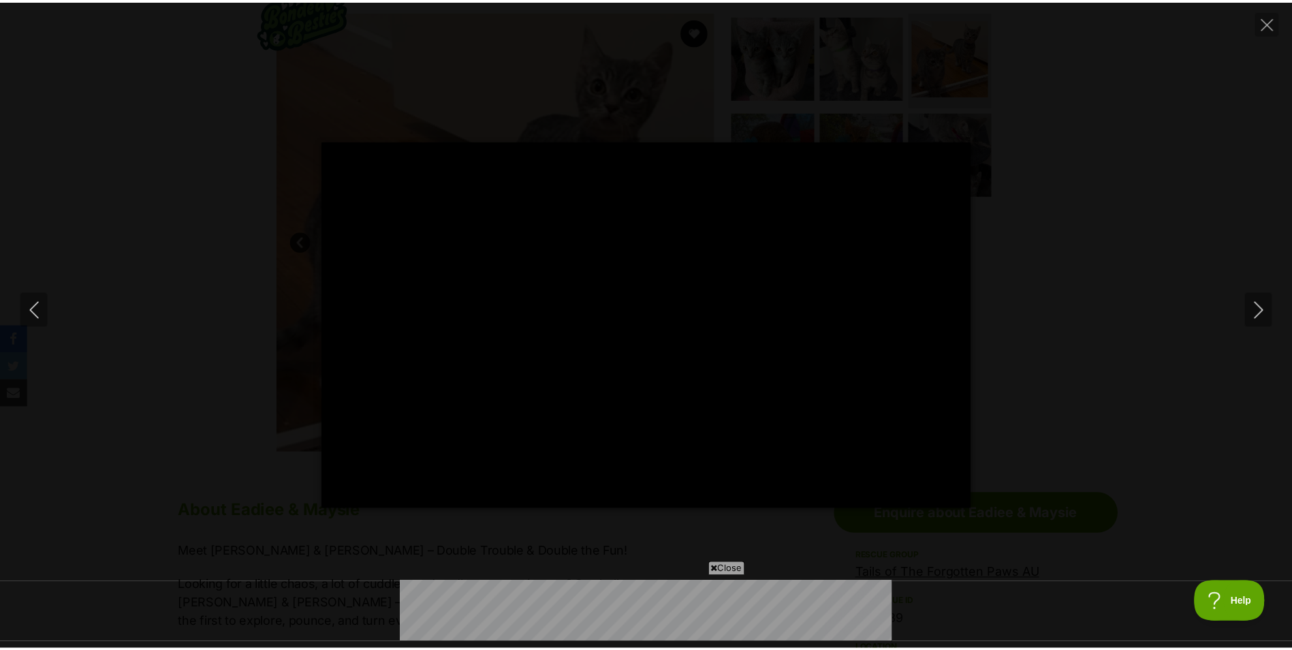
scroll to position [0, 0]
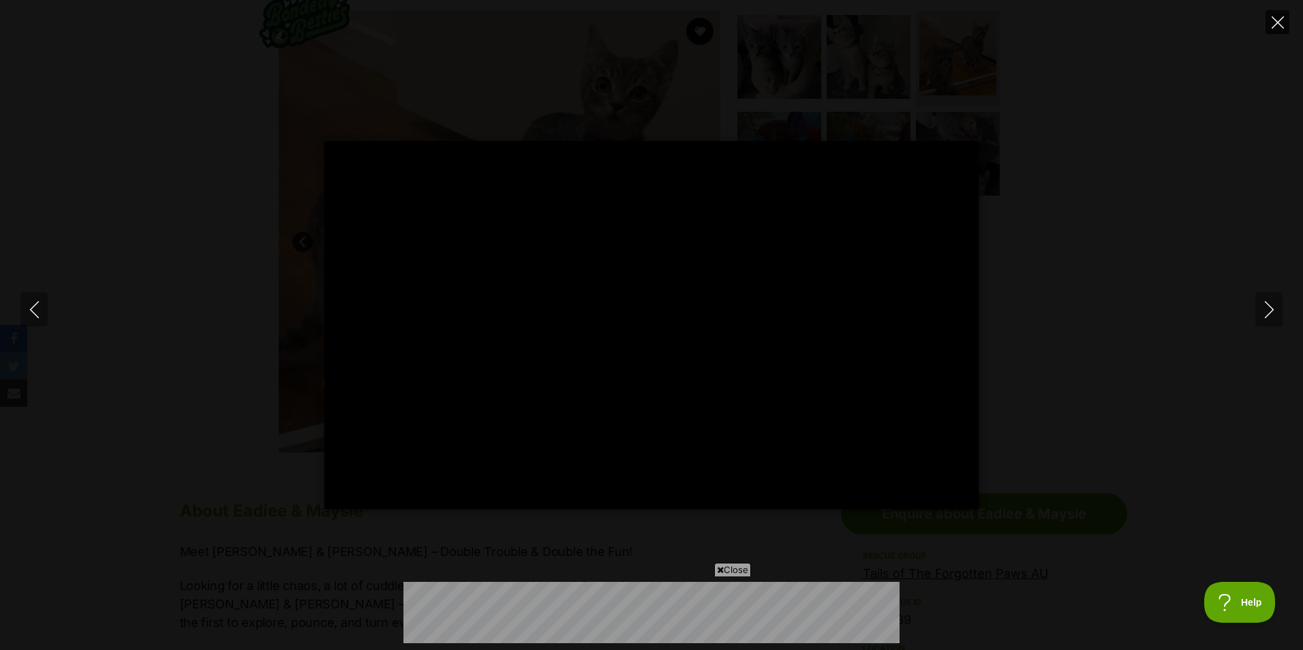
click at [1277, 20] on icon "Close" at bounding box center [1277, 22] width 12 height 12
type input "95.15"
